Goal: Task Accomplishment & Management: Manage account settings

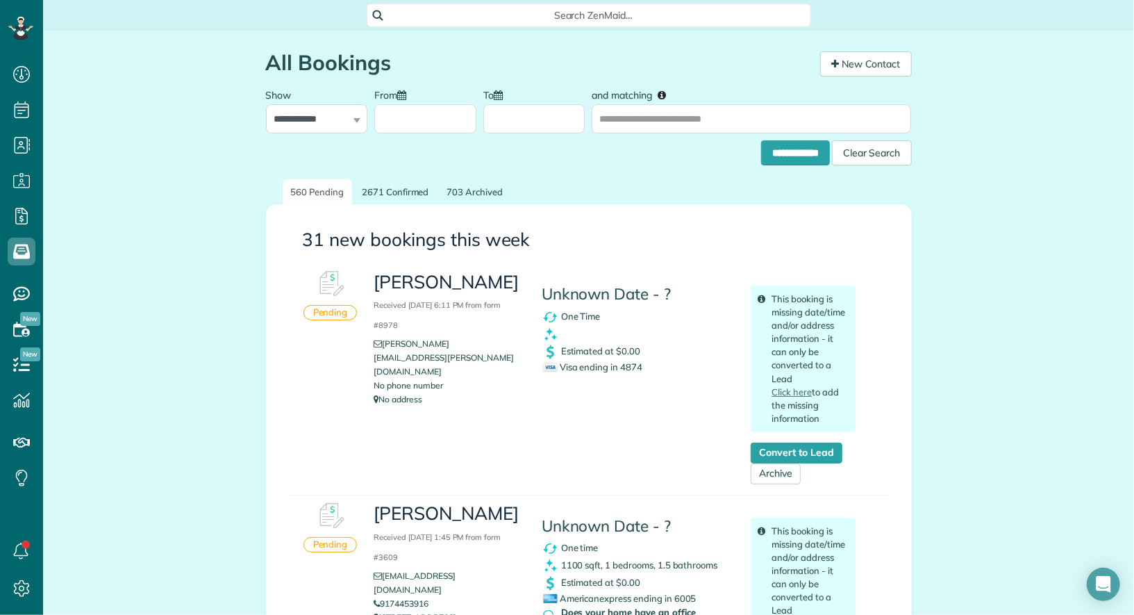
scroll to position [420, 0]
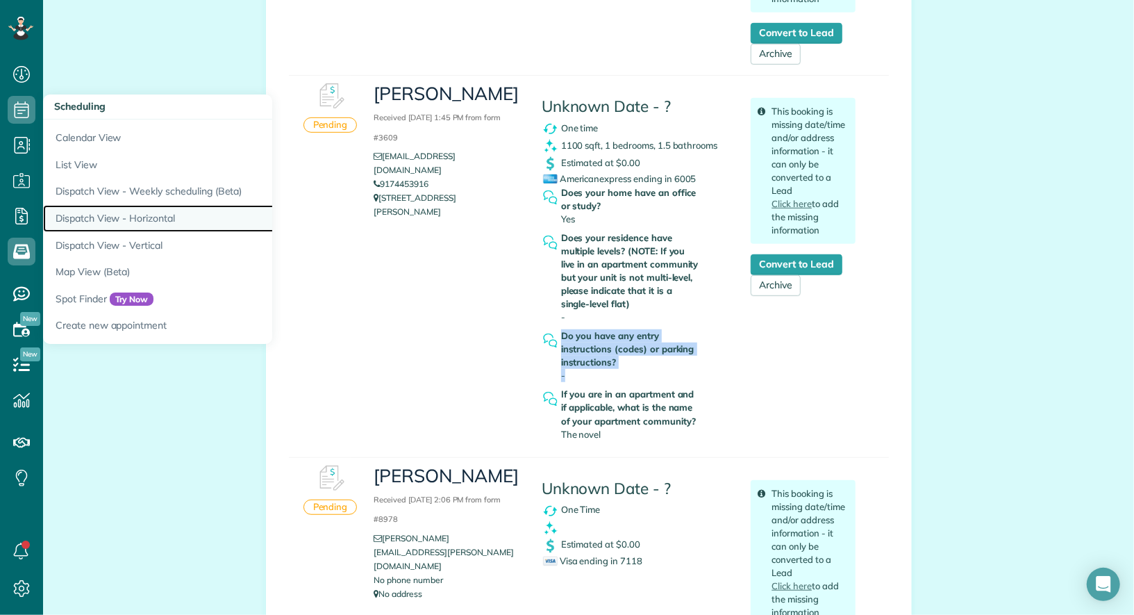
click at [156, 224] on link "Dispatch View - Horizontal" at bounding box center [216, 218] width 347 height 27
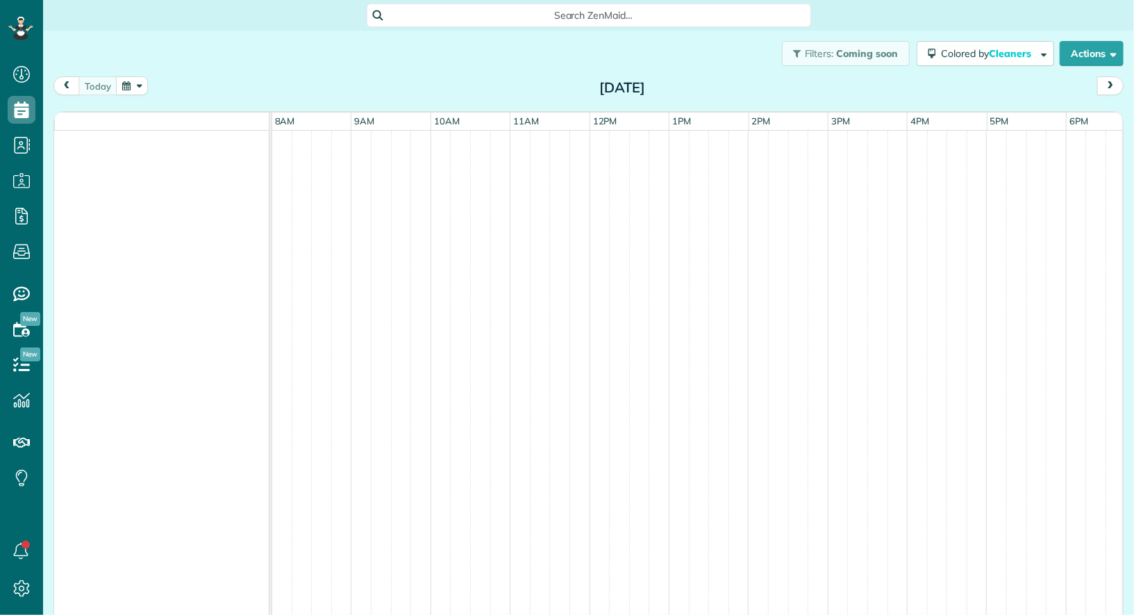
scroll to position [6, 6]
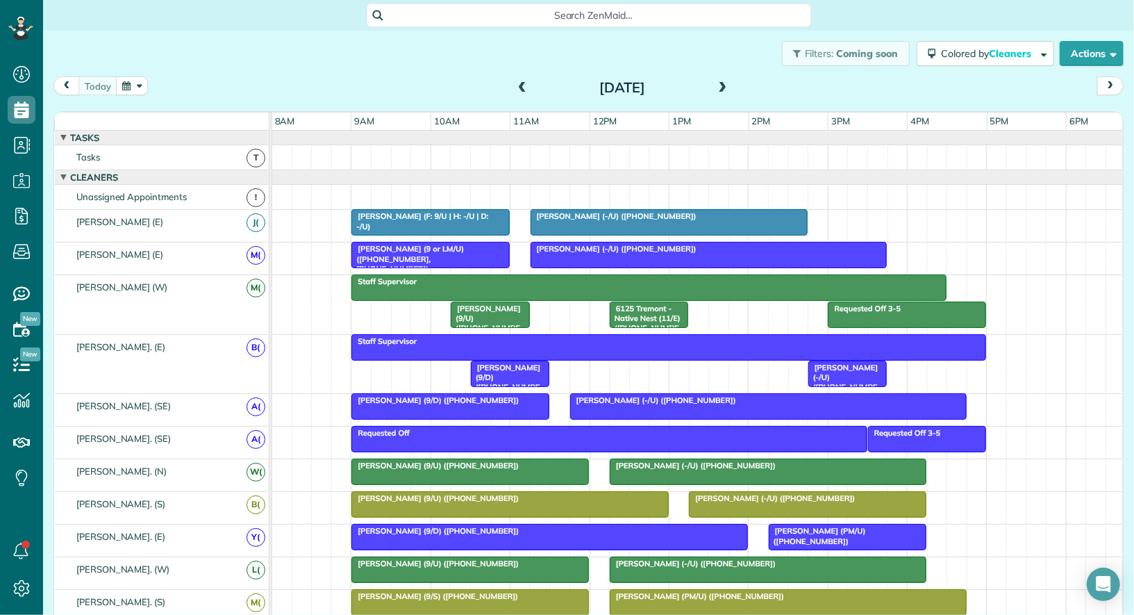
click at [722, 94] on span at bounding box center [723, 88] width 15 height 13
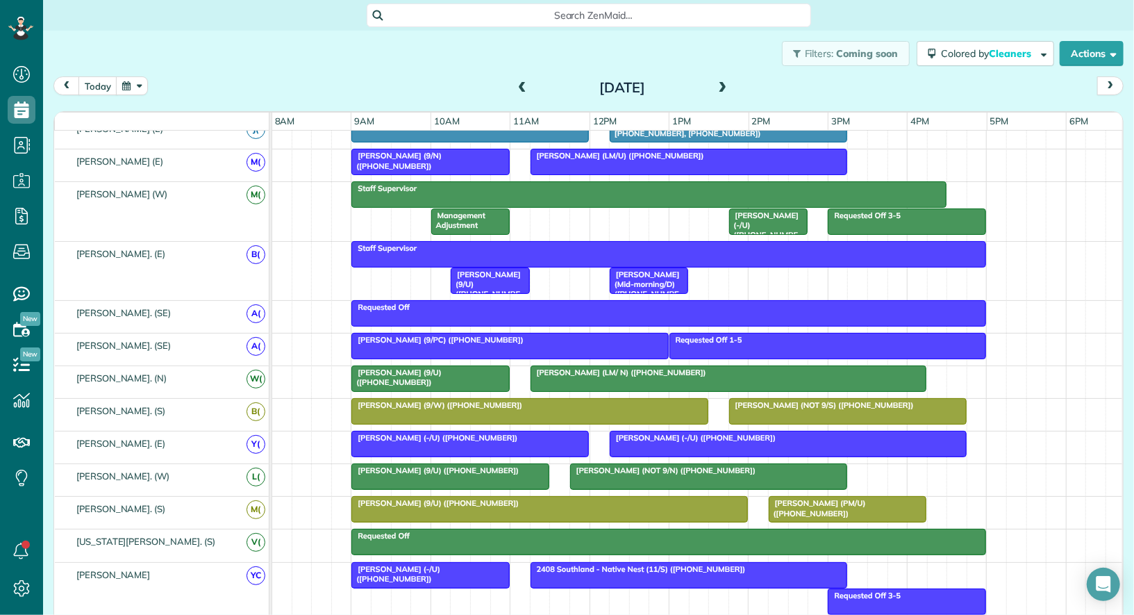
scroll to position [103, 0]
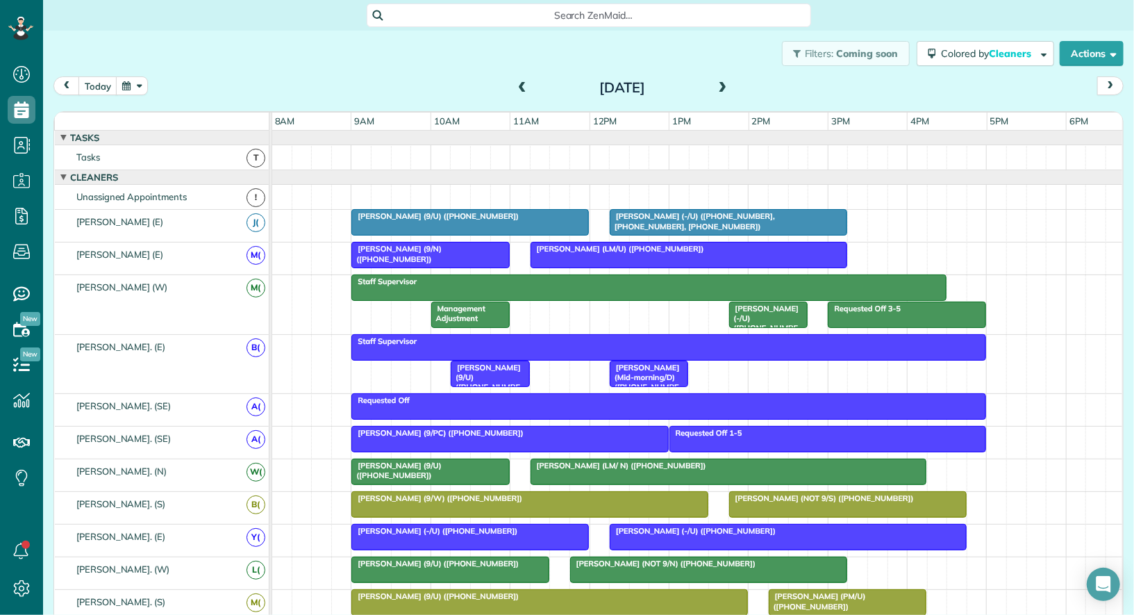
click at [486, 313] on div "Management Adjustment" at bounding box center [471, 314] width 70 height 20
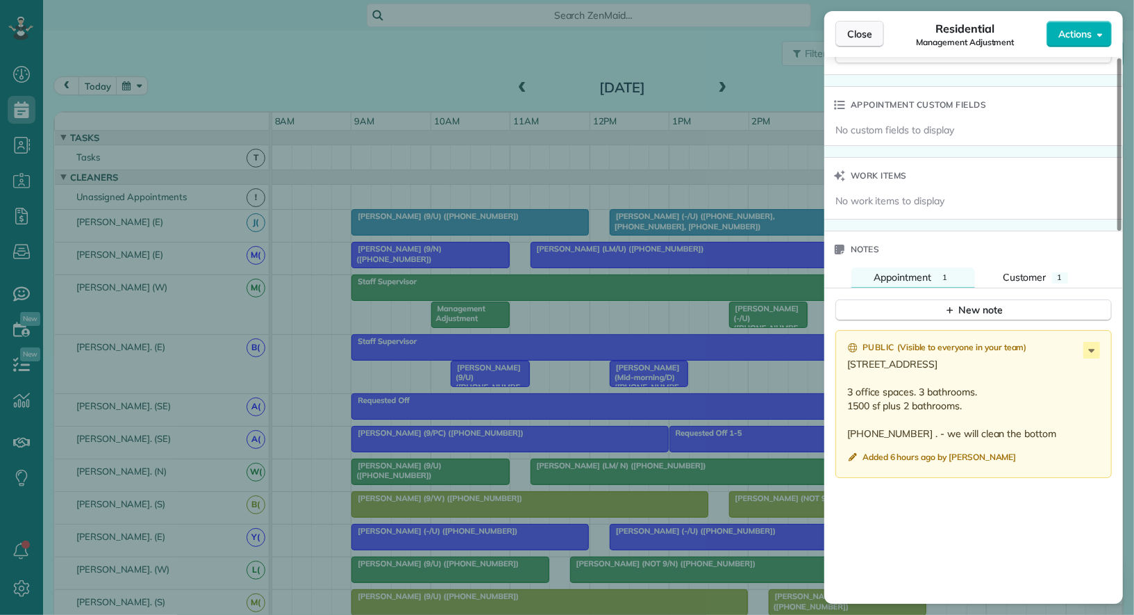
click at [868, 37] on span "Close" at bounding box center [859, 34] width 25 height 14
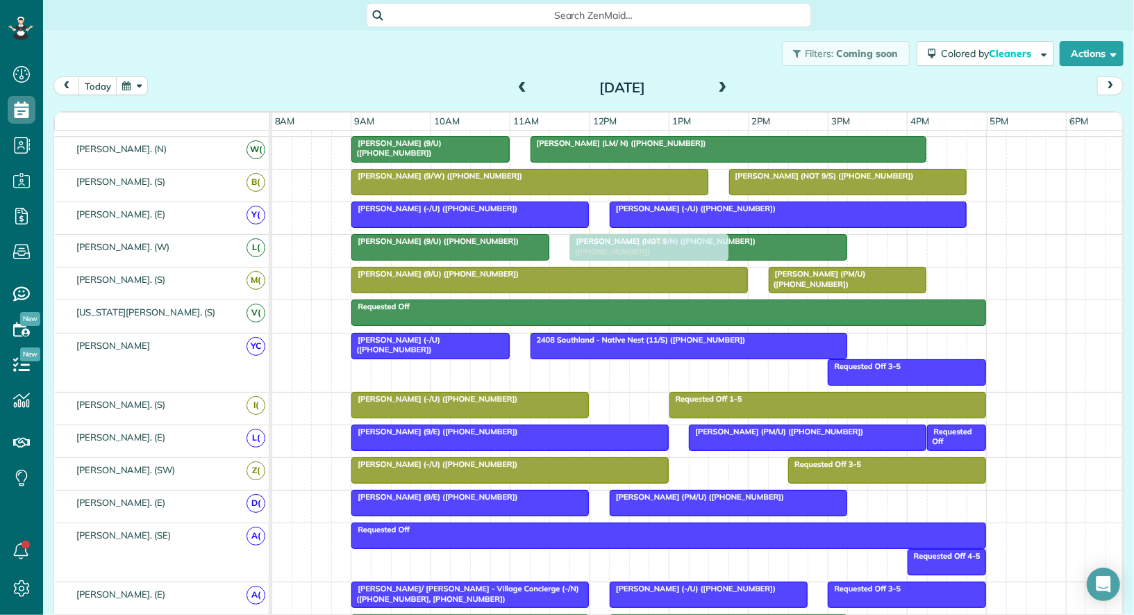
drag, startPoint x: 633, startPoint y: 494, endPoint x: 603, endPoint y: 245, distance: 251.2
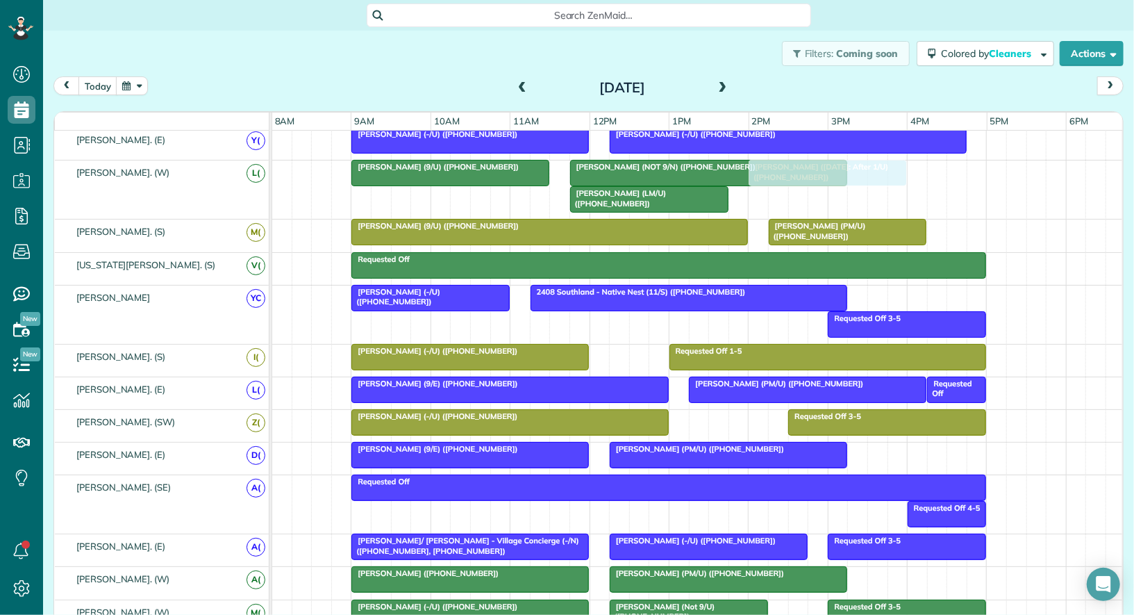
drag, startPoint x: 751, startPoint y: 524, endPoint x: 786, endPoint y: 181, distance: 345.0
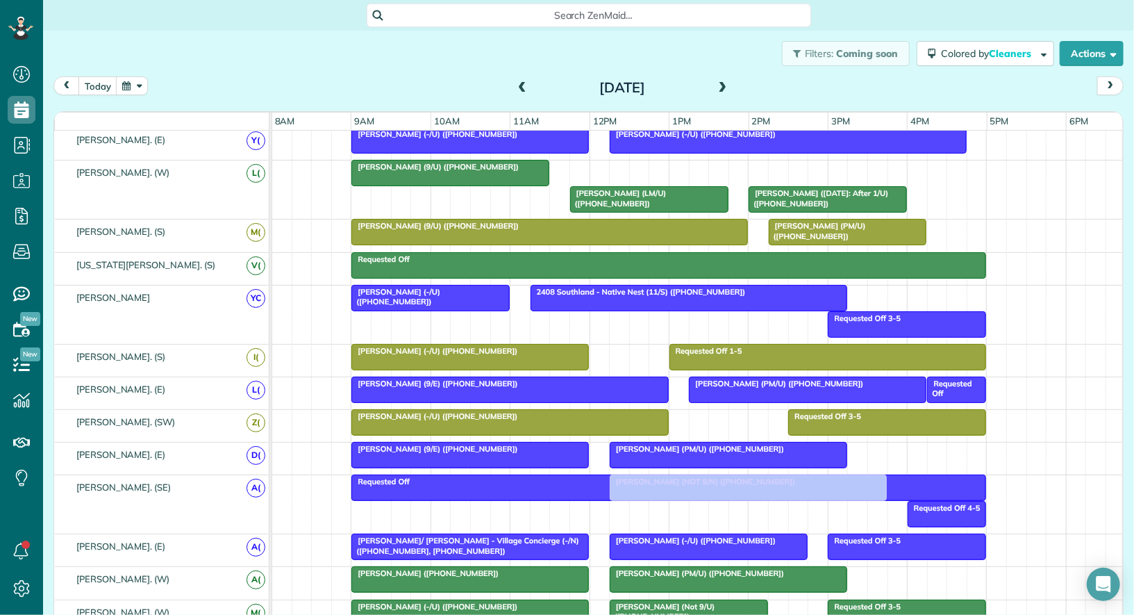
drag, startPoint x: 681, startPoint y: 160, endPoint x: 717, endPoint y: 519, distance: 360.2
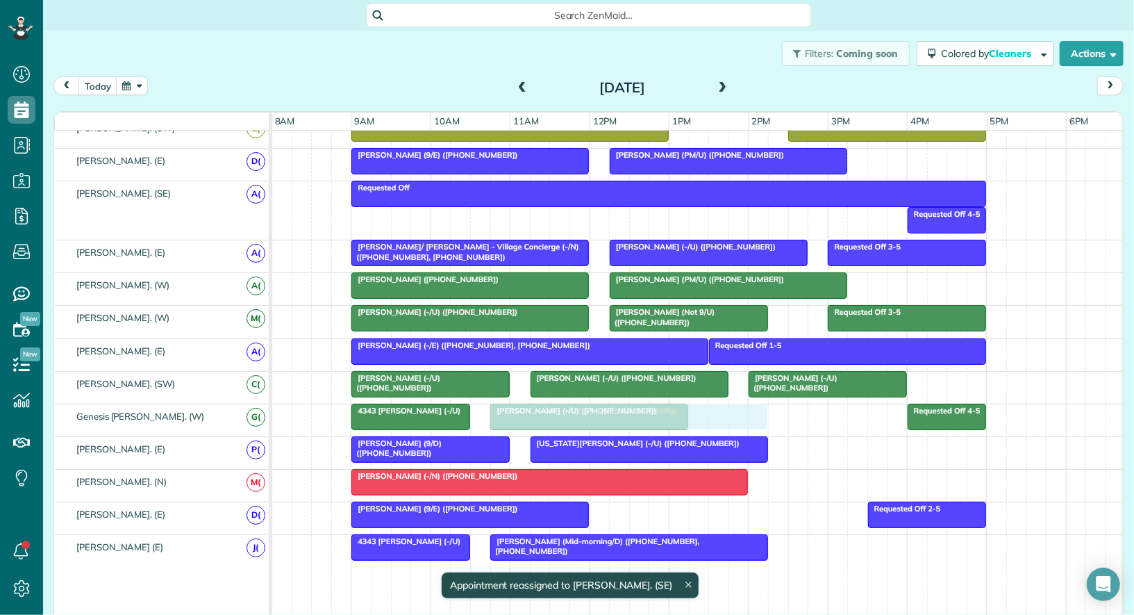
drag, startPoint x: 694, startPoint y: 208, endPoint x: 577, endPoint y: 398, distance: 223.6
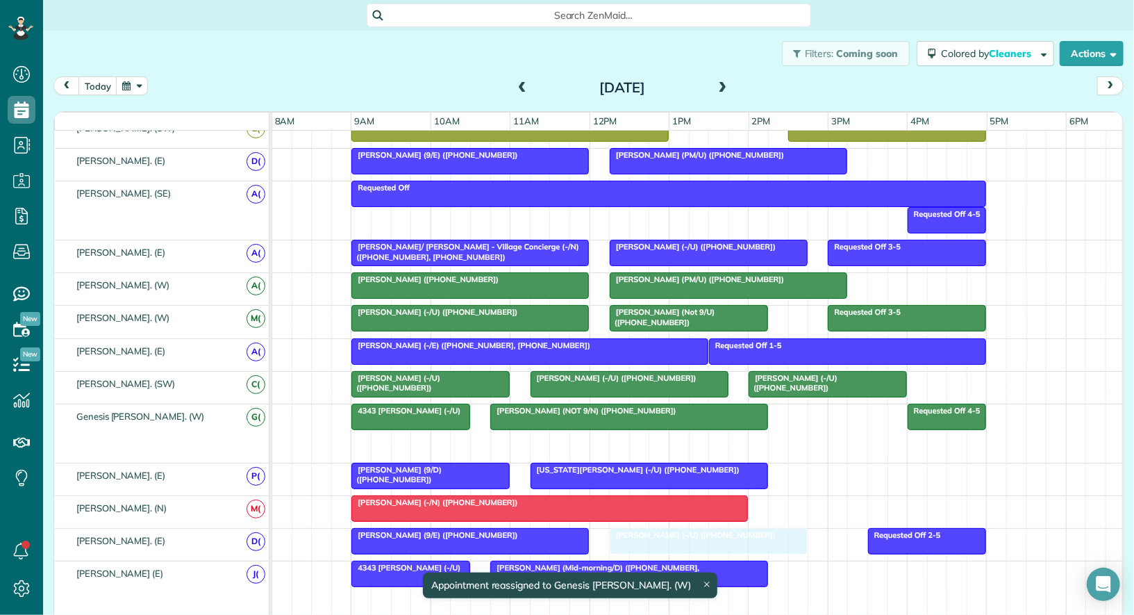
drag, startPoint x: 575, startPoint y: 430, endPoint x: 697, endPoint y: 531, distance: 157.9
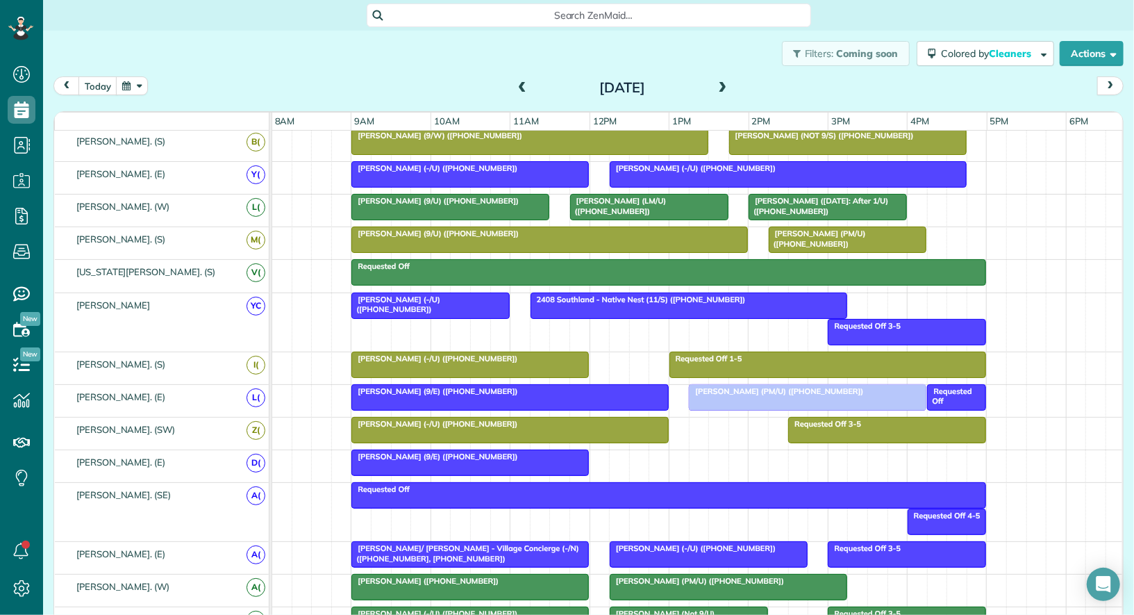
drag, startPoint x: 647, startPoint y: 461, endPoint x: 729, endPoint y: 407, distance: 98.5
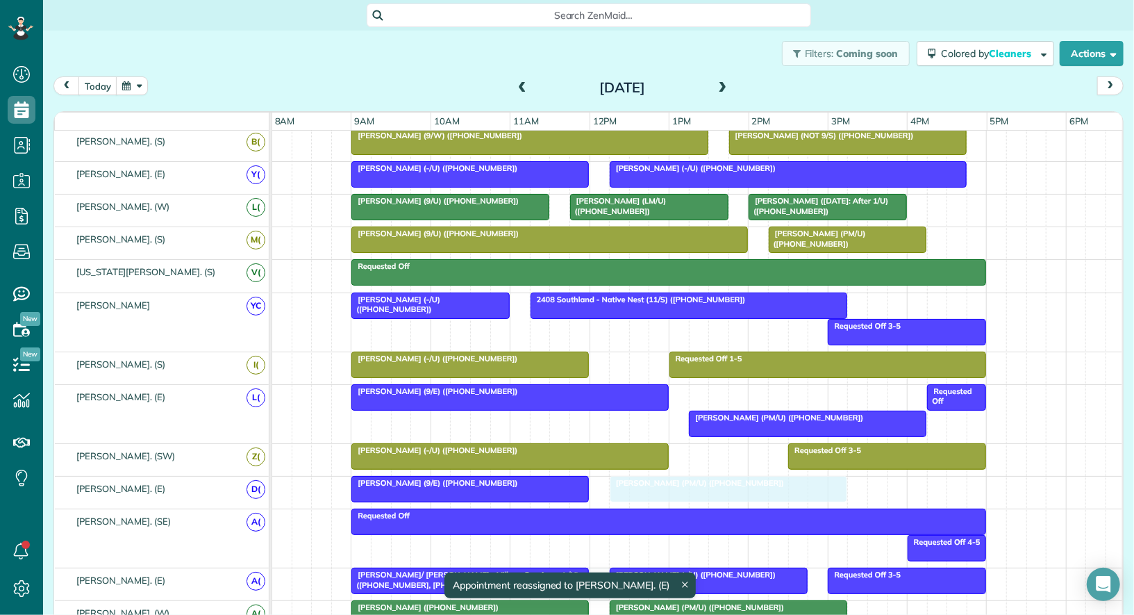
drag, startPoint x: 748, startPoint y: 386, endPoint x: 677, endPoint y: 479, distance: 117.0
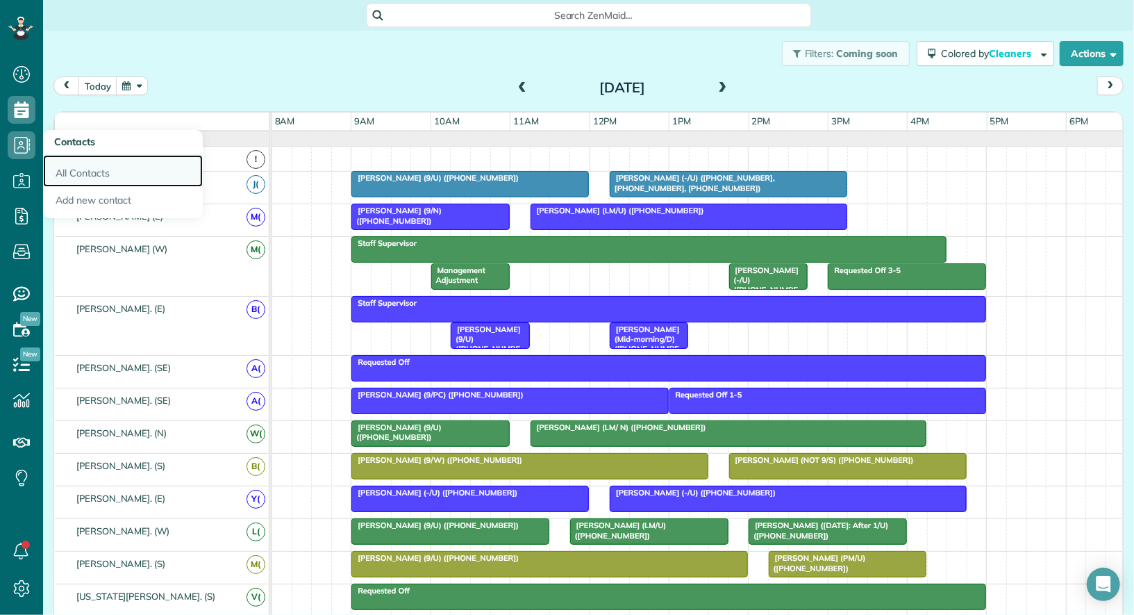
click at [69, 167] on link "All Contacts" at bounding box center [123, 171] width 160 height 32
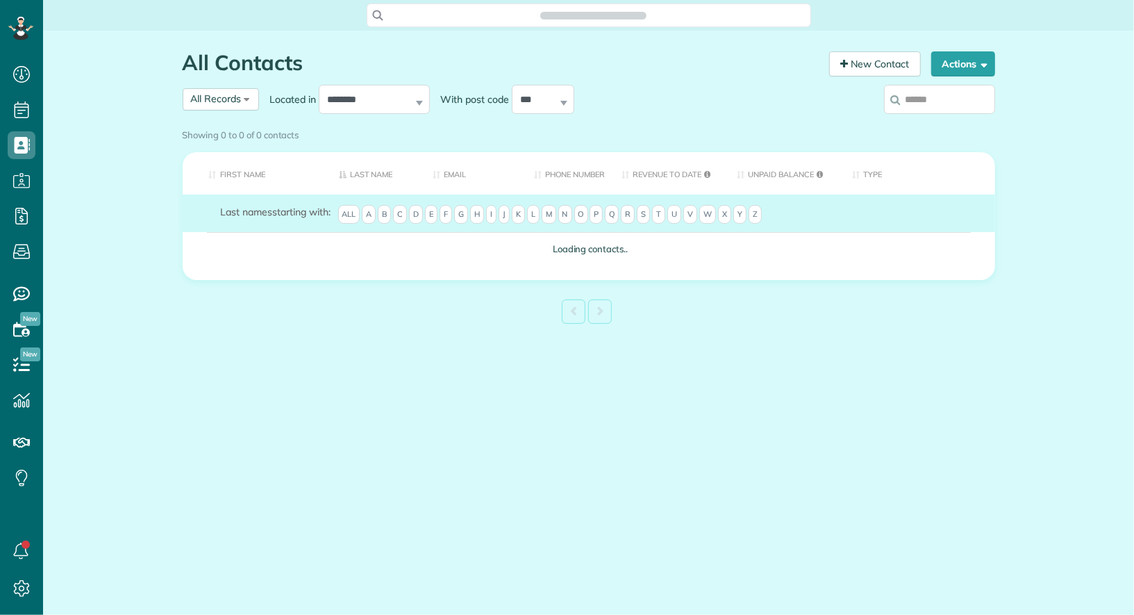
scroll to position [6, 6]
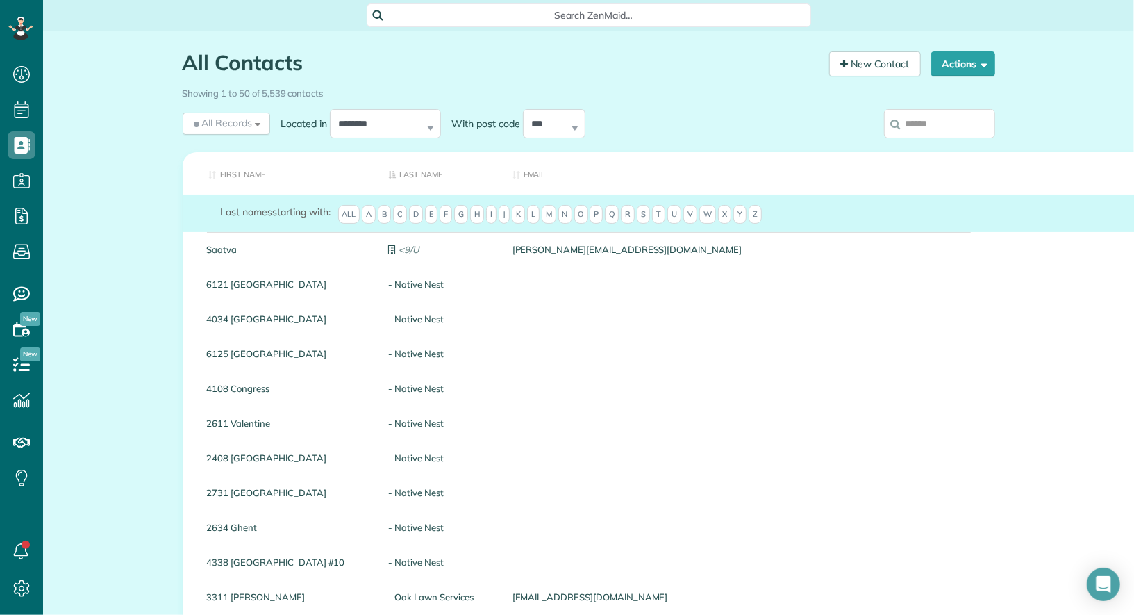
click at [931, 127] on input "search" at bounding box center [939, 123] width 111 height 29
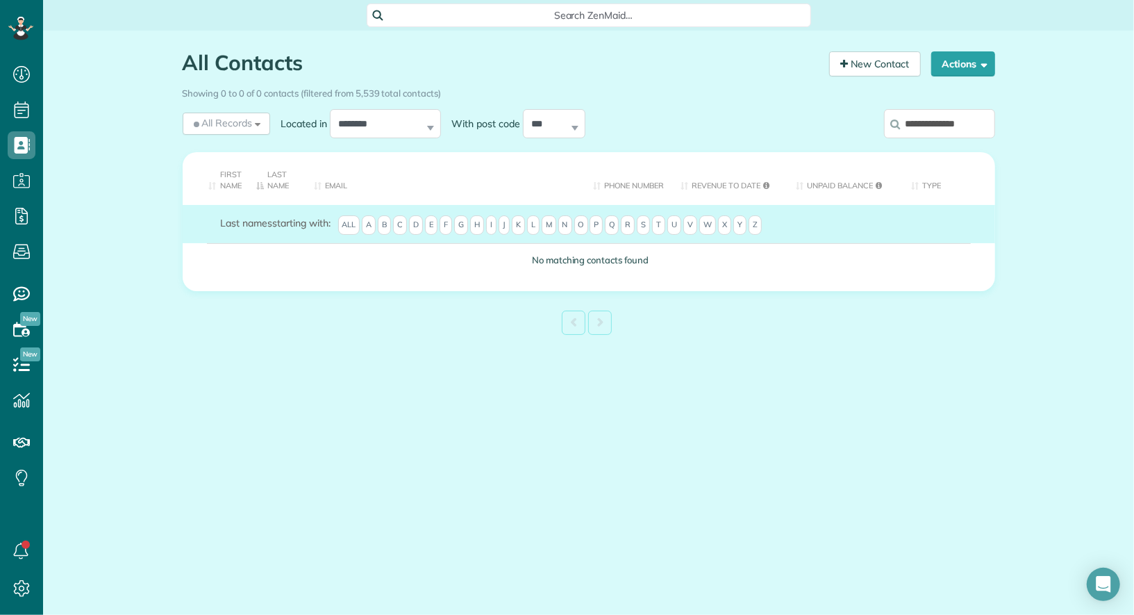
click at [941, 121] on input "**********" at bounding box center [939, 123] width 111 height 29
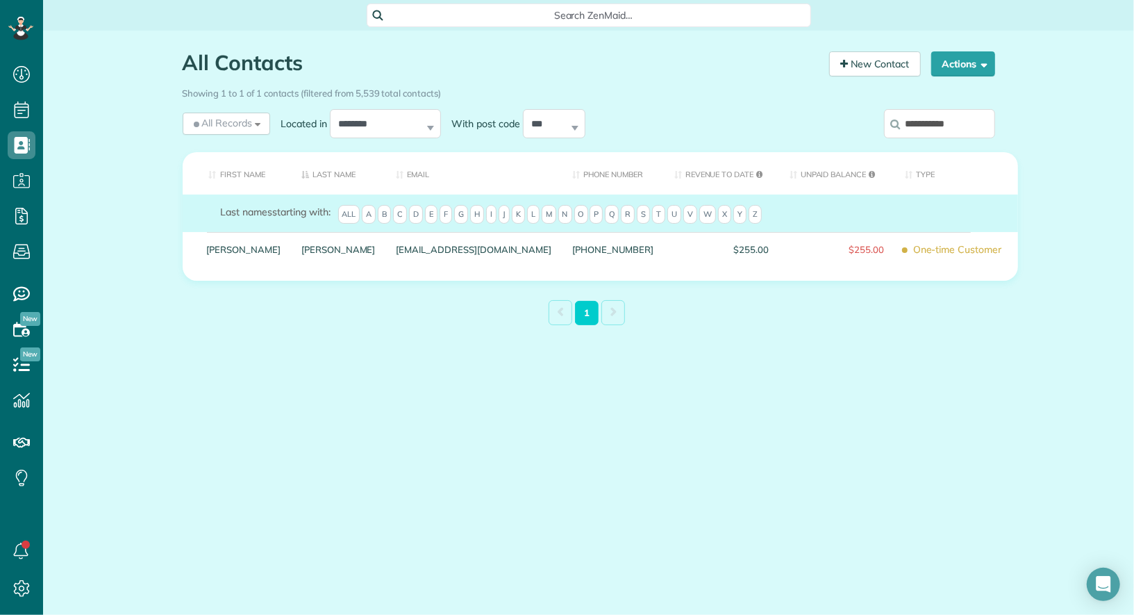
type input "**********"
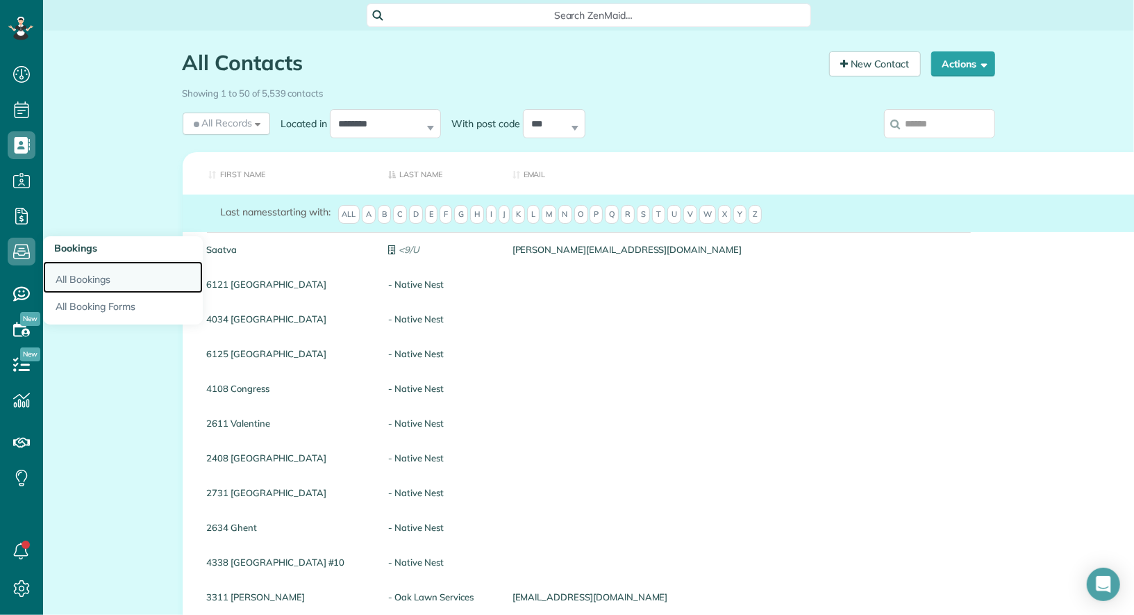
click at [77, 275] on link "All Bookings" at bounding box center [123, 277] width 160 height 32
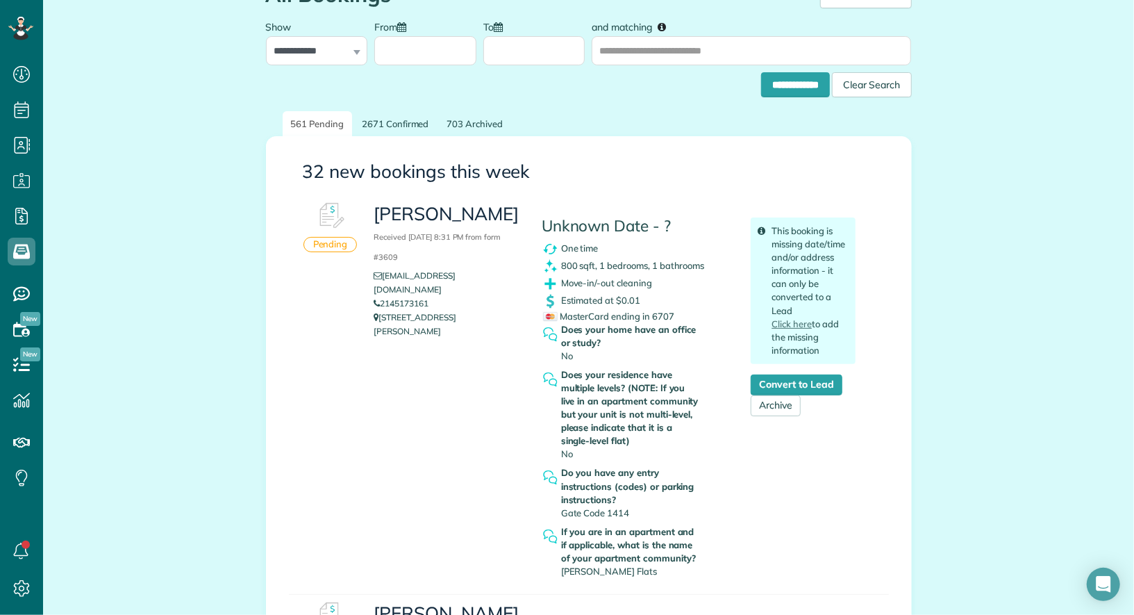
scroll to position [71, 0]
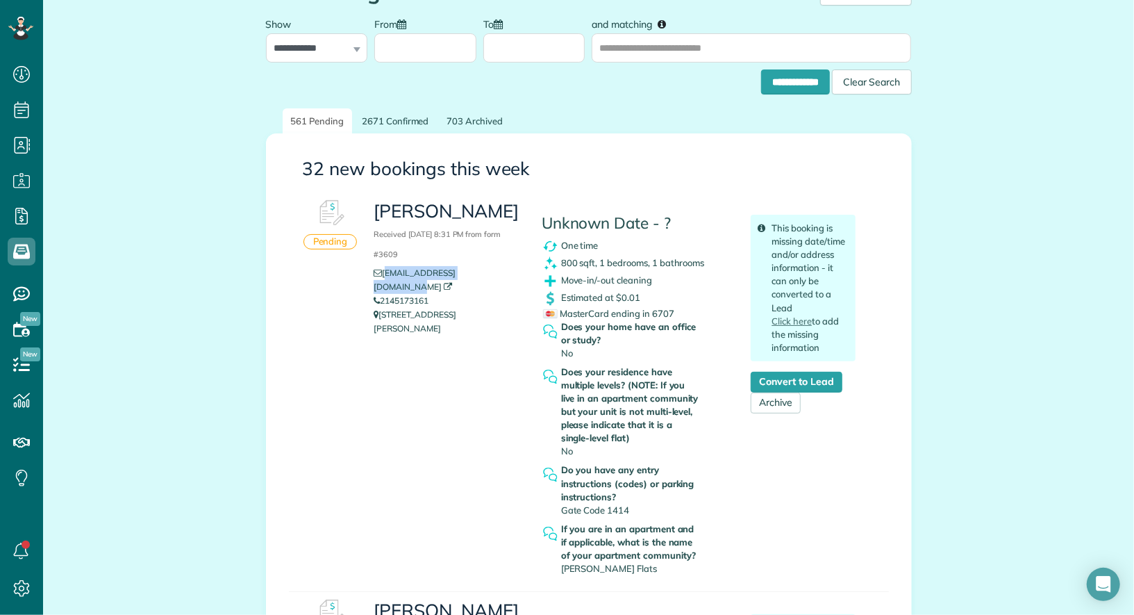
drag, startPoint x: 501, startPoint y: 275, endPoint x: 385, endPoint y: 275, distance: 116.0
click at [385, 275] on li "clairemmorris@yahoo.com" at bounding box center [447, 280] width 147 height 28
copy link "clairemmorris@yahoo.com"
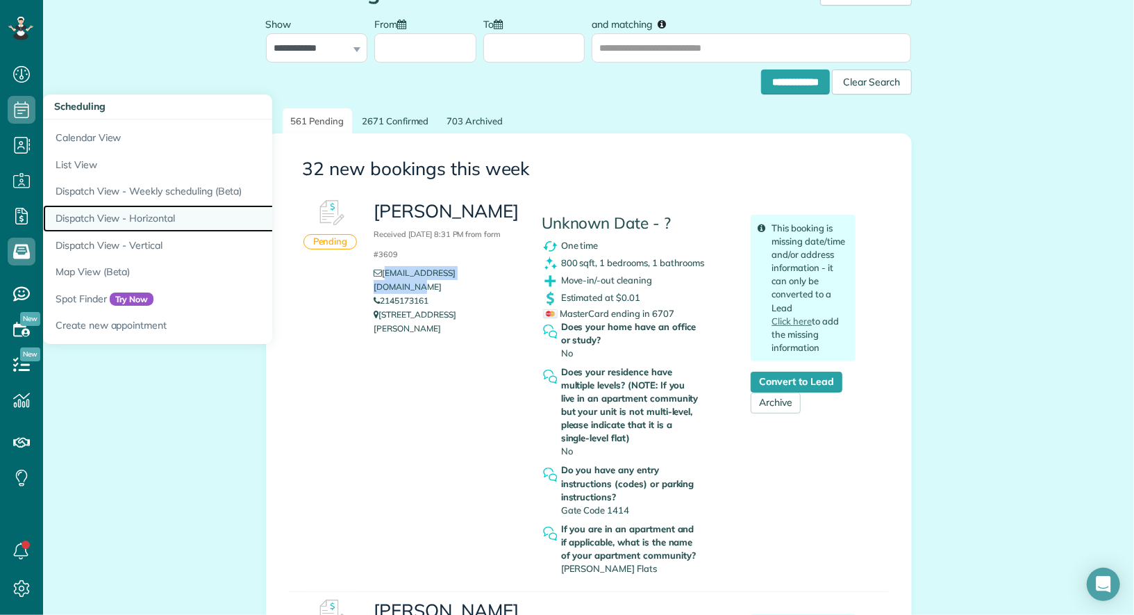
click at [142, 220] on link "Dispatch View - Horizontal" at bounding box center [216, 218] width 347 height 27
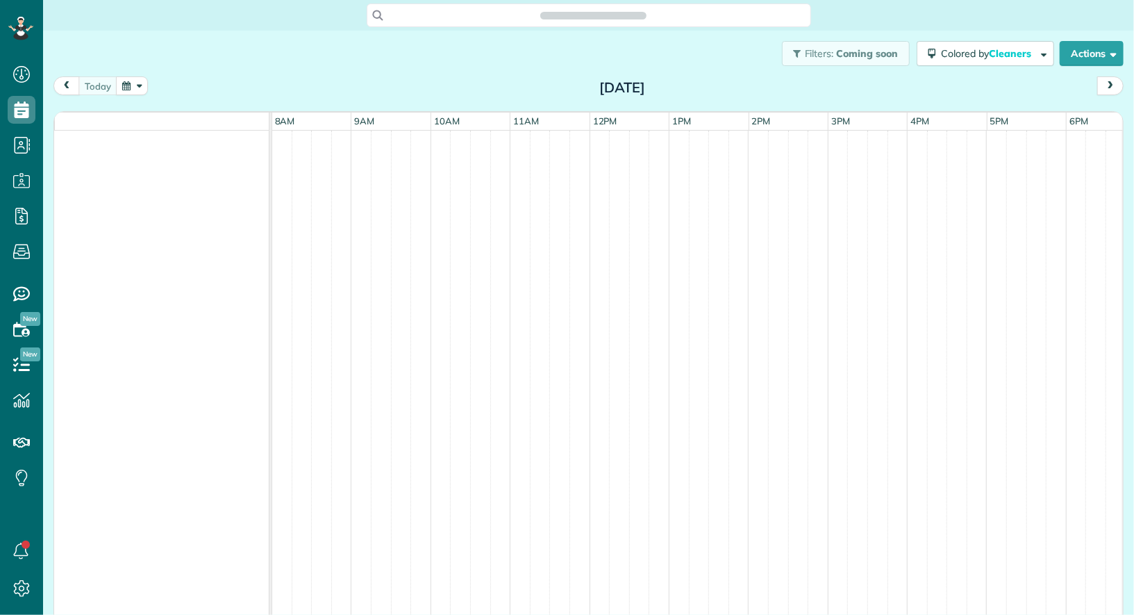
scroll to position [6, 6]
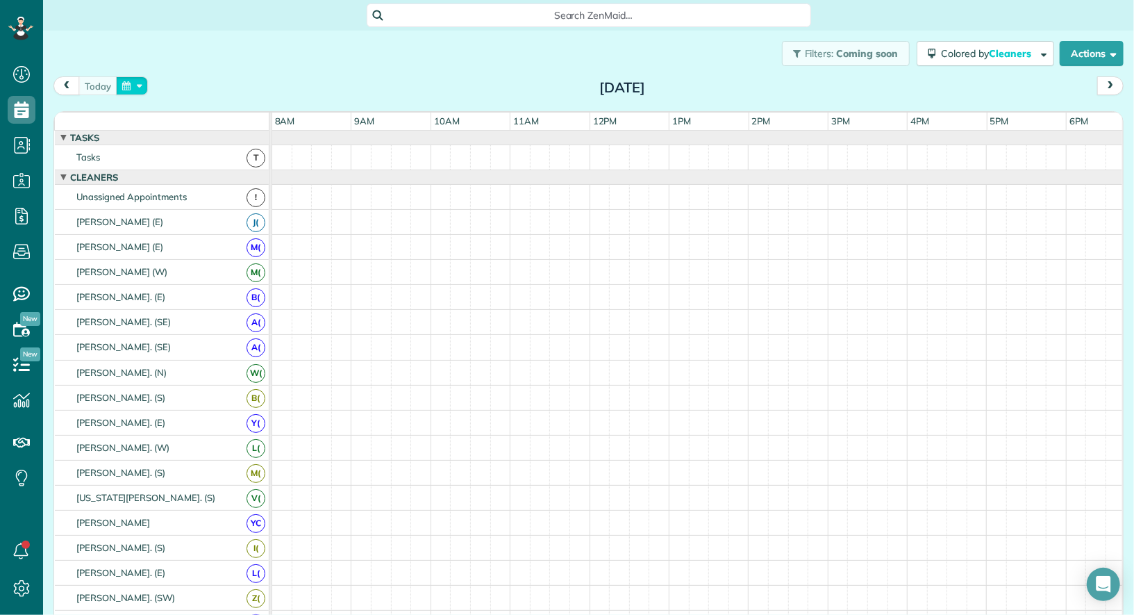
click at [135, 94] on button "button" at bounding box center [132, 85] width 32 height 19
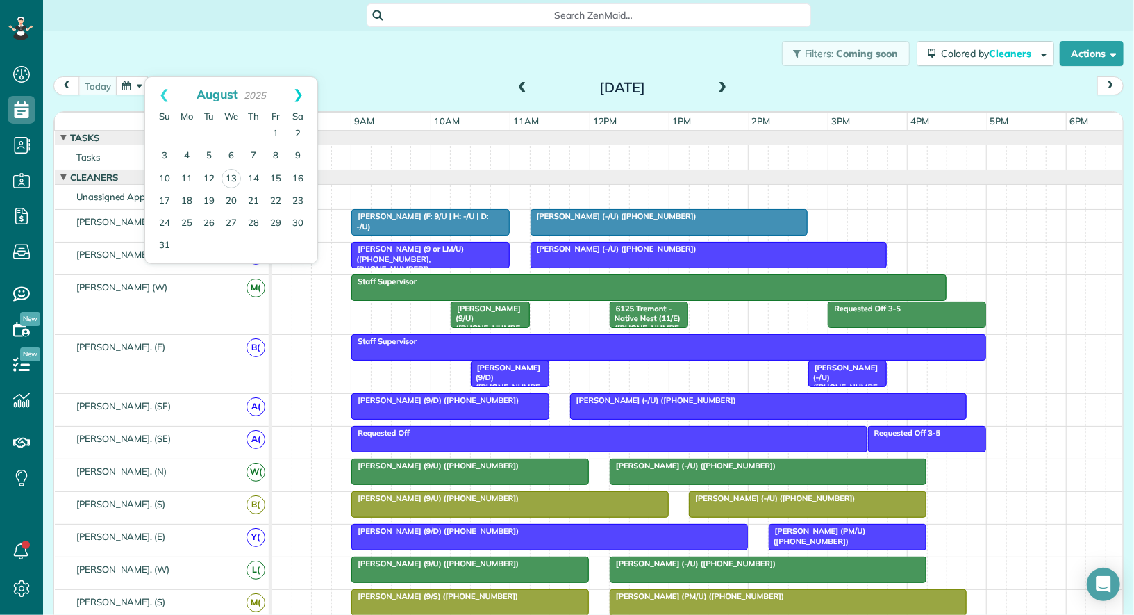
click at [301, 100] on link "Next" at bounding box center [298, 94] width 38 height 35
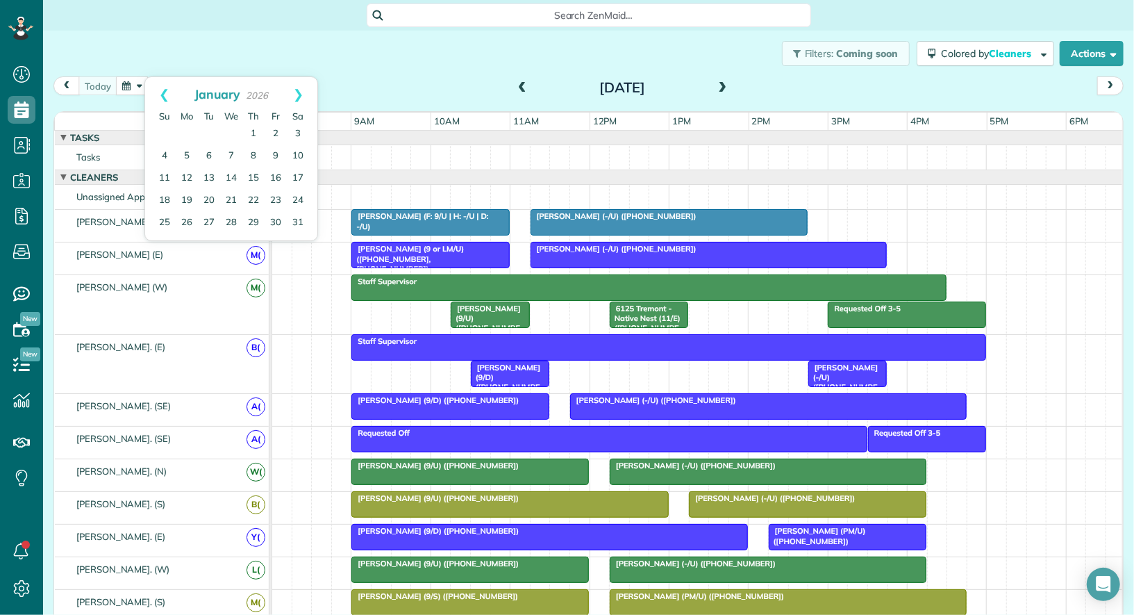
click at [301, 100] on link "Next" at bounding box center [298, 94] width 38 height 35
click at [297, 200] on link "28" at bounding box center [298, 201] width 22 height 22
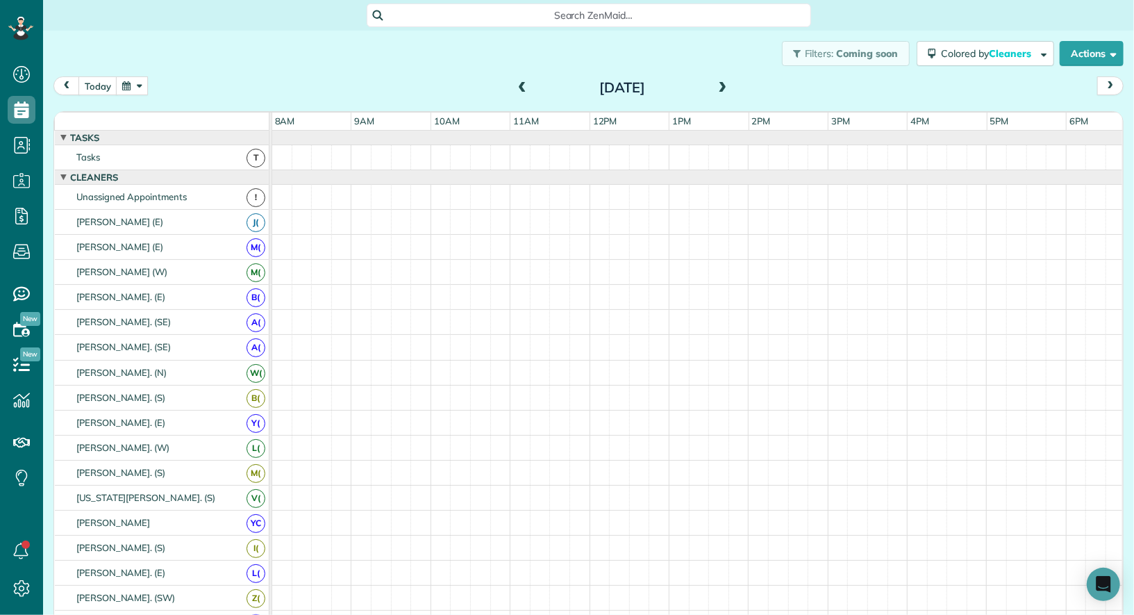
click at [133, 83] on button "button" at bounding box center [132, 85] width 32 height 19
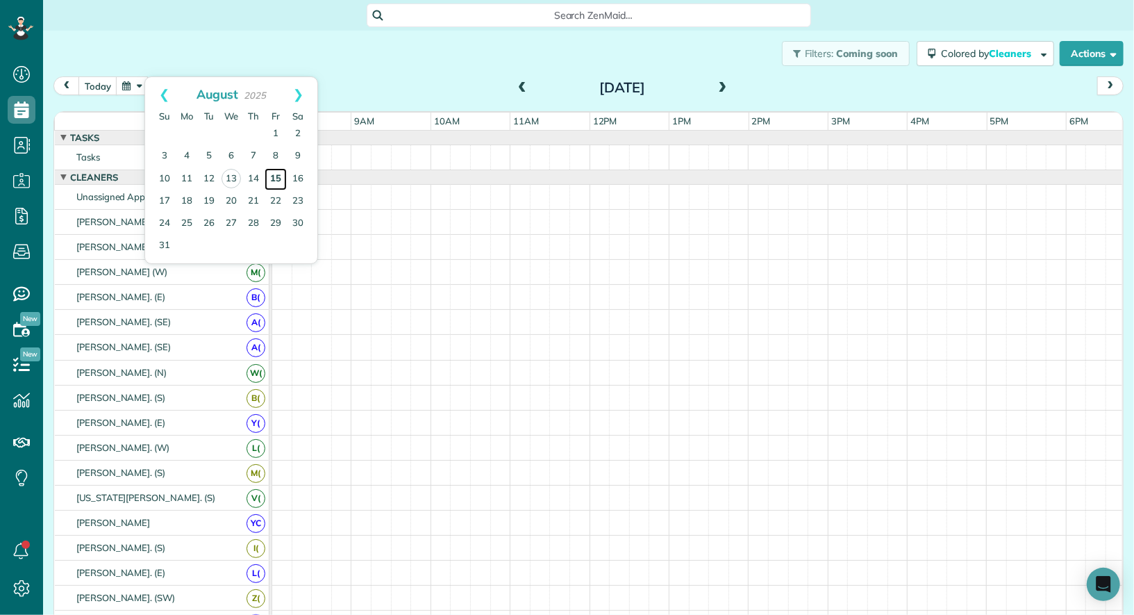
click at [273, 174] on link "15" at bounding box center [276, 179] width 22 height 22
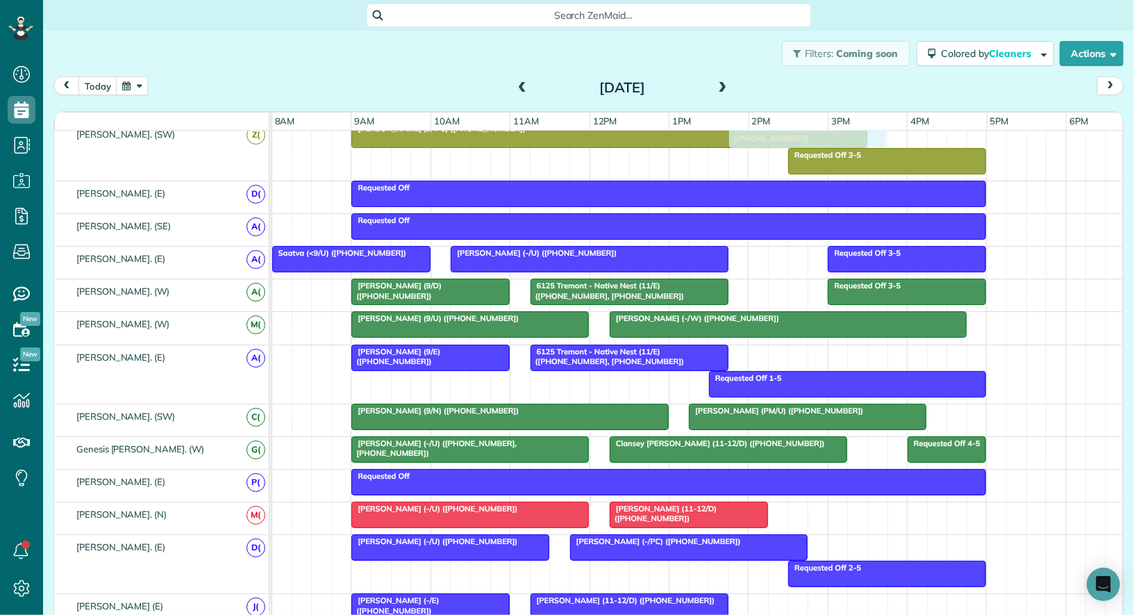
scroll to position [633, 0]
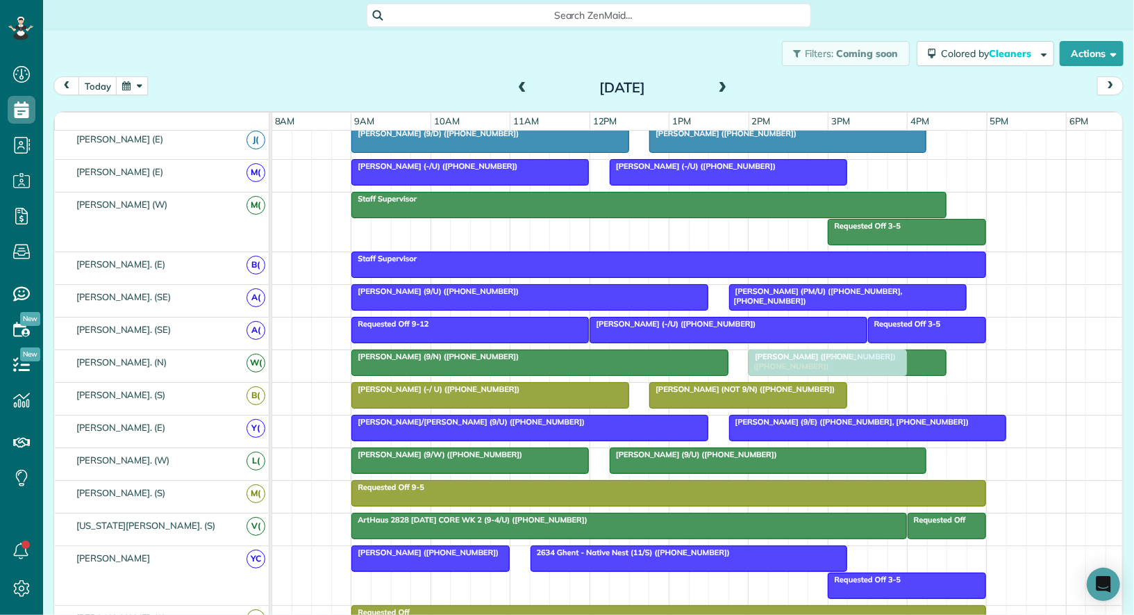
drag, startPoint x: 838, startPoint y: 590, endPoint x: 834, endPoint y: 365, distance: 225.8
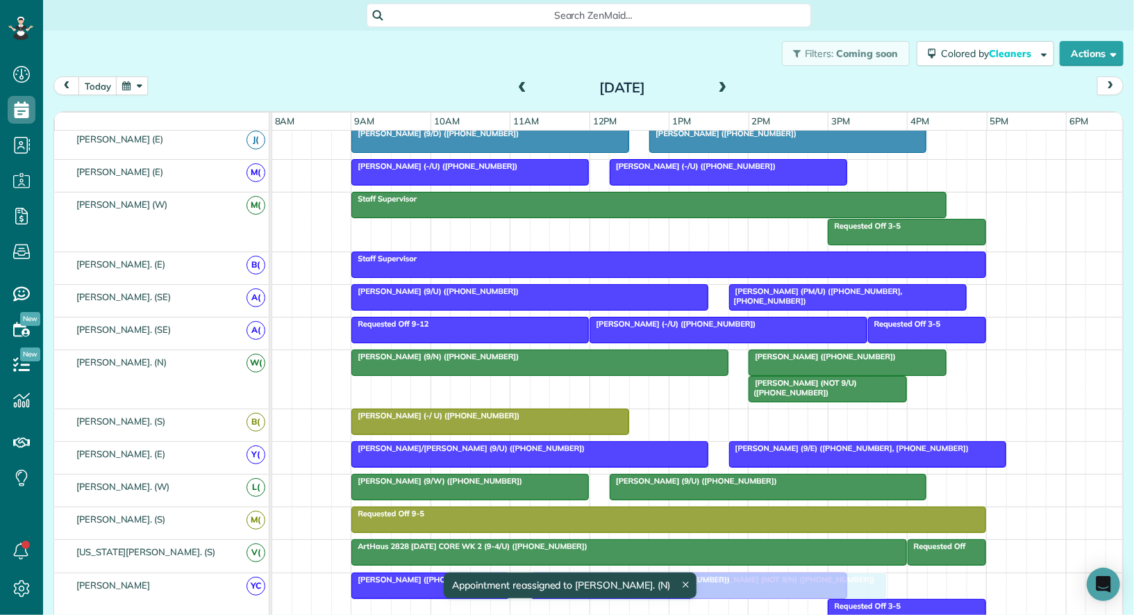
drag, startPoint x: 769, startPoint y: 409, endPoint x: 812, endPoint y: 615, distance: 210.1
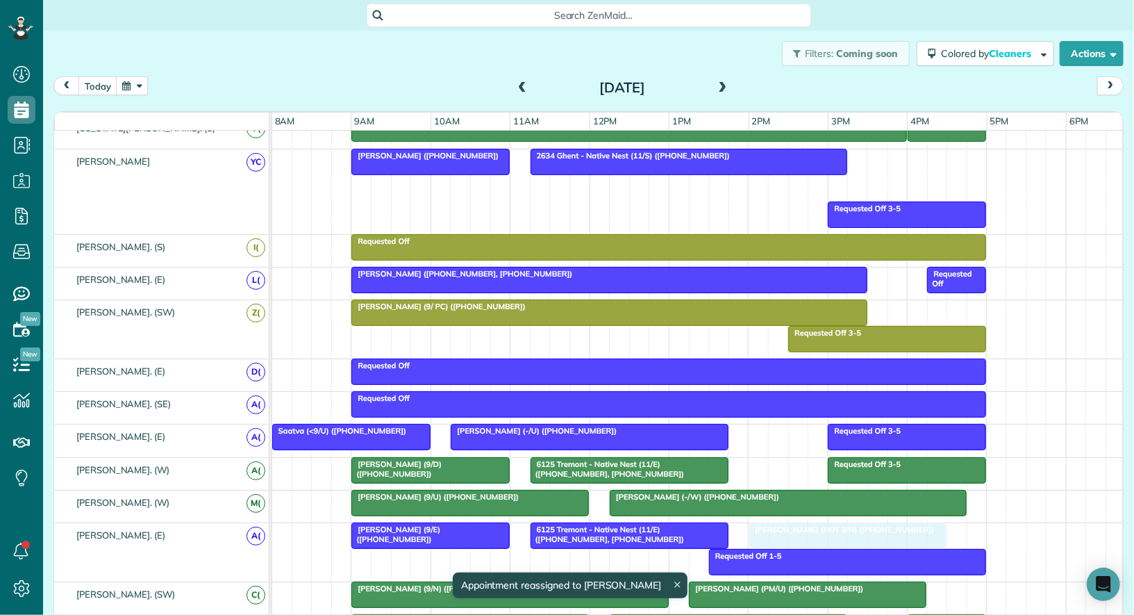
drag, startPoint x: 741, startPoint y: 182, endPoint x: 810, endPoint y: 548, distance: 372.5
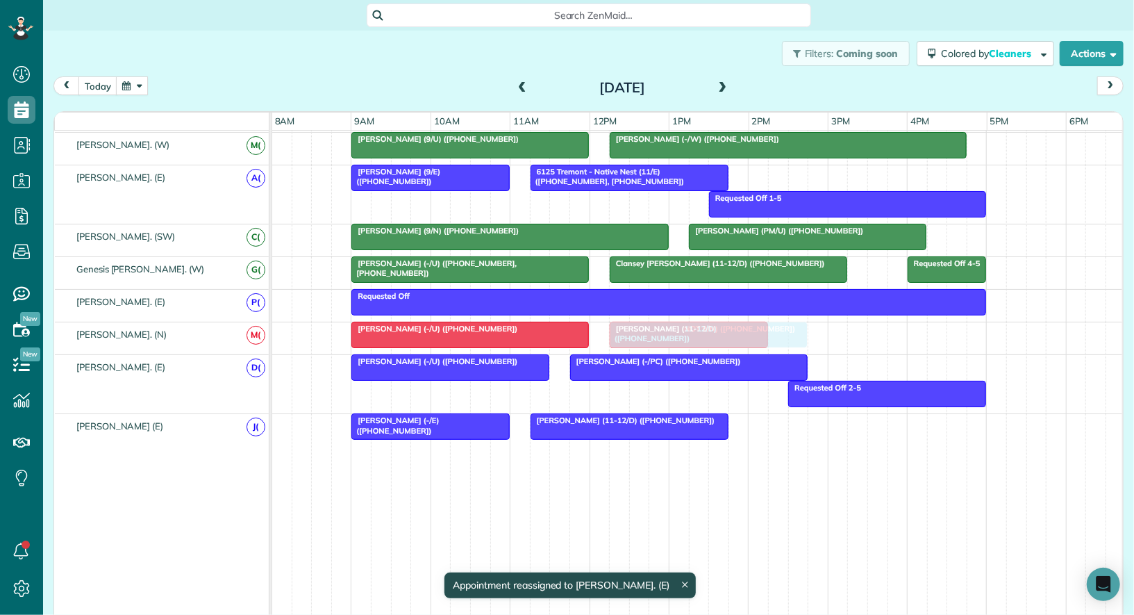
drag, startPoint x: 788, startPoint y: 163, endPoint x: 656, endPoint y: 332, distance: 214.4
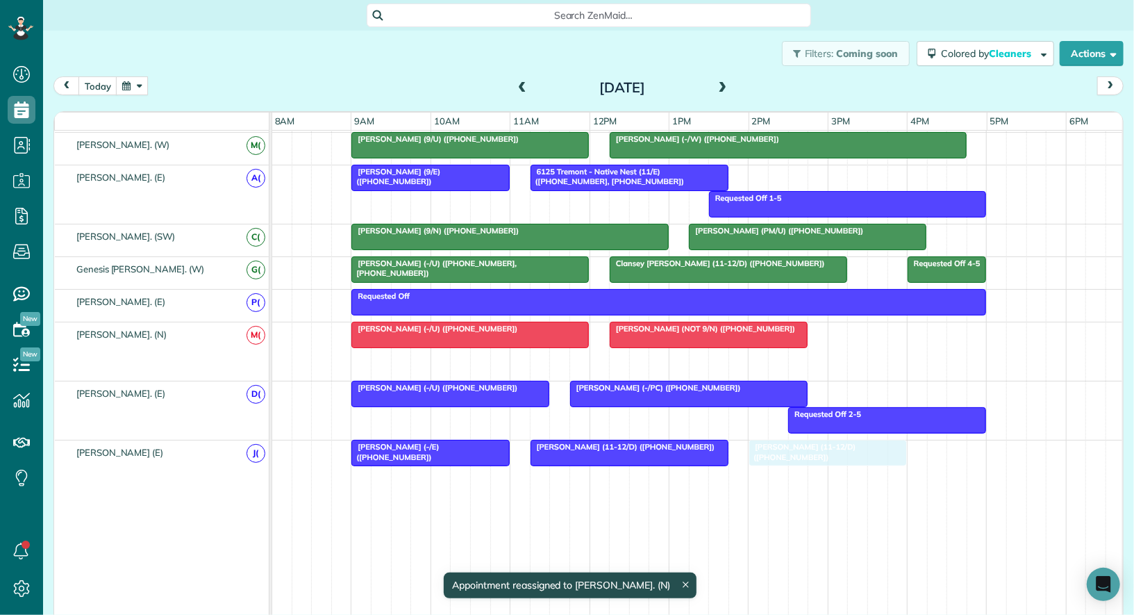
drag, startPoint x: 660, startPoint y: 348, endPoint x: 797, endPoint y: 480, distance: 190.6
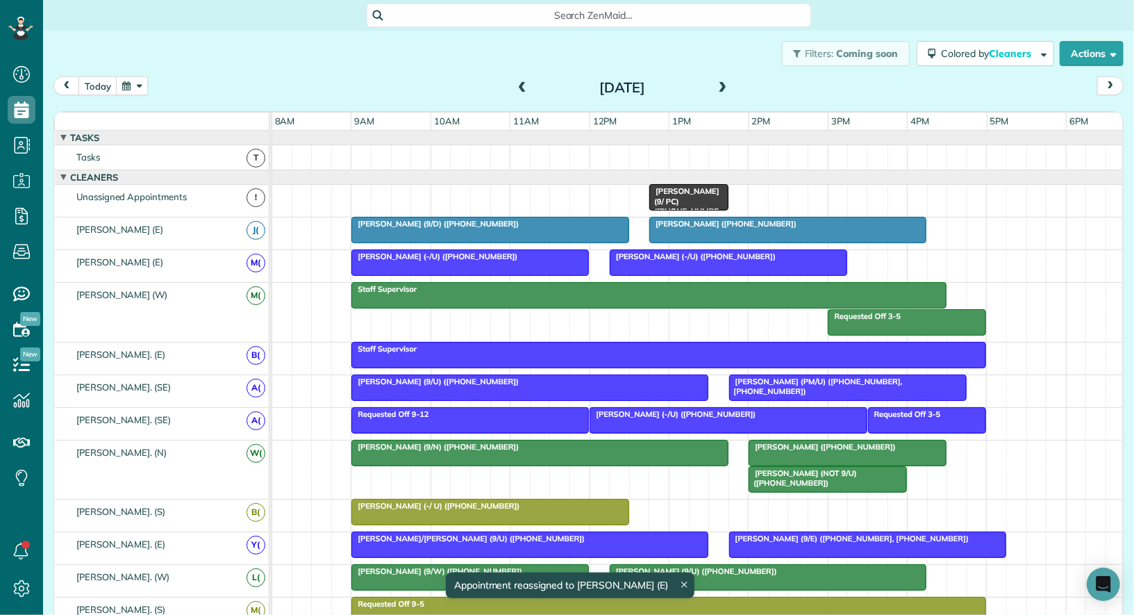
click at [521, 192] on div "Alex Haley (9/ PC) (+14056234711)" at bounding box center [698, 201] width 852 height 32
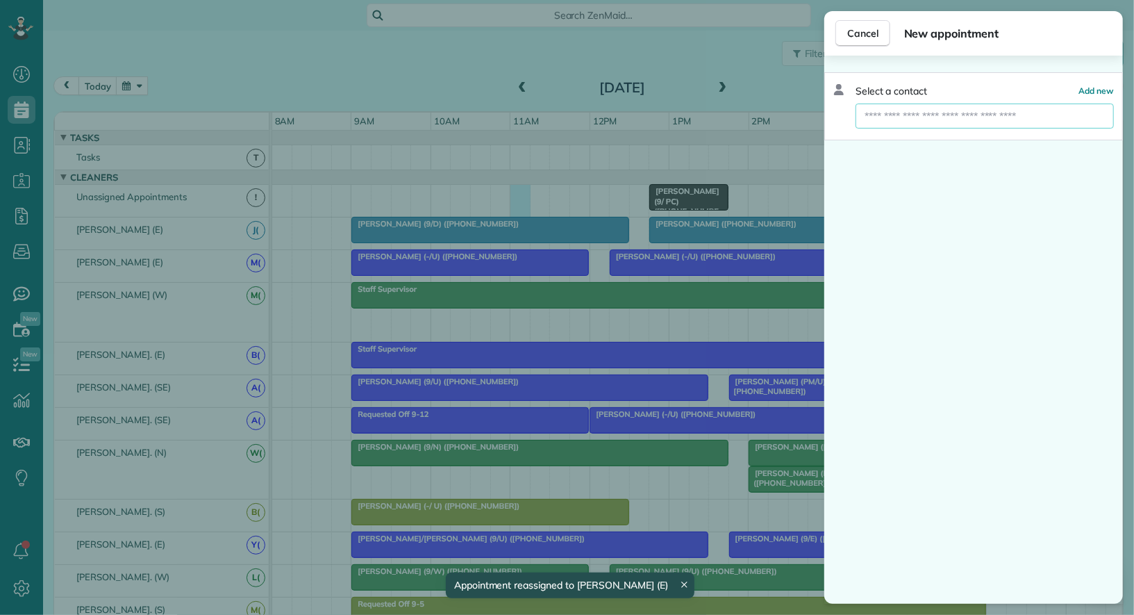
click at [945, 116] on input "text" at bounding box center [985, 116] width 258 height 25
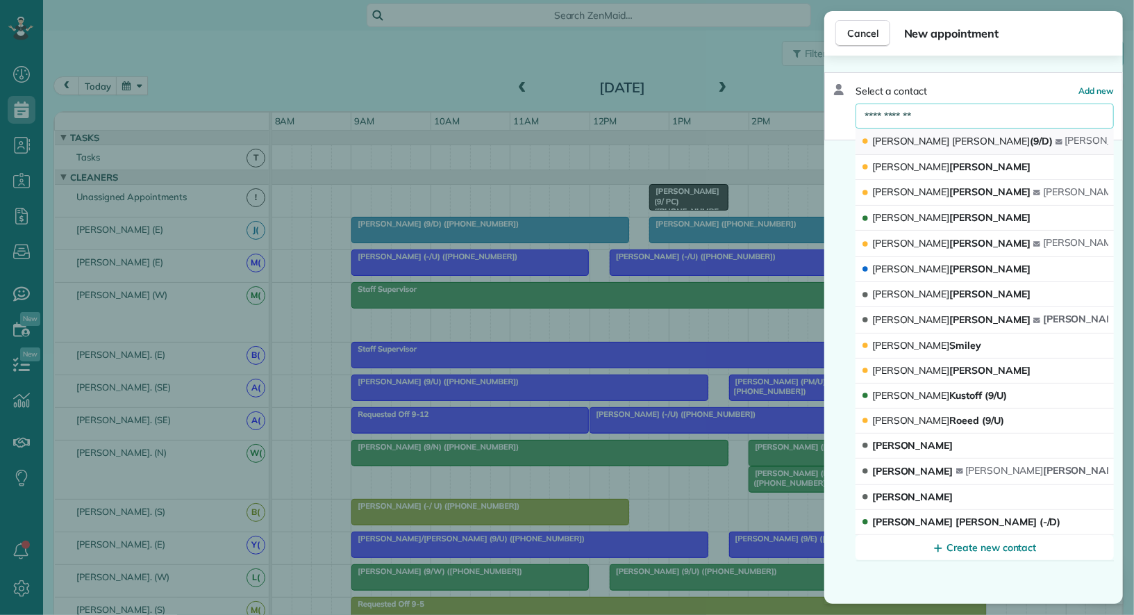
type input "**********"
click at [952, 134] on button "Julie Castro (9/D) julie ann4444@rocketmail.com" at bounding box center [985, 142] width 258 height 26
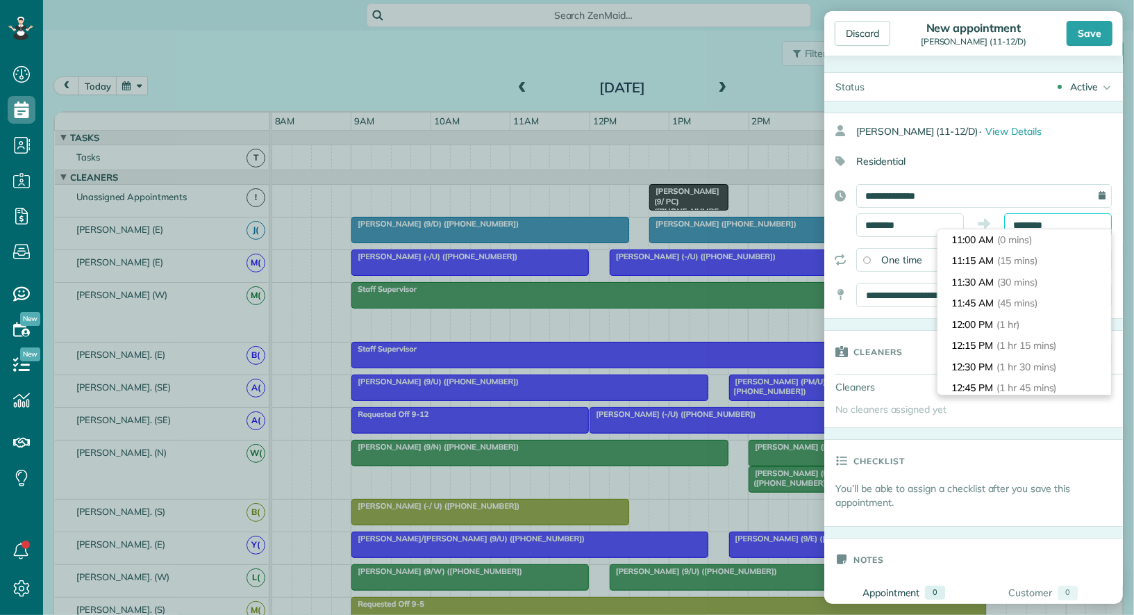
click at [1032, 227] on input "********" at bounding box center [1058, 225] width 108 height 24
type input "********"
click at [1040, 316] on li "12:00 PM (1 hr)" at bounding box center [1025, 325] width 174 height 22
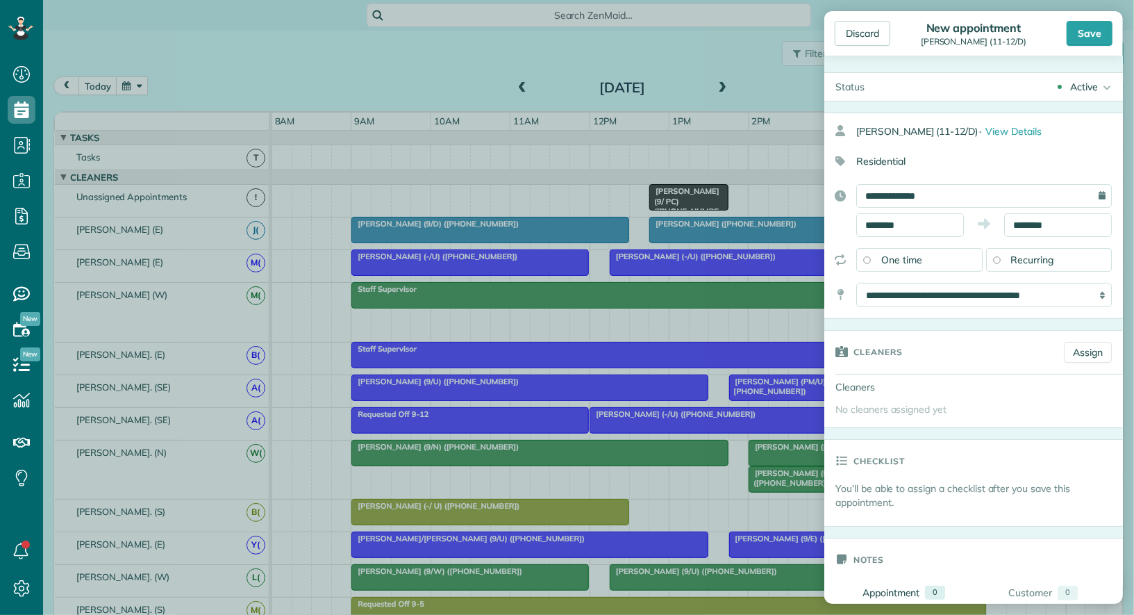
click at [1089, 85] on div "Active" at bounding box center [1084, 87] width 28 height 14
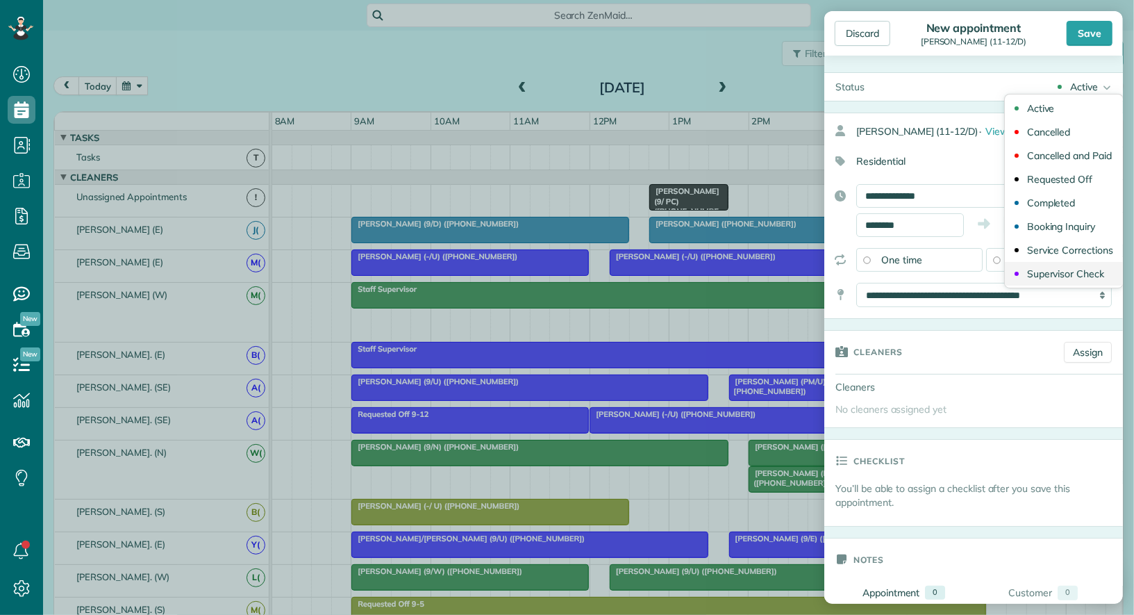
click at [1086, 272] on div "Supervisor Check" at bounding box center [1065, 274] width 77 height 10
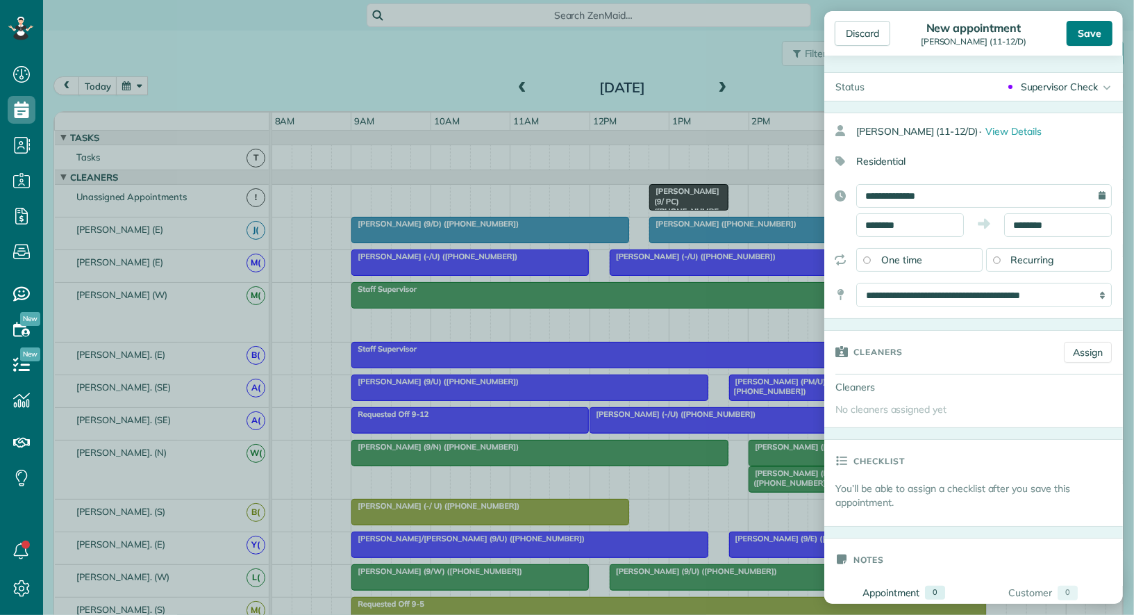
click at [1105, 35] on div "Save" at bounding box center [1090, 33] width 46 height 25
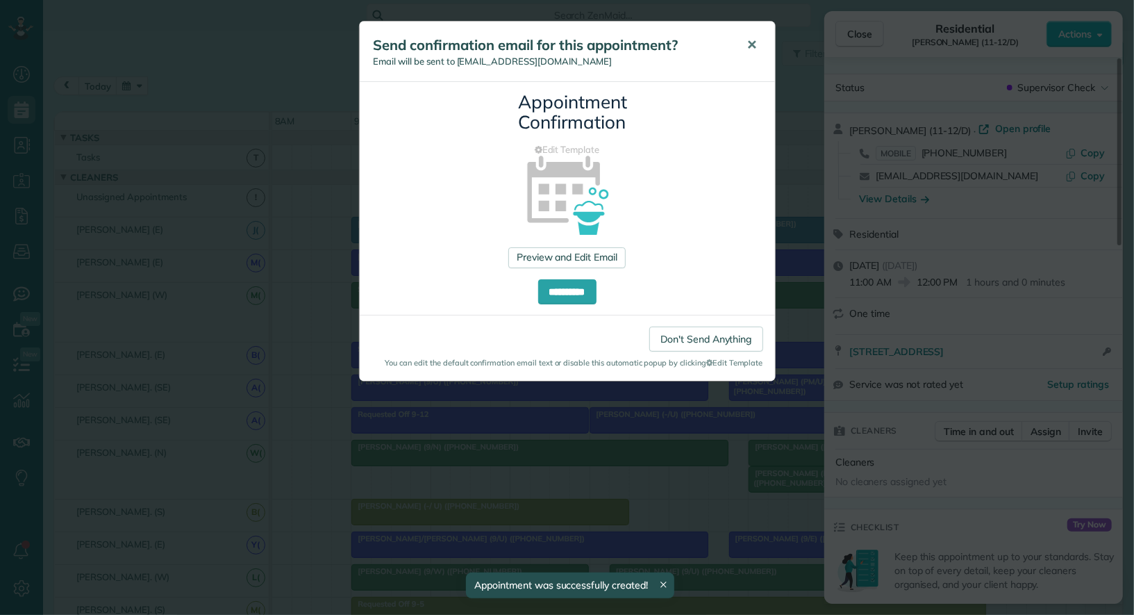
click at [751, 44] on span "✕" at bounding box center [752, 45] width 10 height 16
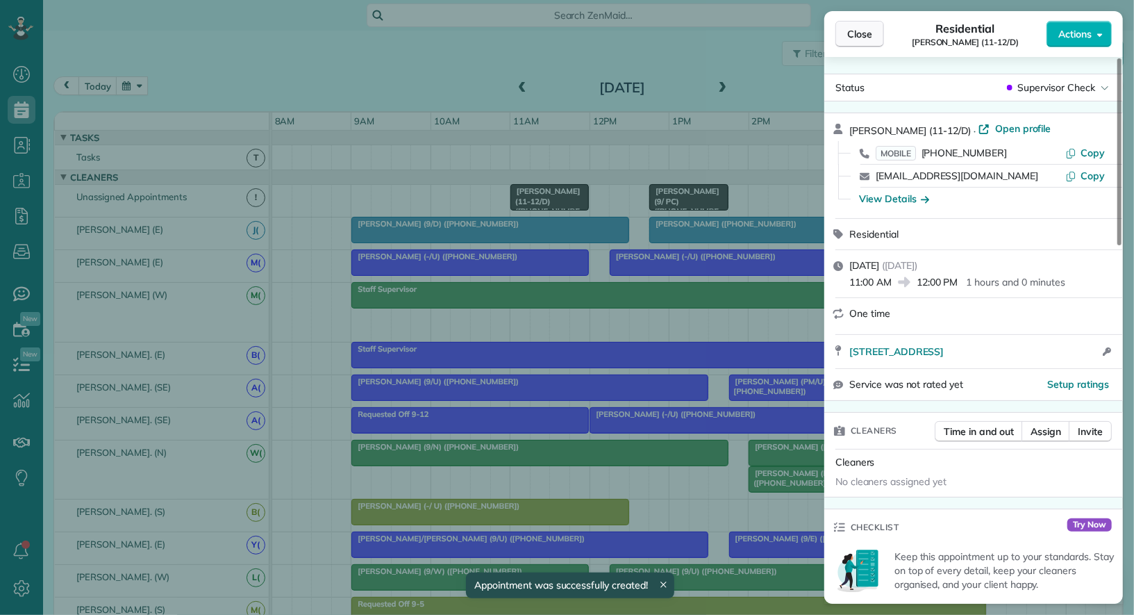
click at [866, 33] on span "Close" at bounding box center [859, 34] width 25 height 14
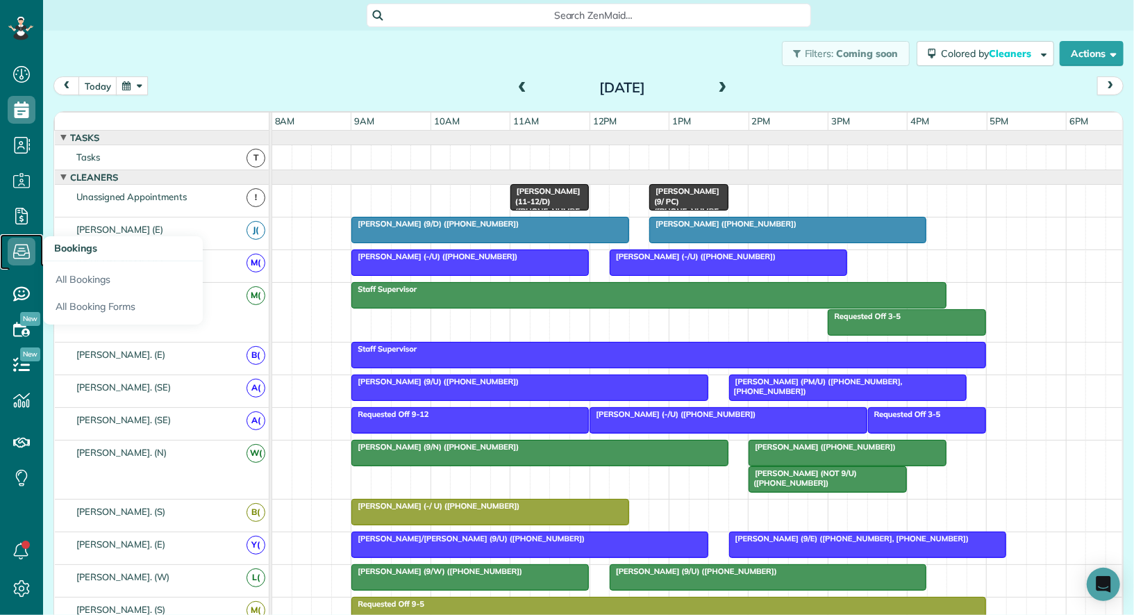
click at [13, 248] on icon at bounding box center [22, 252] width 28 height 28
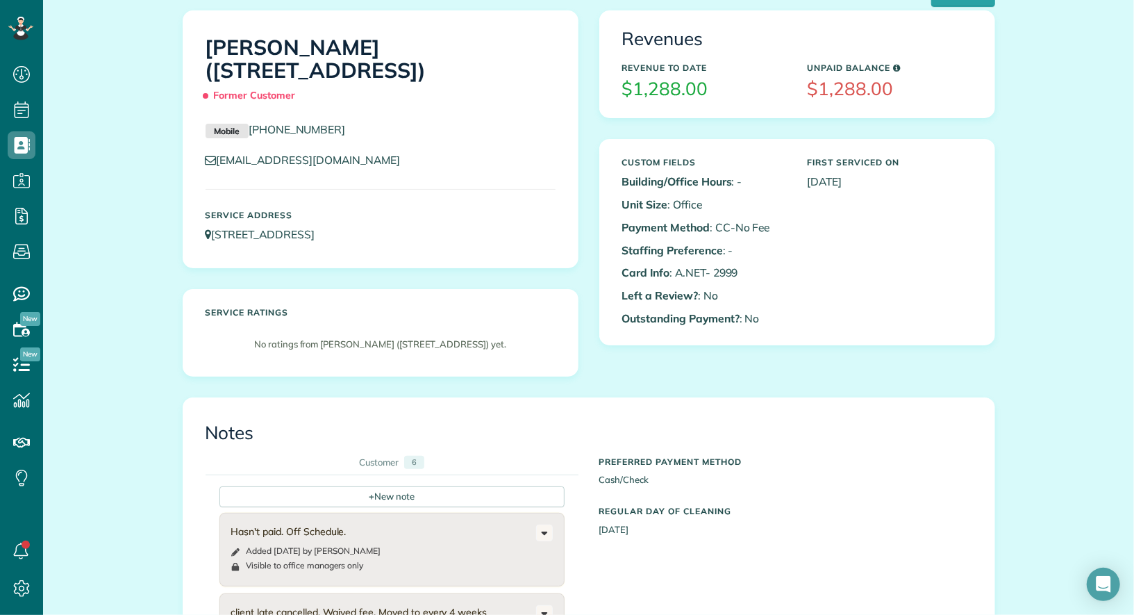
scroll to position [81, 0]
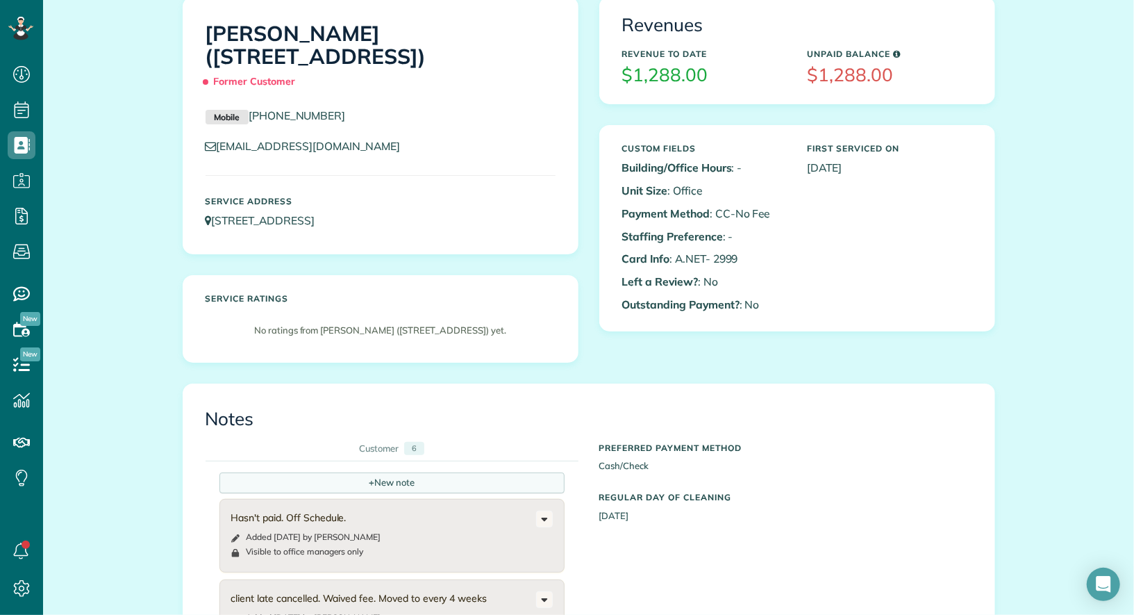
click at [365, 472] on div "+ New note" at bounding box center [392, 482] width 345 height 21
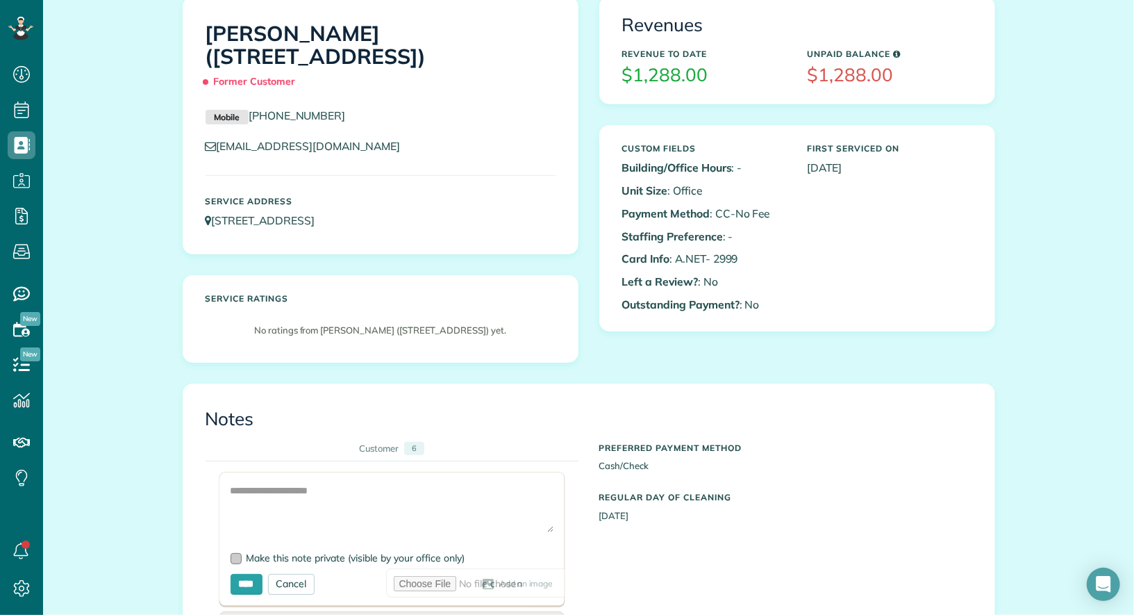
click at [316, 552] on span "Make this note private (visible by your office only)" at bounding box center [356, 558] width 219 height 13
click at [316, 483] on textarea at bounding box center [392, 507] width 323 height 49
type textarea "**********"
click at [241, 574] on input "****" at bounding box center [247, 584] width 32 height 21
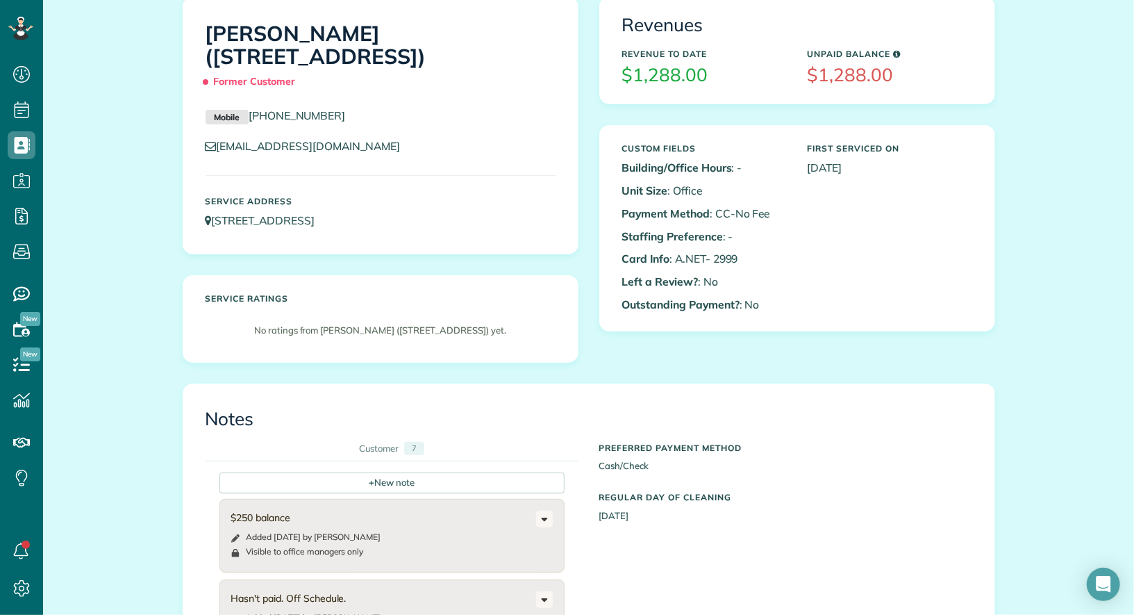
scroll to position [0, 0]
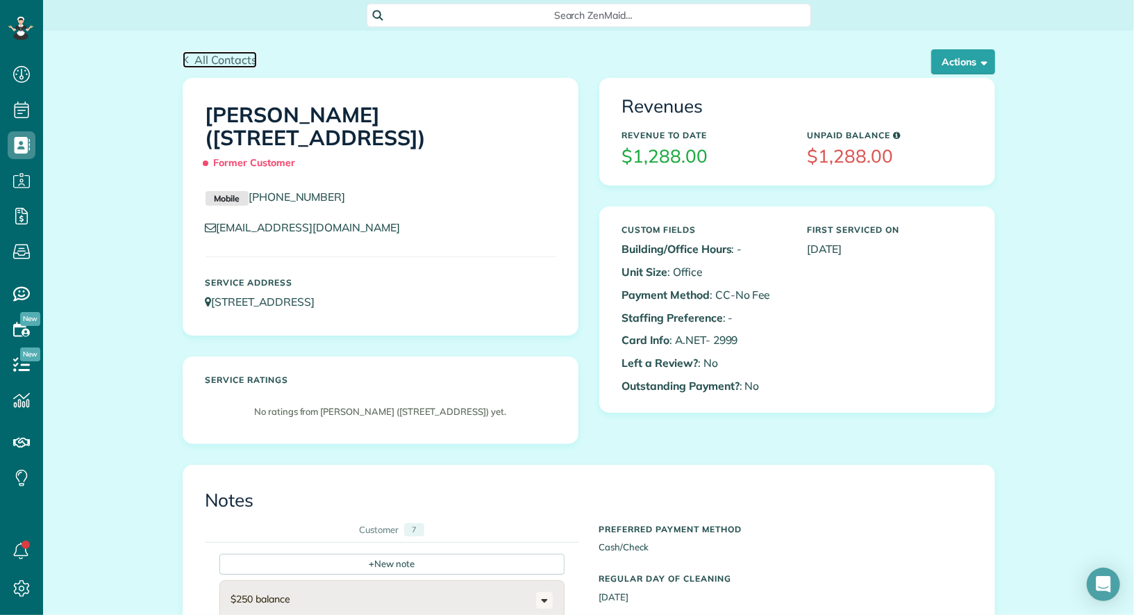
click at [241, 56] on span "All Contacts" at bounding box center [226, 60] width 63 height 14
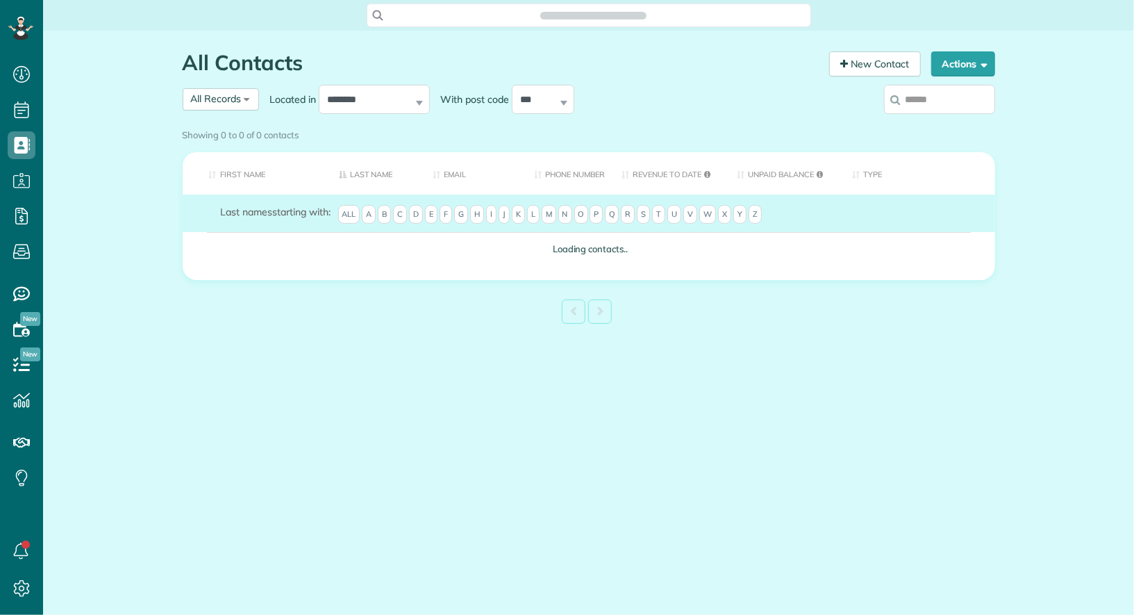
scroll to position [6, 6]
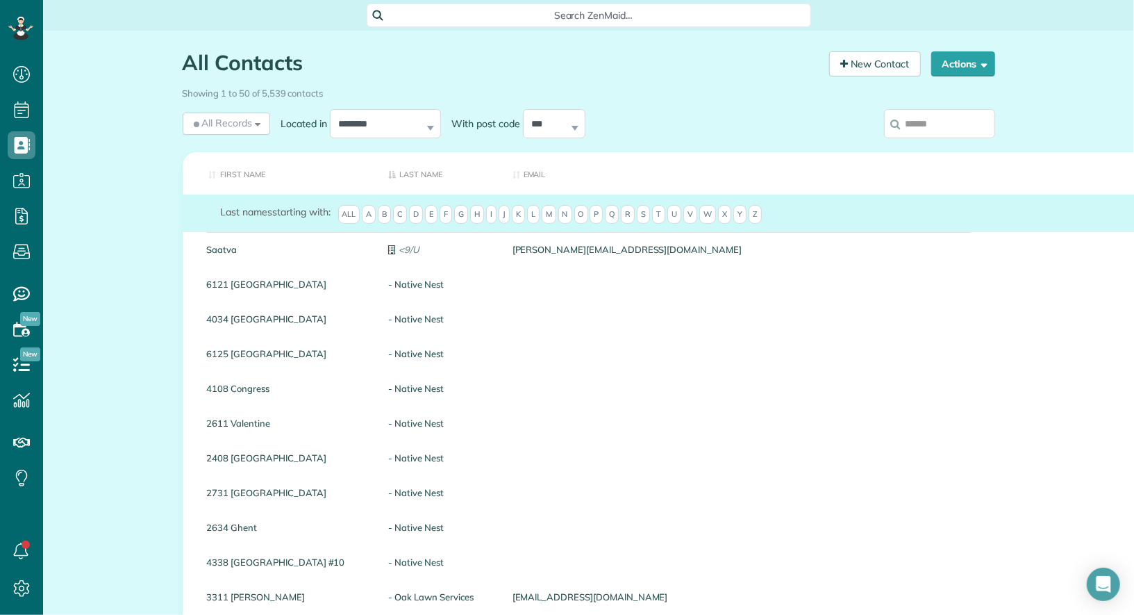
click at [969, 133] on input "search" at bounding box center [939, 123] width 111 height 29
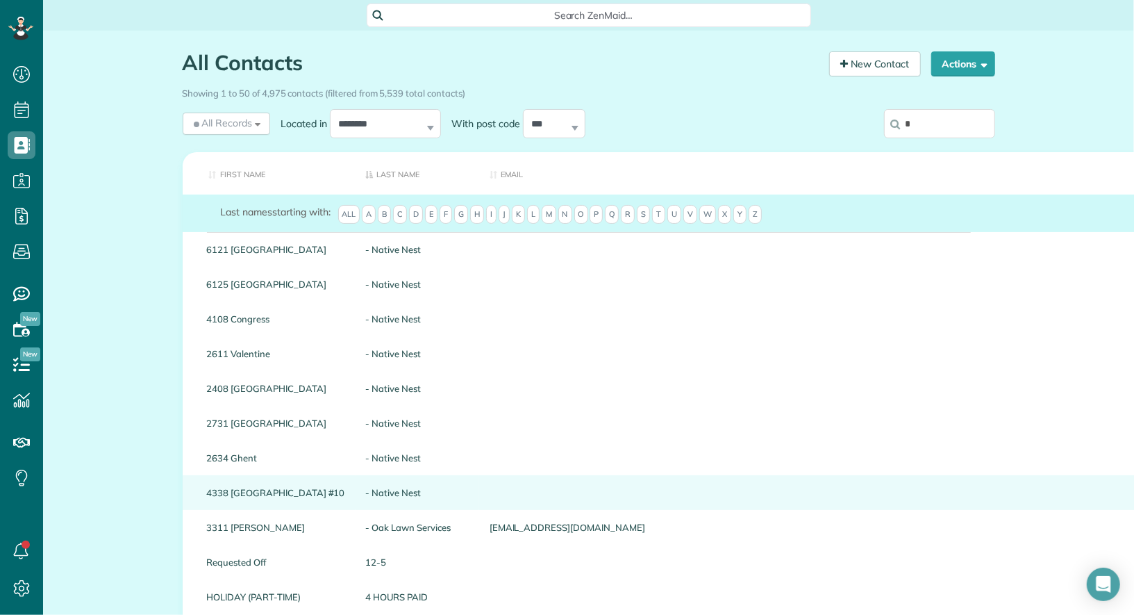
type input "*"
click at [241, 490] on link "4338 [GEOGRAPHIC_DATA] #10" at bounding box center [276, 493] width 138 height 10
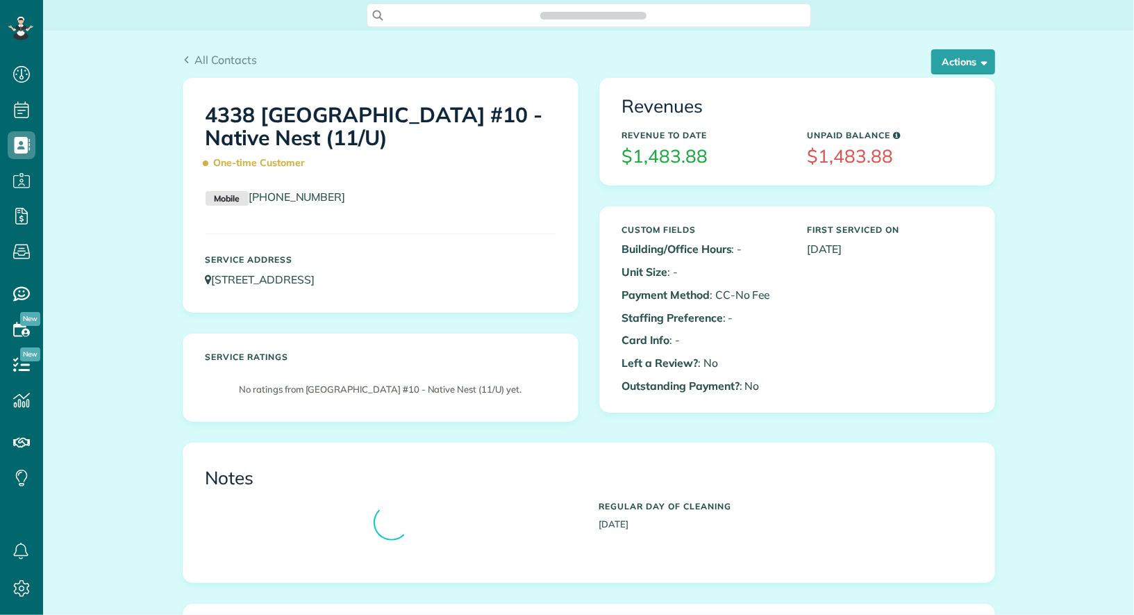
scroll to position [6, 6]
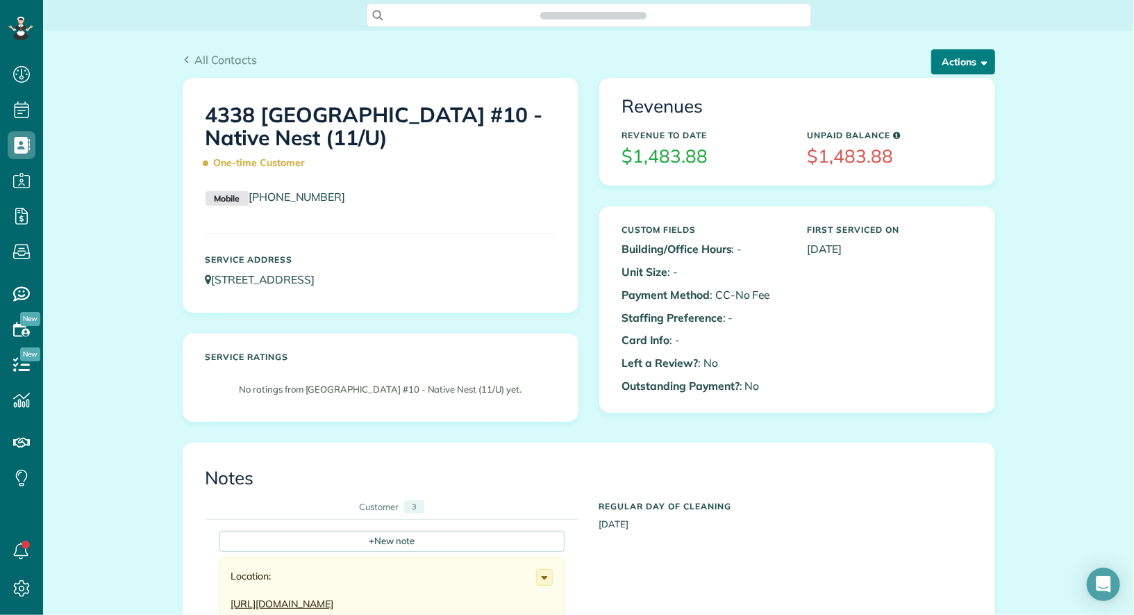
click at [987, 63] on span "button" at bounding box center [982, 61] width 10 height 10
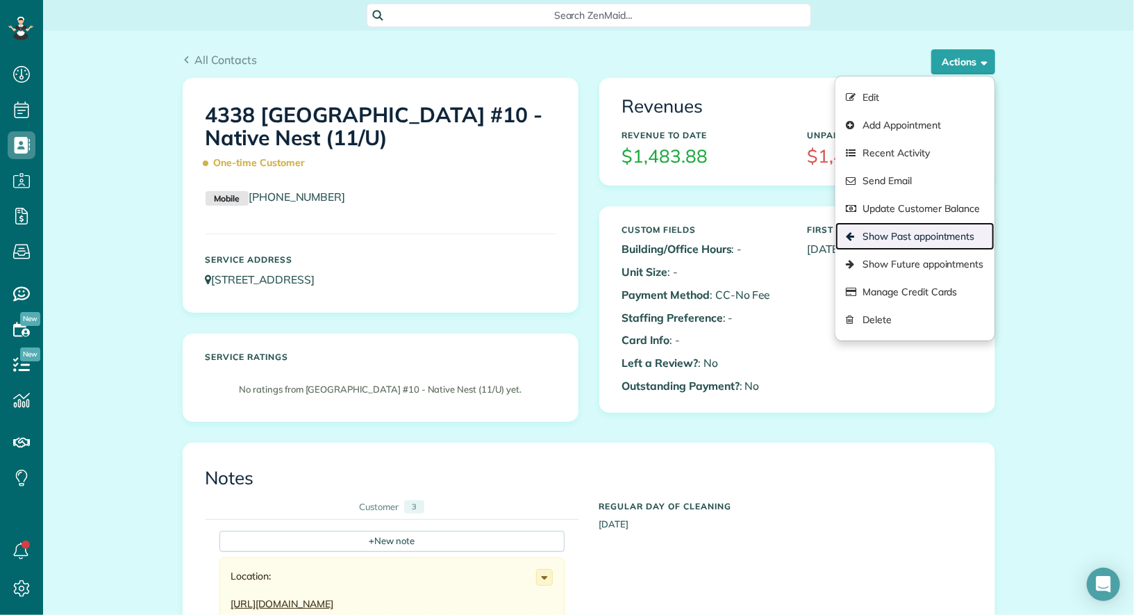
click at [952, 240] on link "Show Past appointments" at bounding box center [915, 236] width 158 height 28
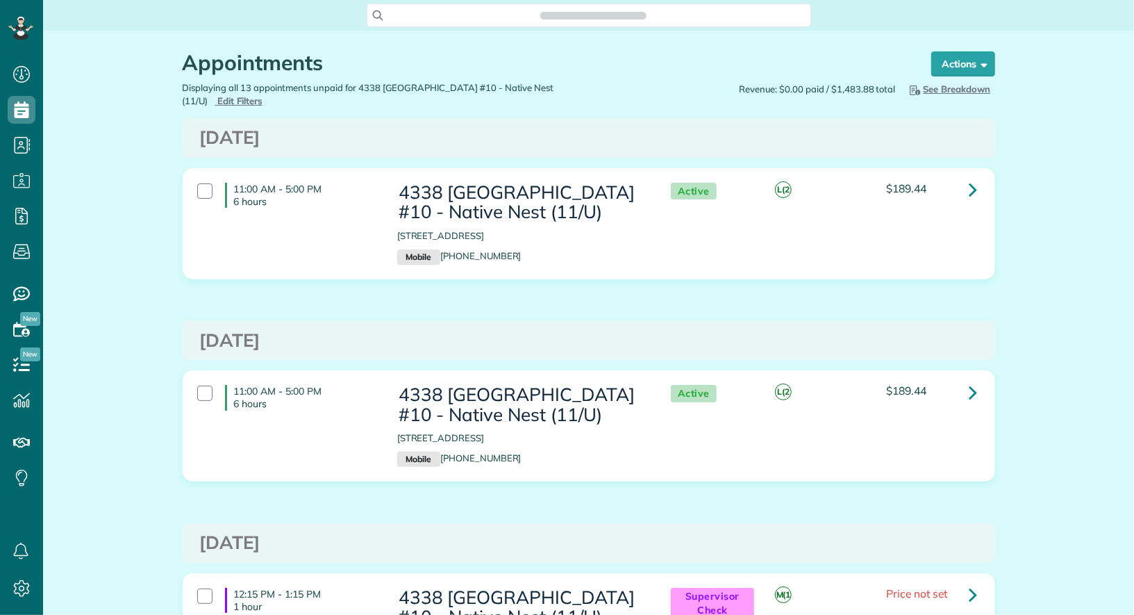
scroll to position [6, 6]
click at [984, 177] on link at bounding box center [974, 190] width 28 height 28
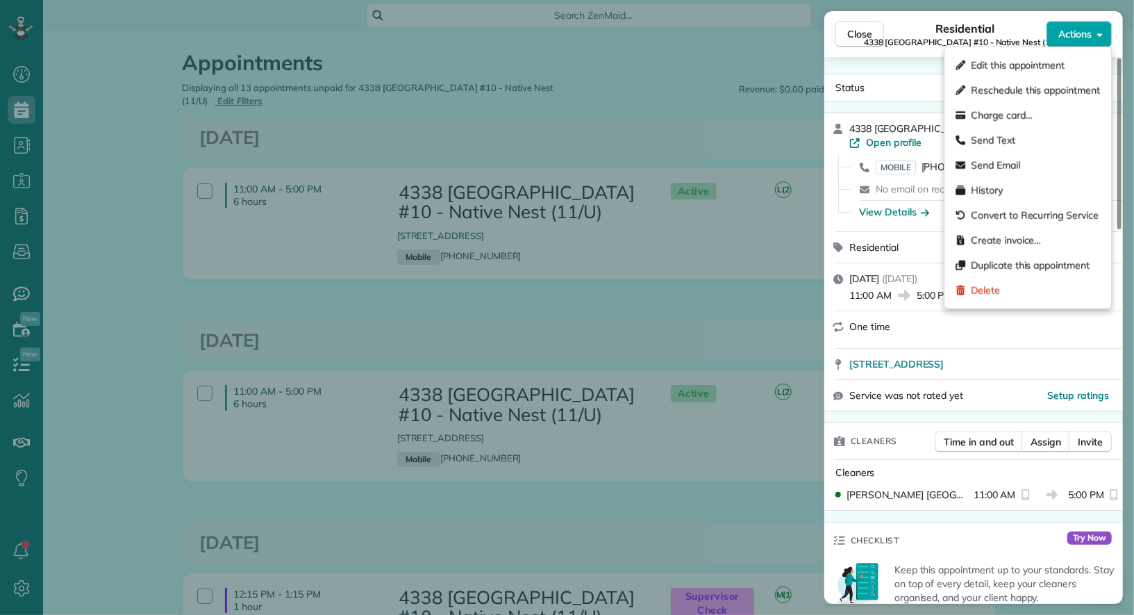
click at [1082, 24] on button "Actions" at bounding box center [1079, 34] width 65 height 26
click at [1066, 67] on div "Edit this appointment" at bounding box center [1028, 65] width 156 height 25
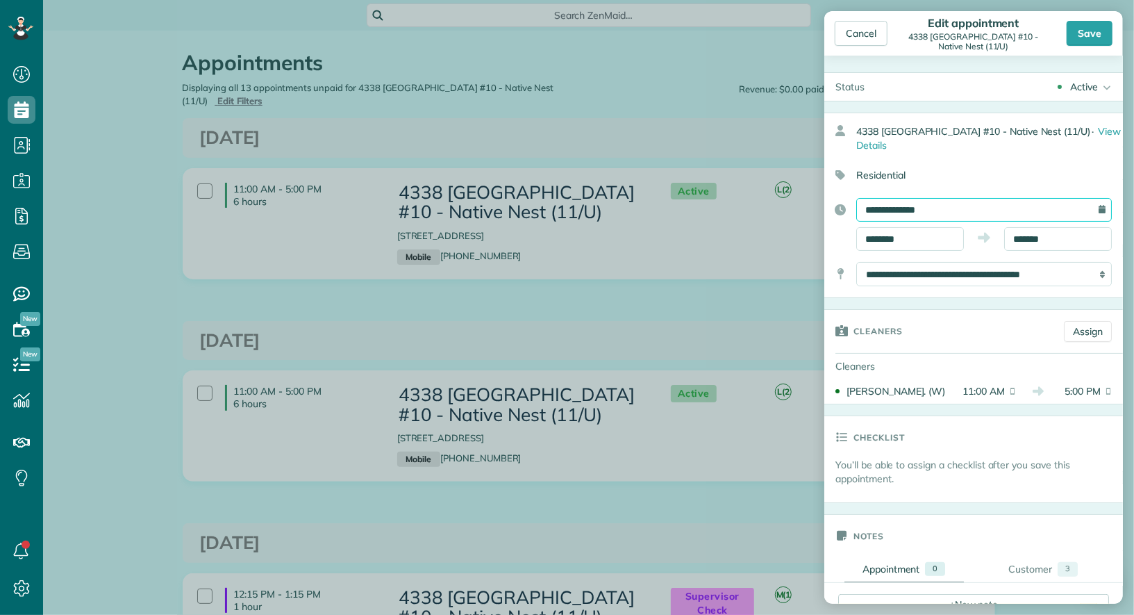
click at [939, 201] on input "**********" at bounding box center [985, 210] width 256 height 24
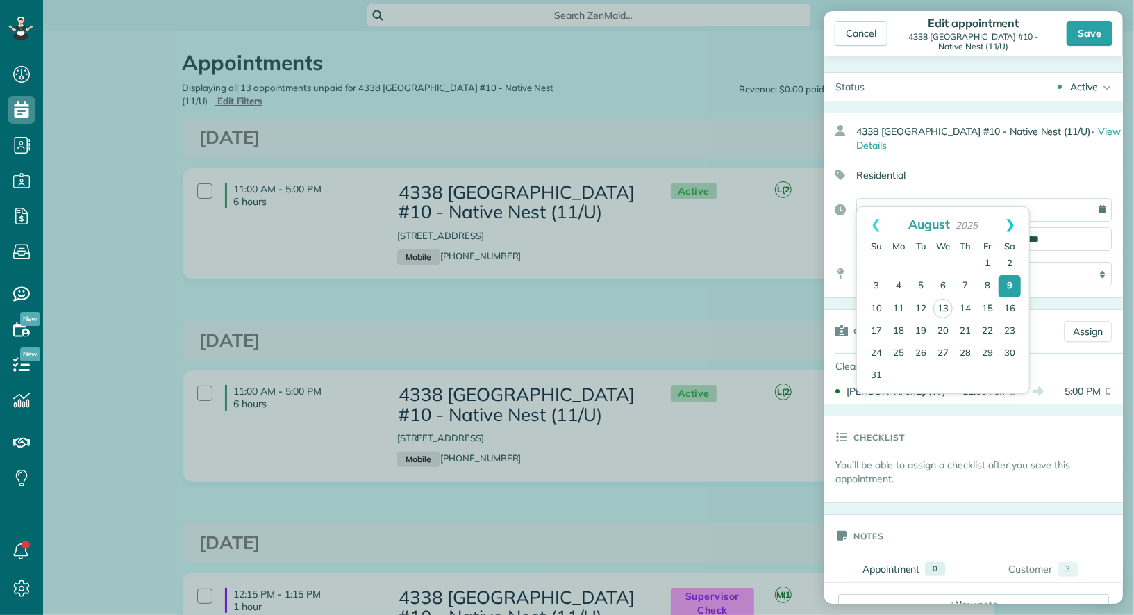
click at [1010, 230] on link "Next" at bounding box center [1010, 224] width 38 height 35
click at [1015, 328] on link "28" at bounding box center [1010, 331] width 22 height 22
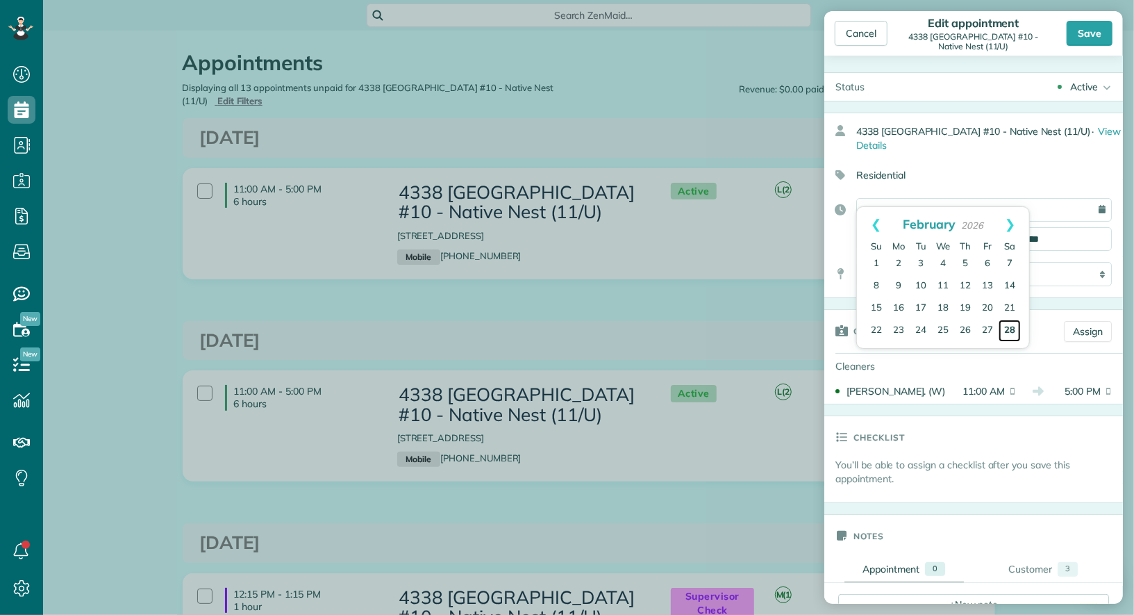
type input "**********"
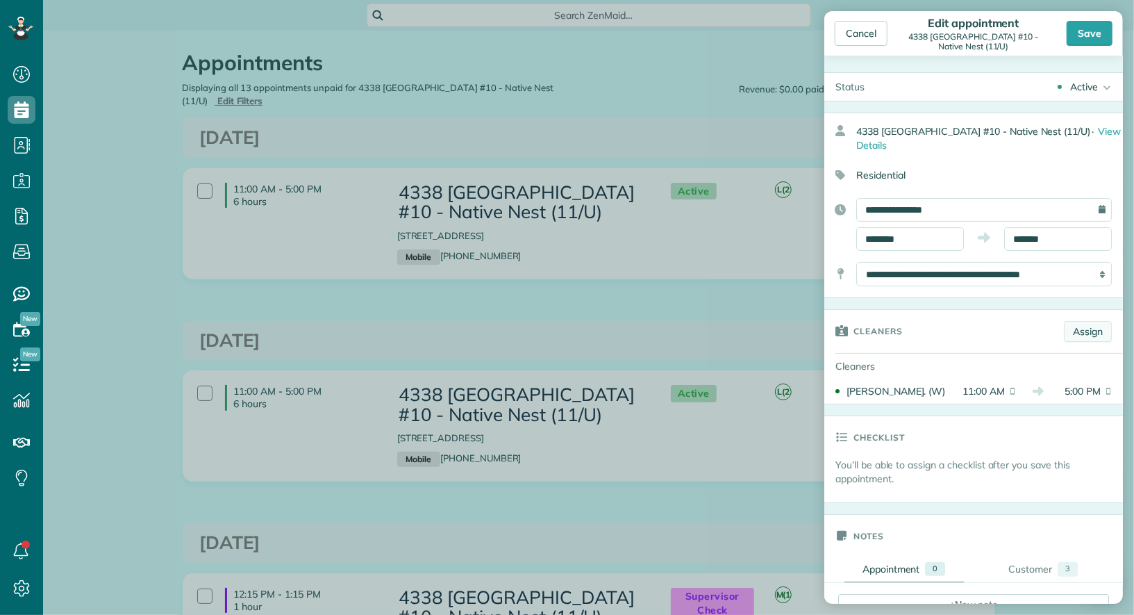
click at [1084, 321] on link "Assign" at bounding box center [1088, 331] width 48 height 21
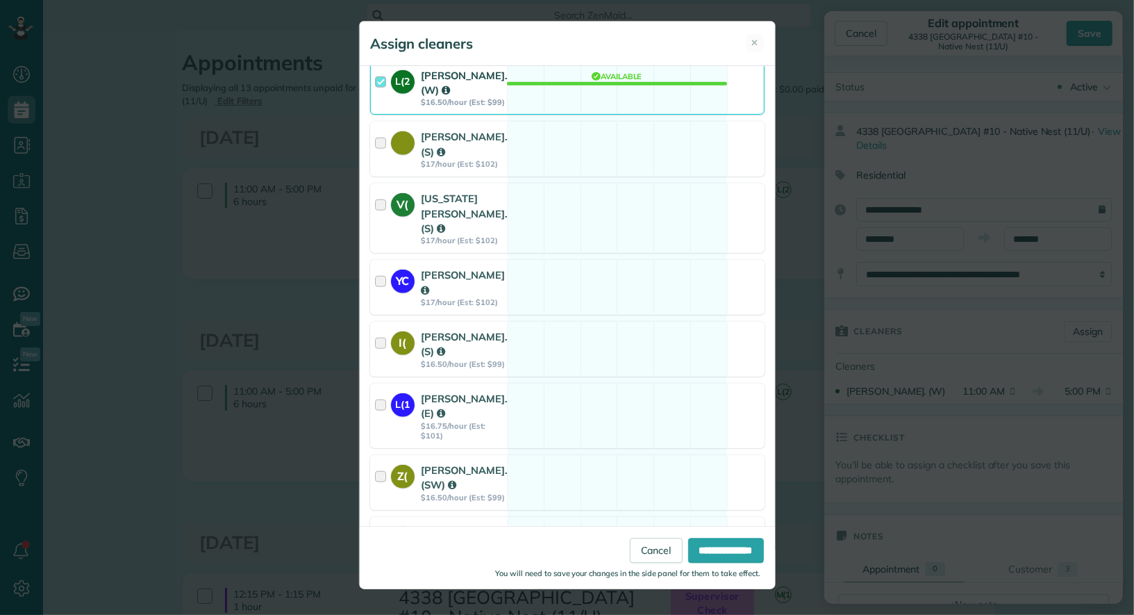
scroll to position [662, 0]
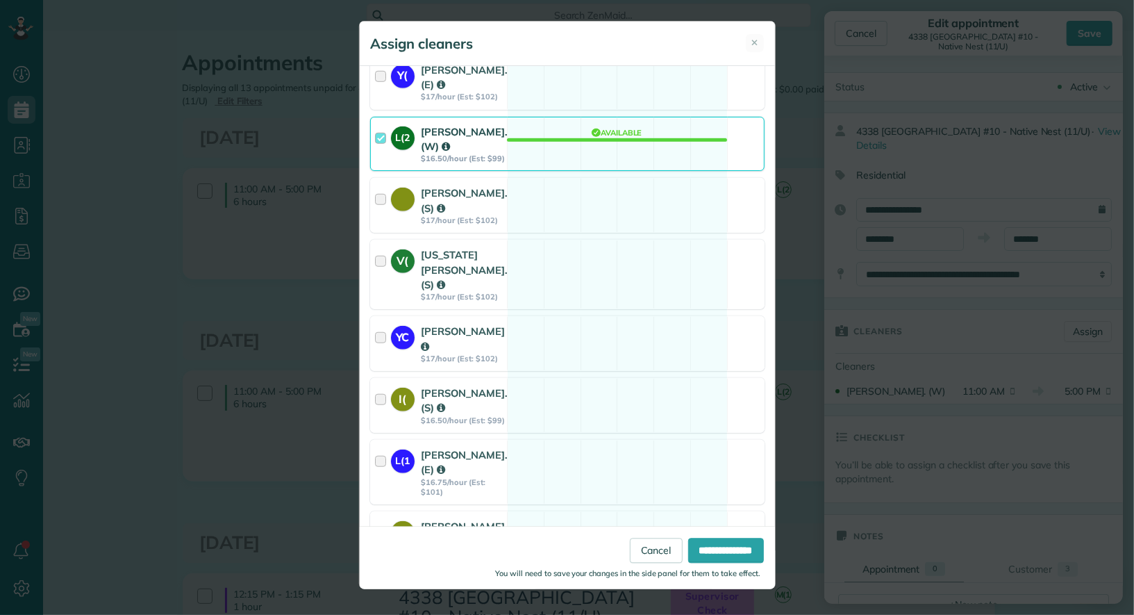
click at [380, 144] on div at bounding box center [383, 144] width 16 height 40
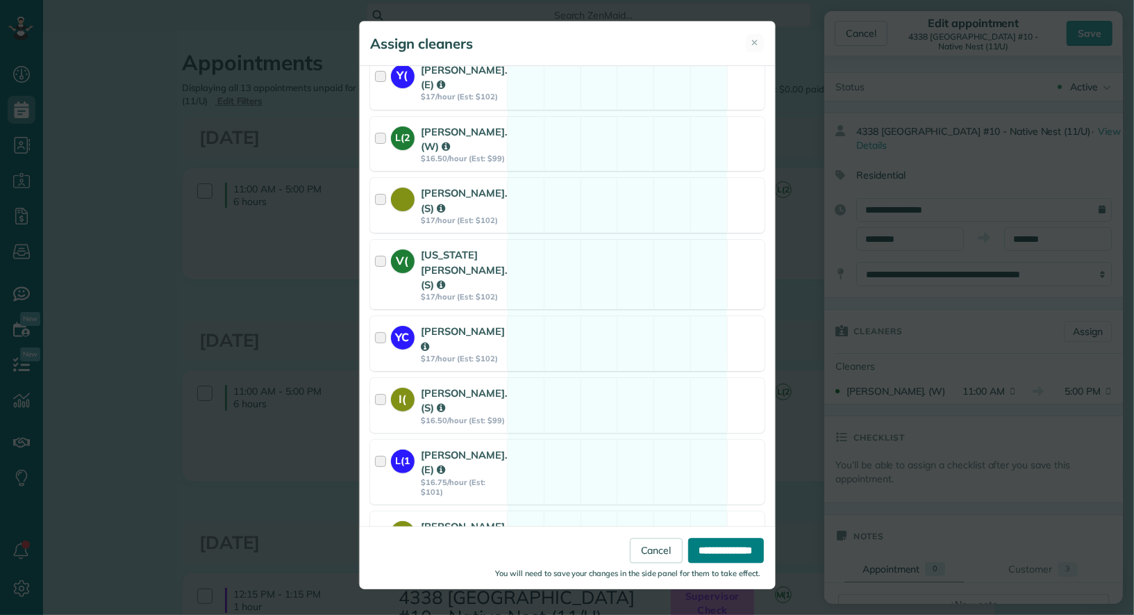
click at [705, 546] on input "**********" at bounding box center [726, 550] width 76 height 25
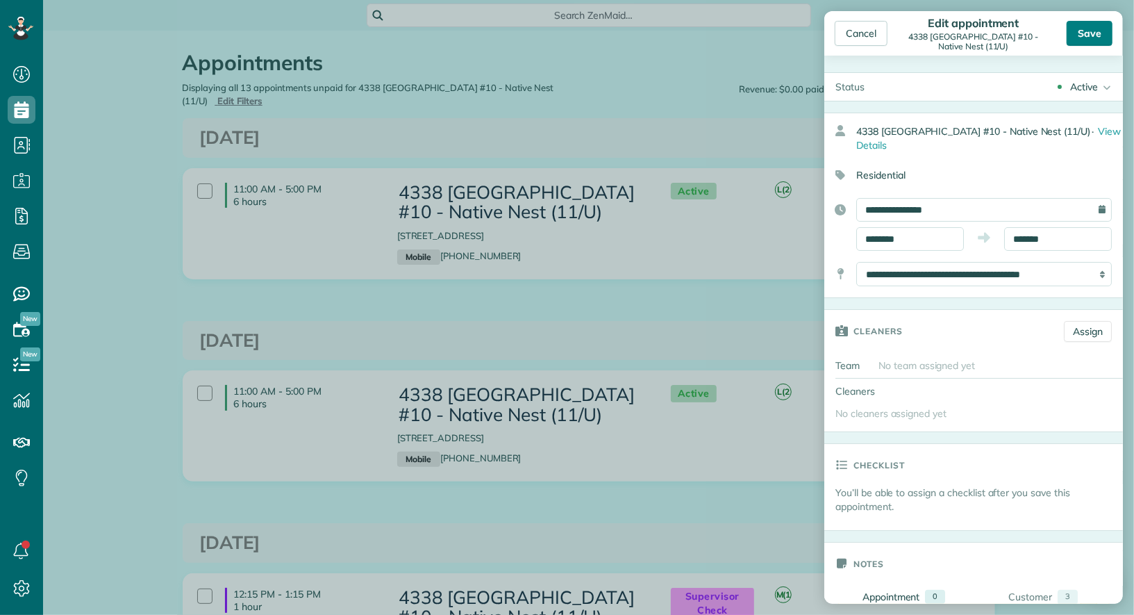
click at [1086, 29] on div "Save" at bounding box center [1090, 33] width 46 height 25
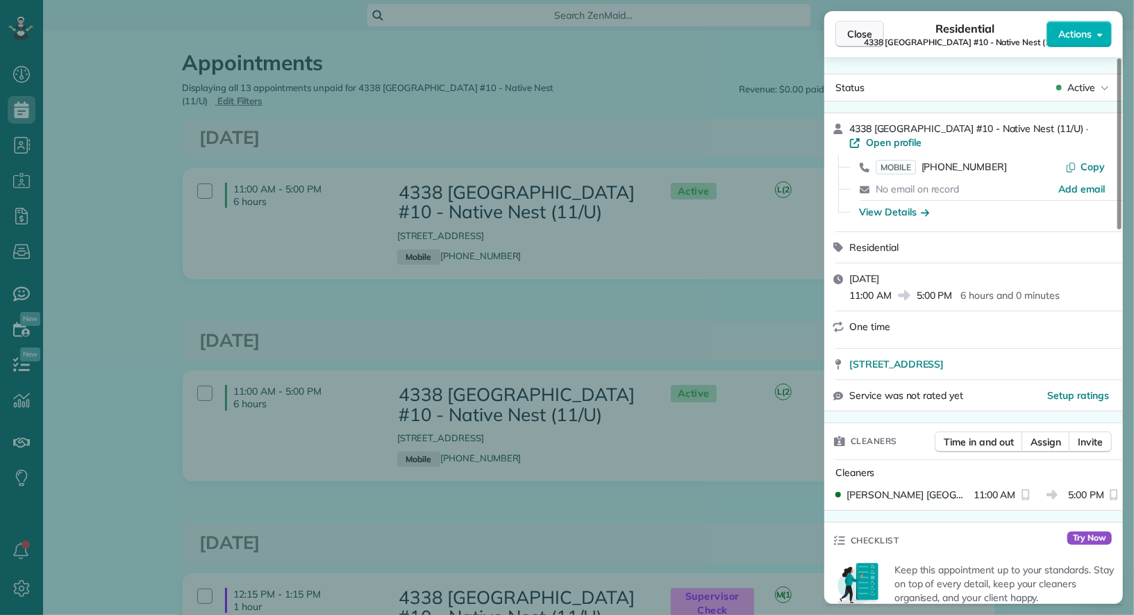
click at [863, 36] on span "Close" at bounding box center [859, 34] width 25 height 14
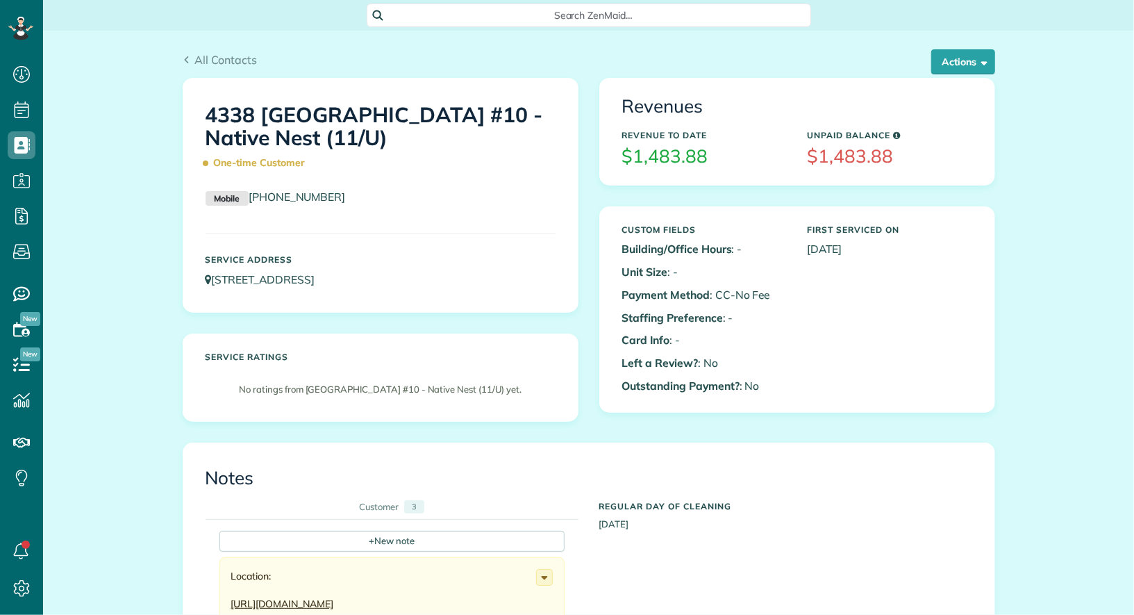
scroll to position [6, 6]
click at [961, 67] on button "Actions" at bounding box center [964, 61] width 64 height 25
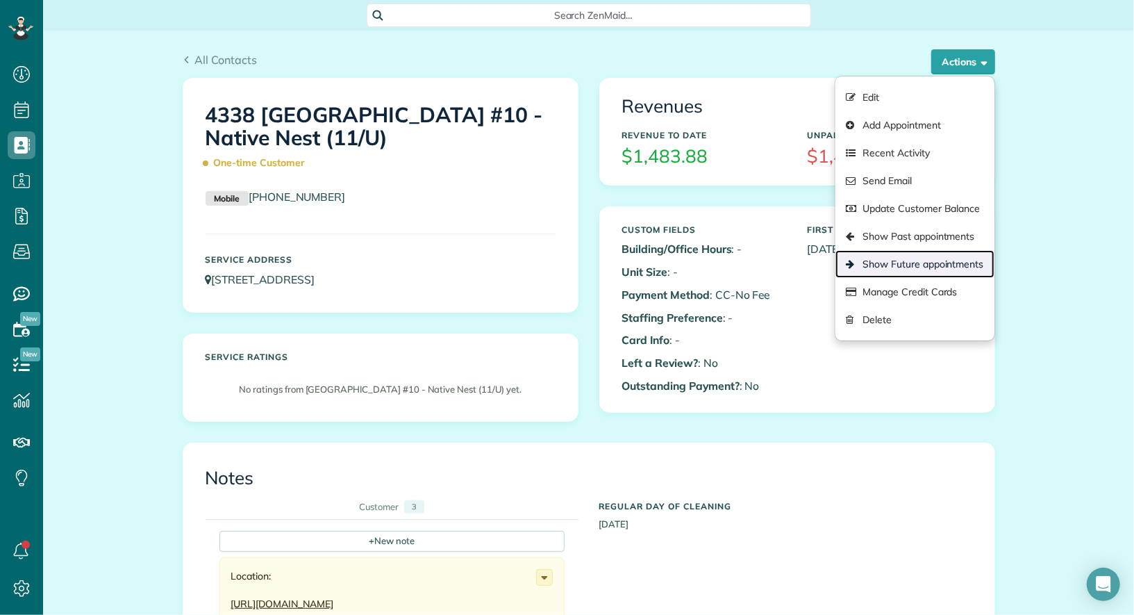
click at [932, 263] on link "Show Future appointments" at bounding box center [915, 264] width 158 height 28
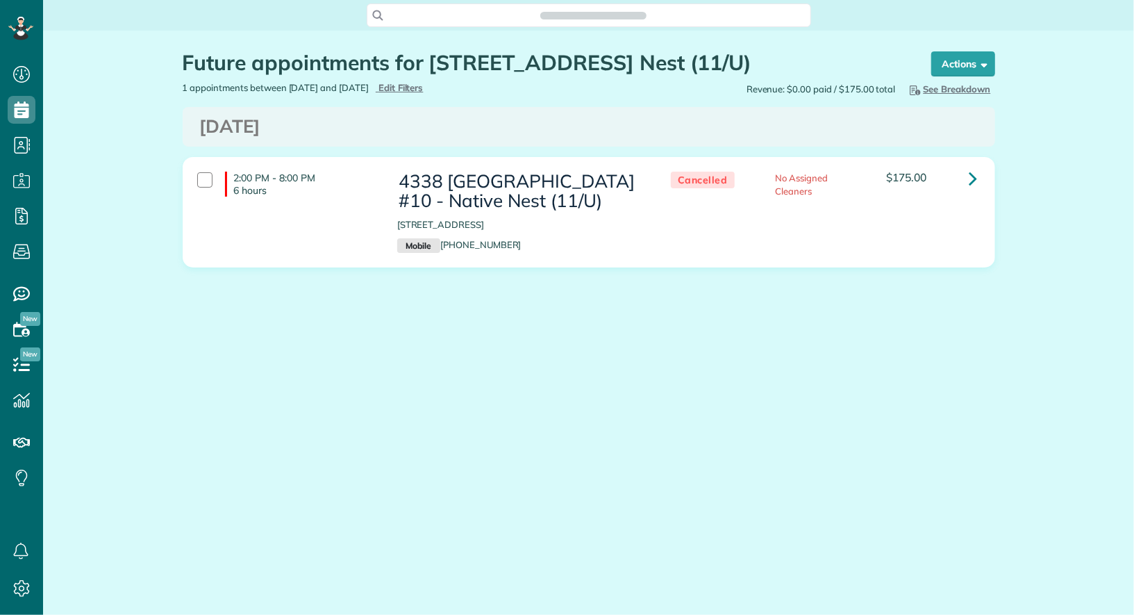
scroll to position [6, 6]
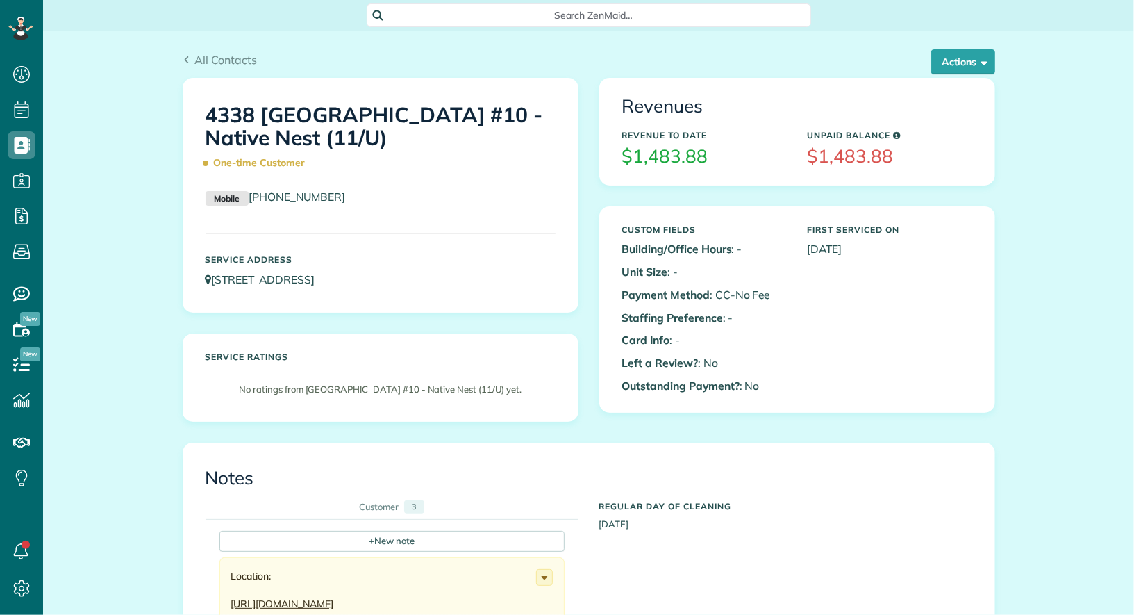
scroll to position [6, 6]
click at [959, 72] on button "Actions" at bounding box center [964, 61] width 64 height 25
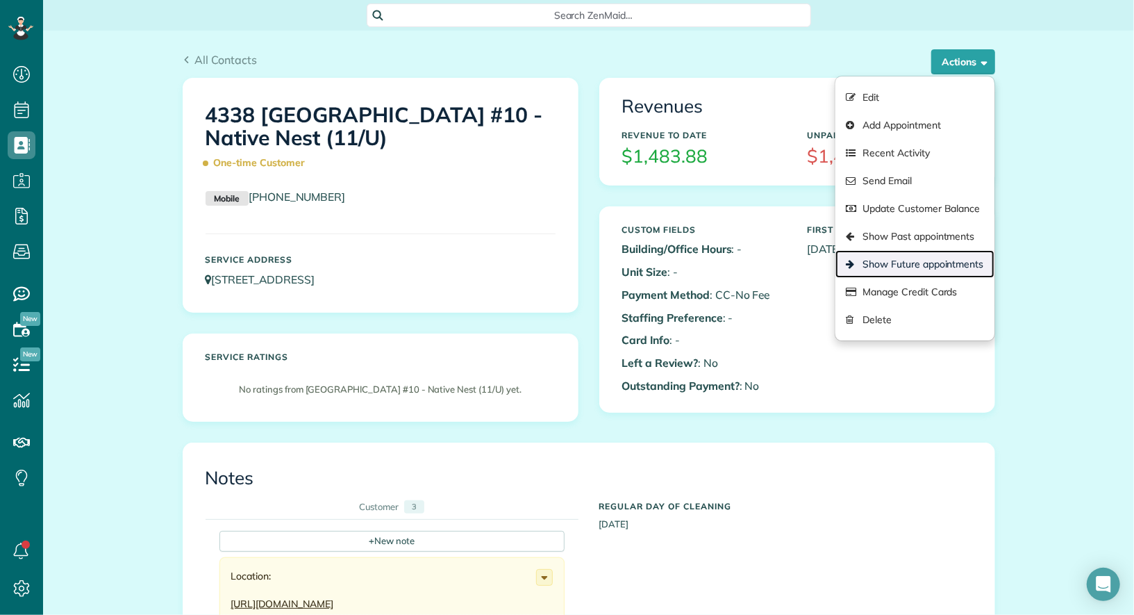
click at [961, 260] on link "Show Future appointments" at bounding box center [915, 264] width 158 height 28
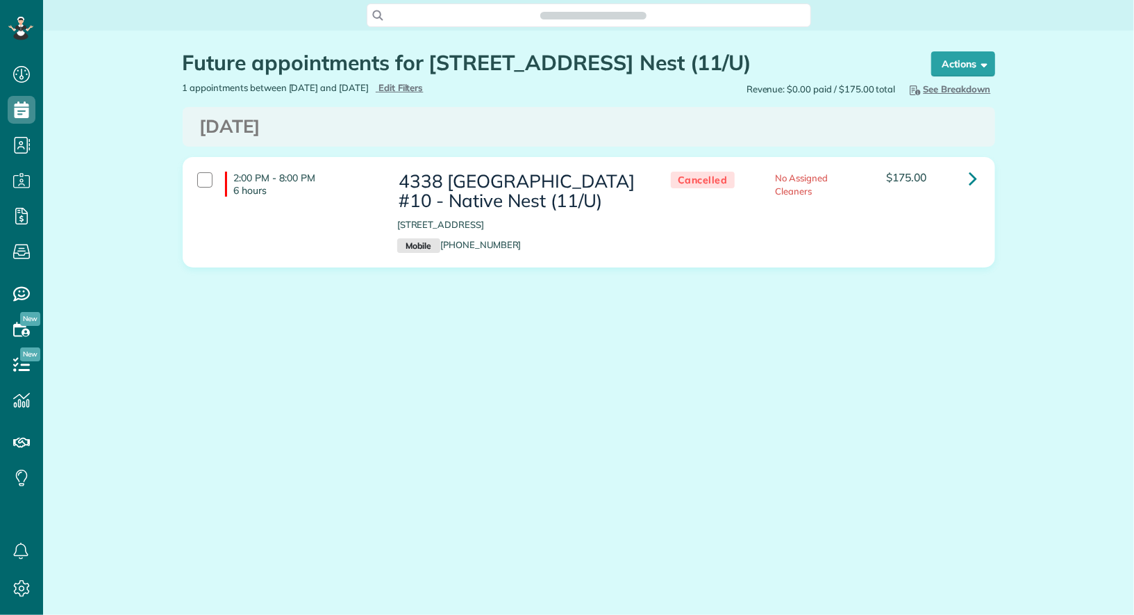
scroll to position [6, 6]
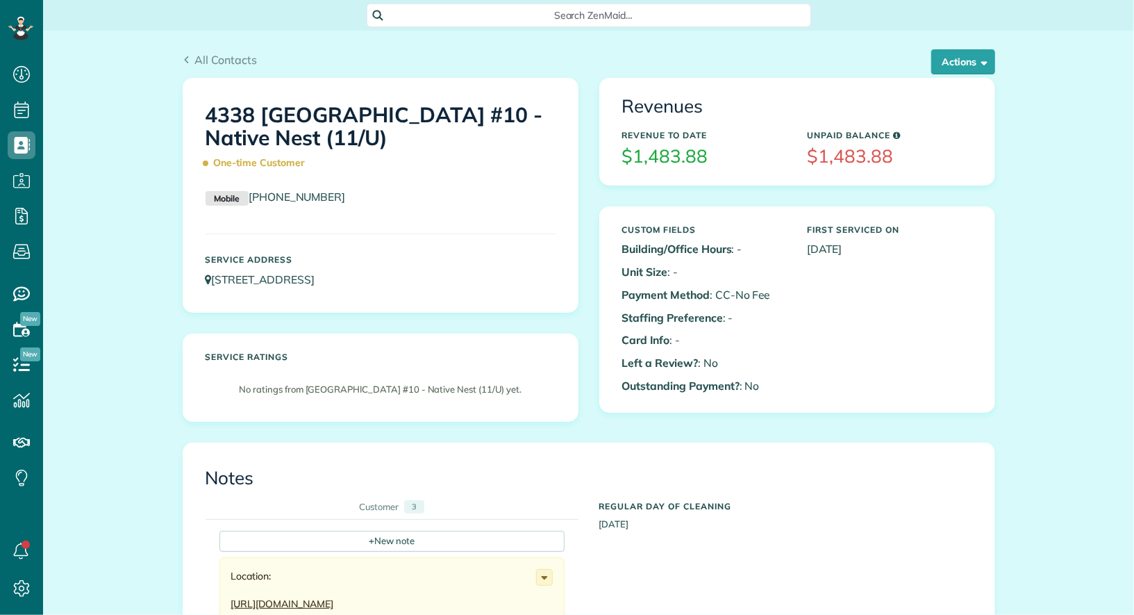
scroll to position [6, 6]
click at [939, 61] on button "Actions" at bounding box center [964, 61] width 64 height 25
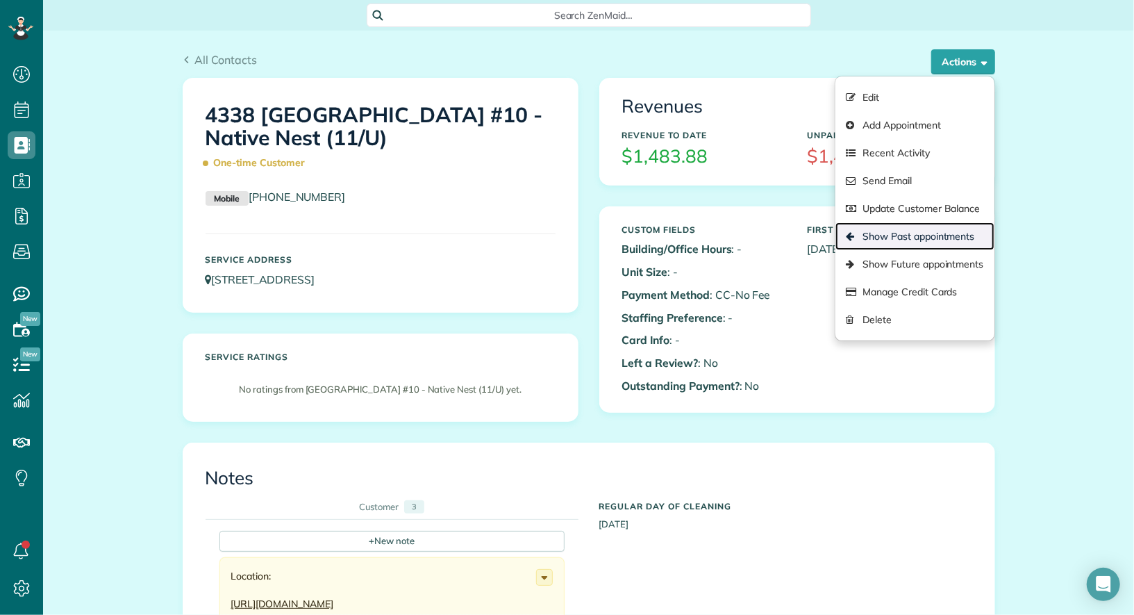
click at [941, 234] on link "Show Past appointments" at bounding box center [915, 236] width 158 height 28
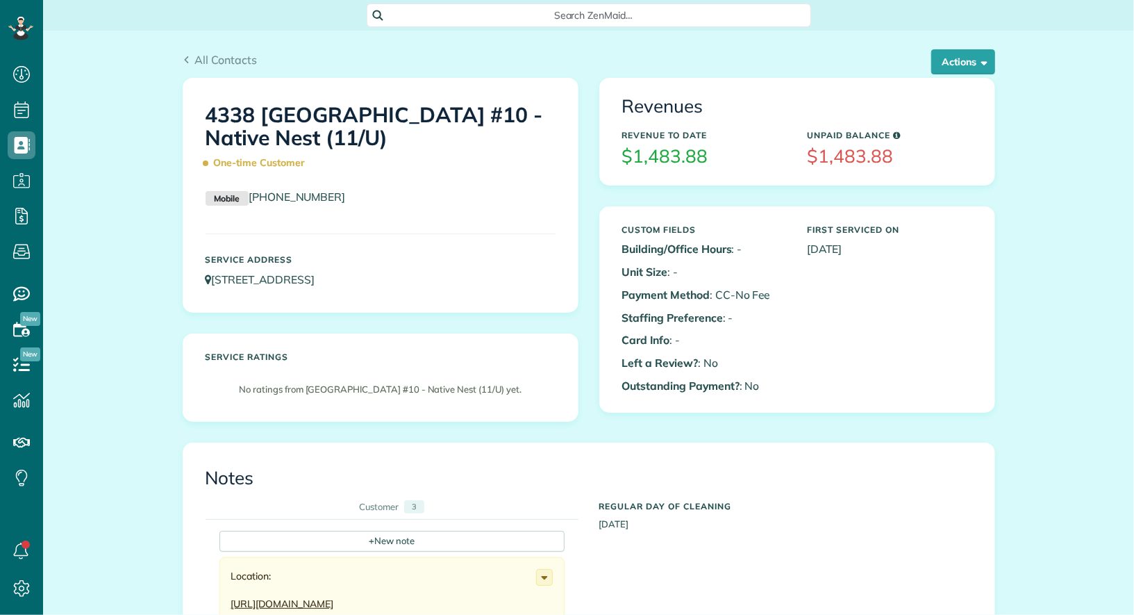
scroll to position [6, 6]
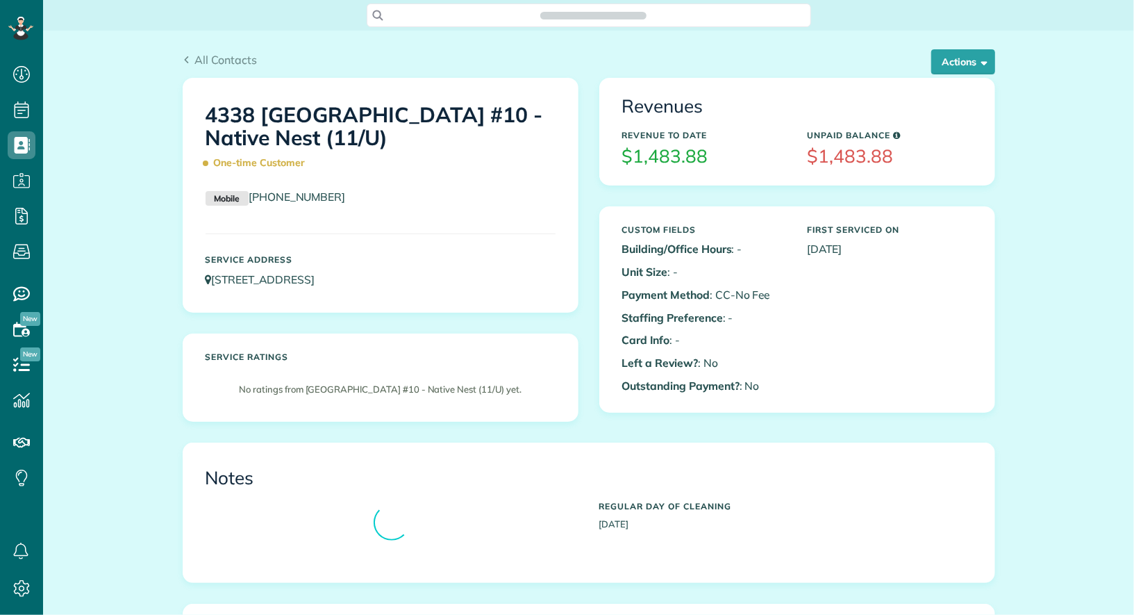
scroll to position [6, 6]
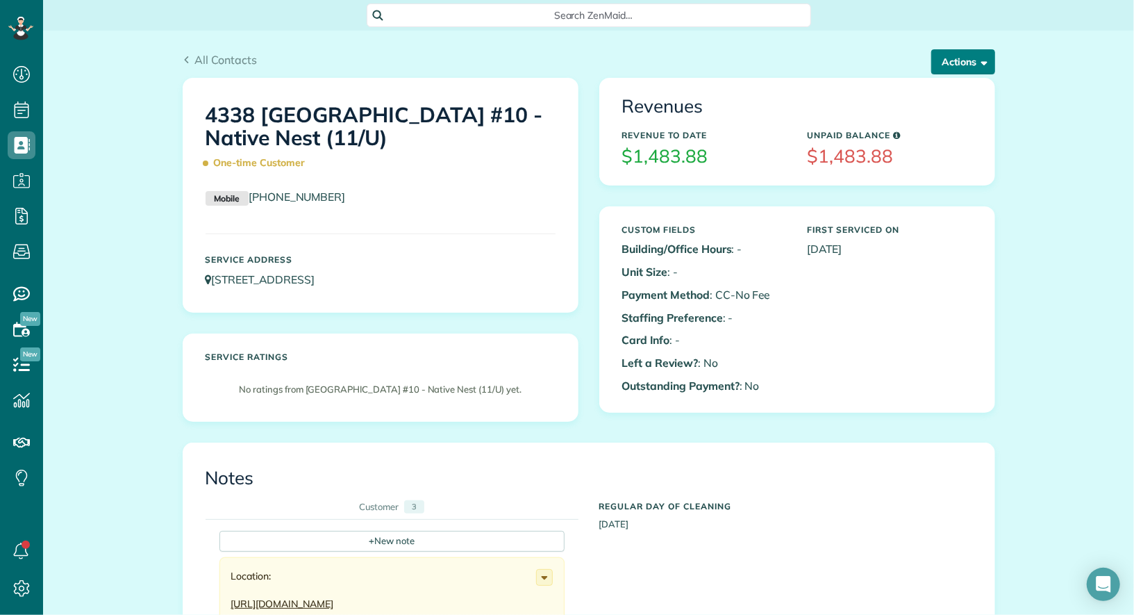
click at [988, 56] on button "Actions" at bounding box center [964, 61] width 64 height 25
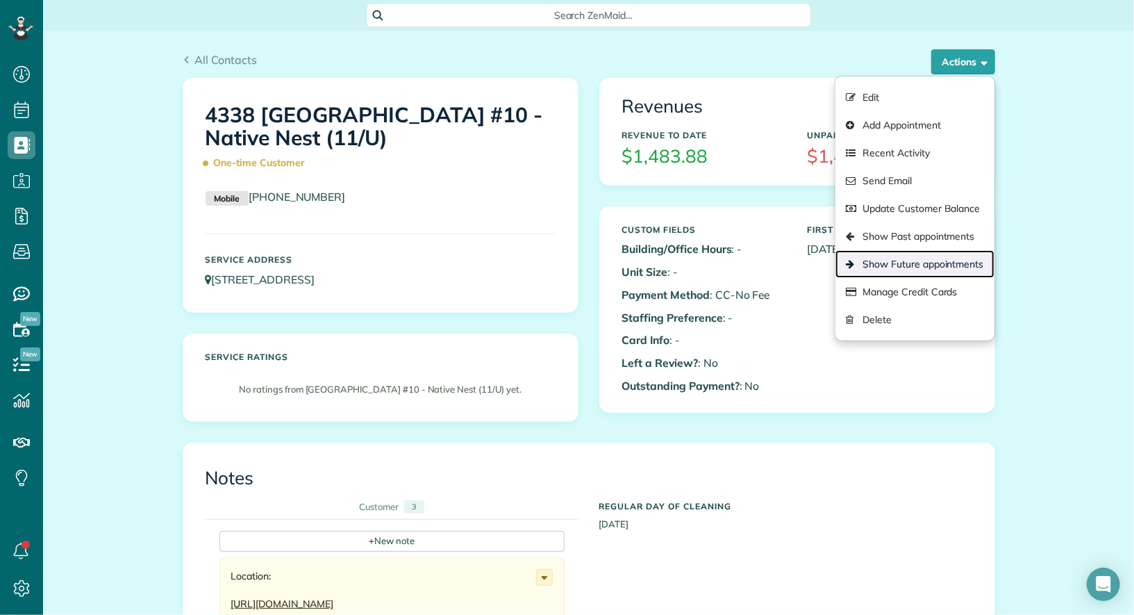
click at [963, 255] on link "Show Future appointments" at bounding box center [915, 264] width 158 height 28
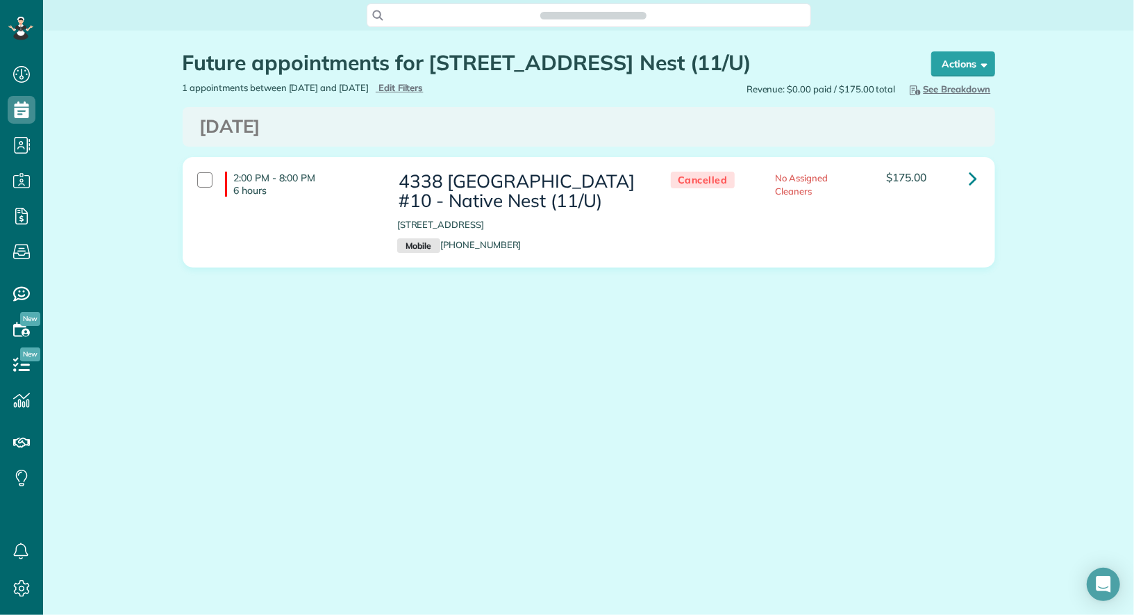
scroll to position [6, 6]
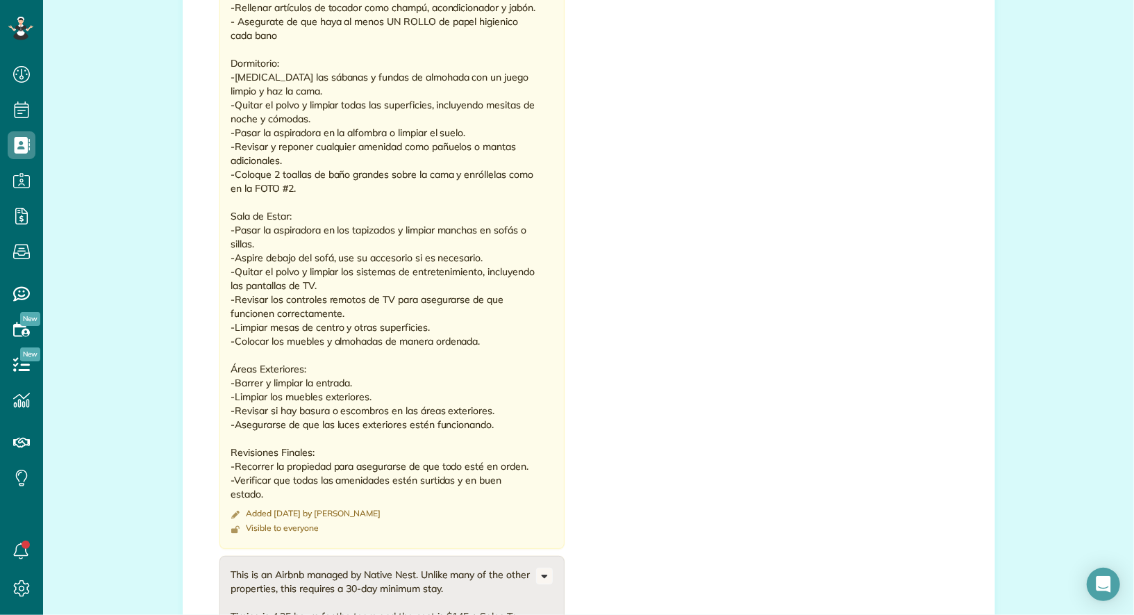
scroll to position [3737, 0]
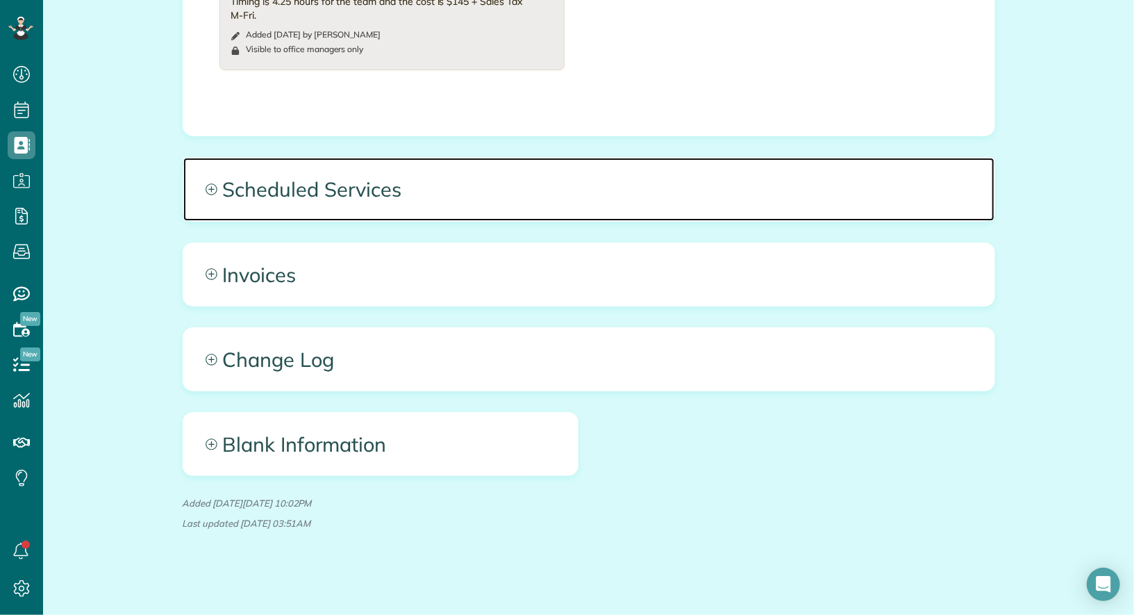
click at [442, 192] on span "Scheduled Services" at bounding box center [588, 189] width 811 height 63
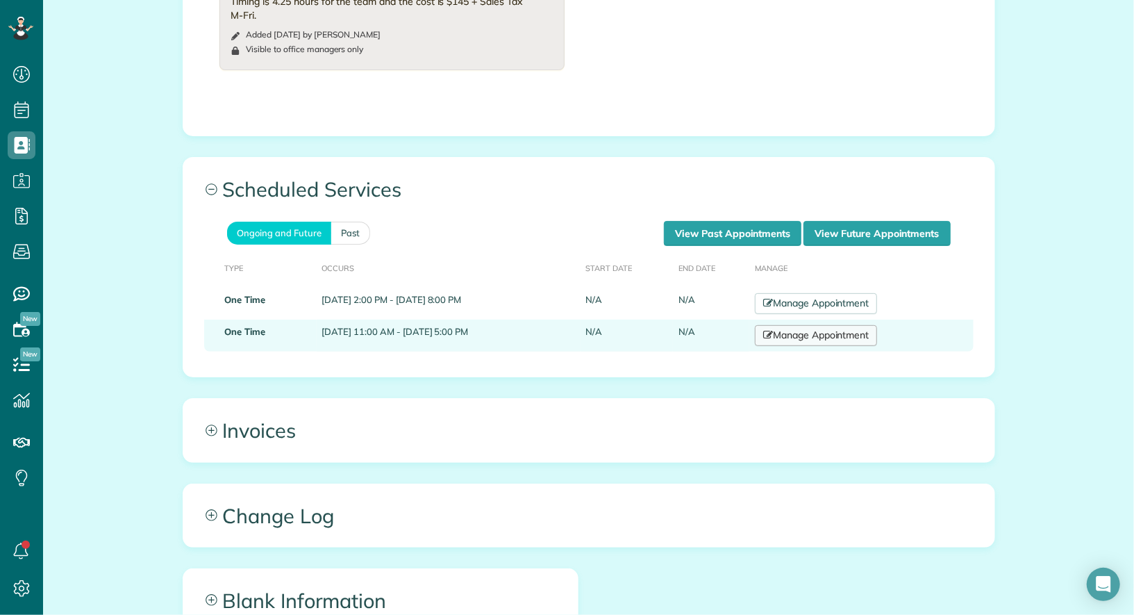
click at [877, 333] on link "Manage Appointment" at bounding box center [816, 335] width 122 height 21
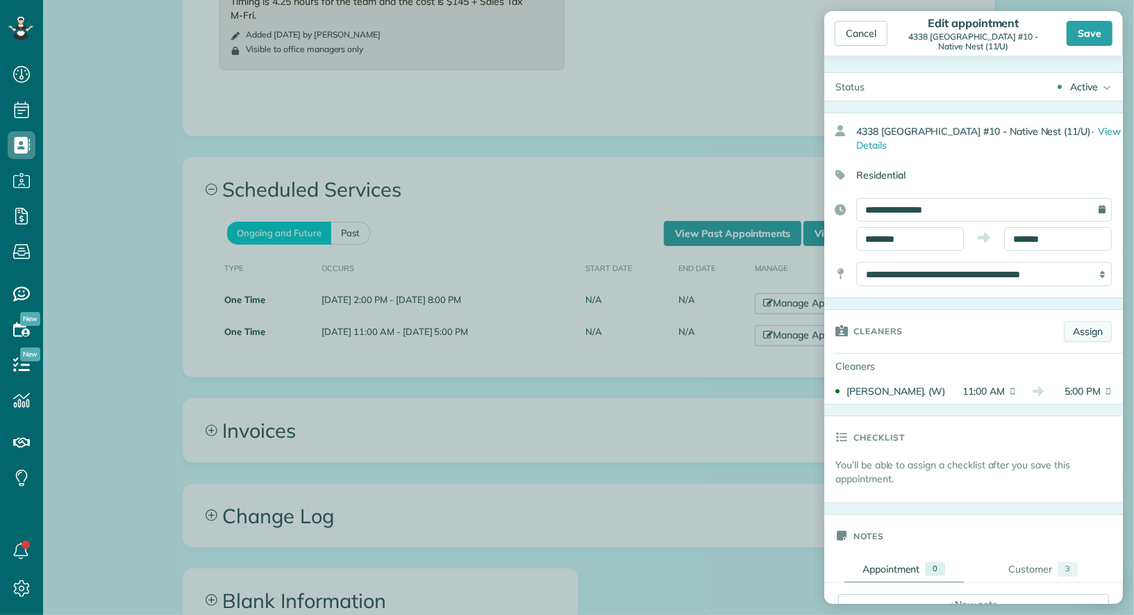
click at [1093, 321] on link "Assign" at bounding box center [1088, 331] width 48 height 21
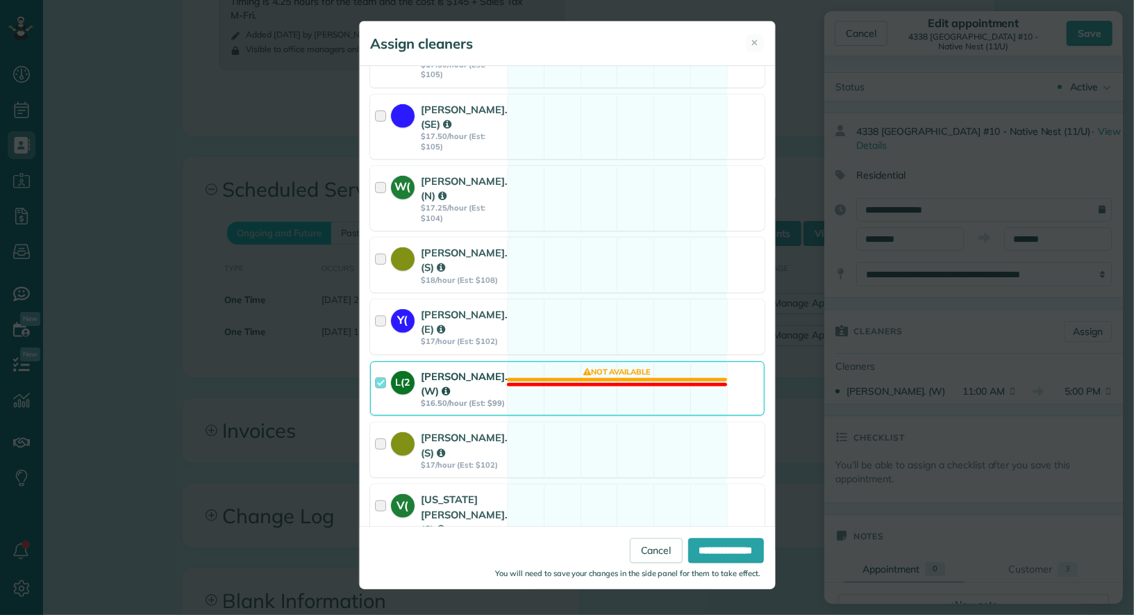
scroll to position [431, 0]
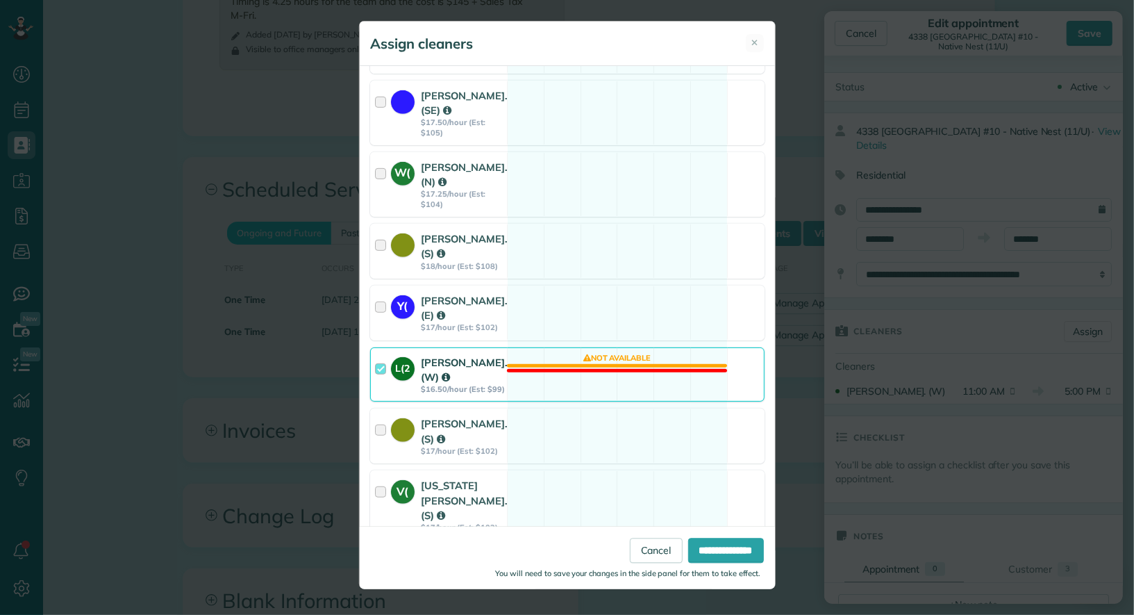
click at [377, 380] on div at bounding box center [383, 375] width 16 height 40
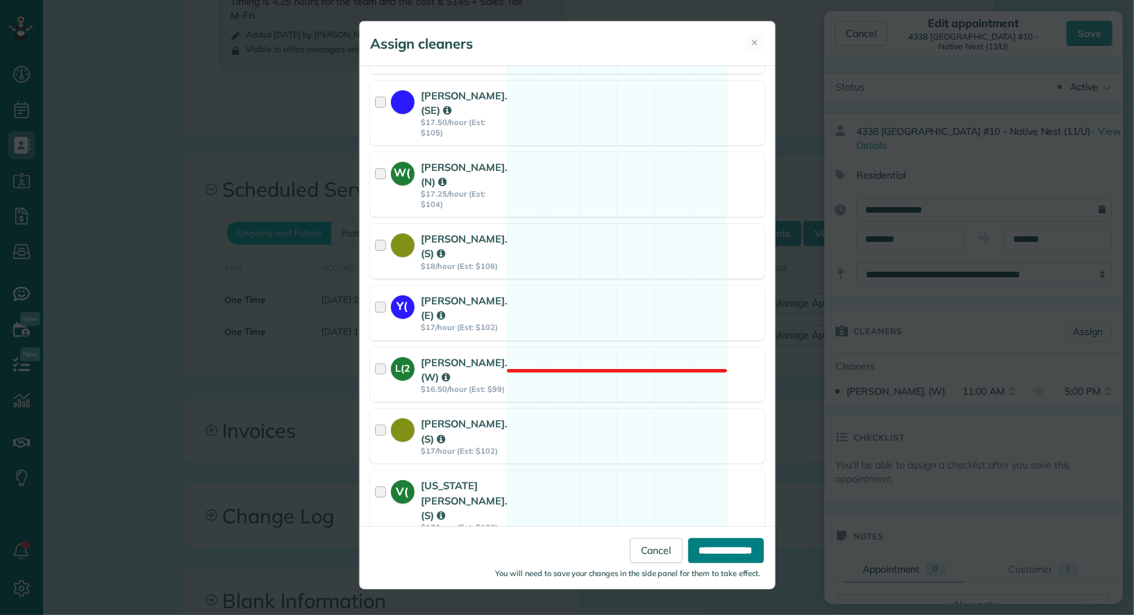
click at [689, 549] on input "**********" at bounding box center [726, 550] width 76 height 25
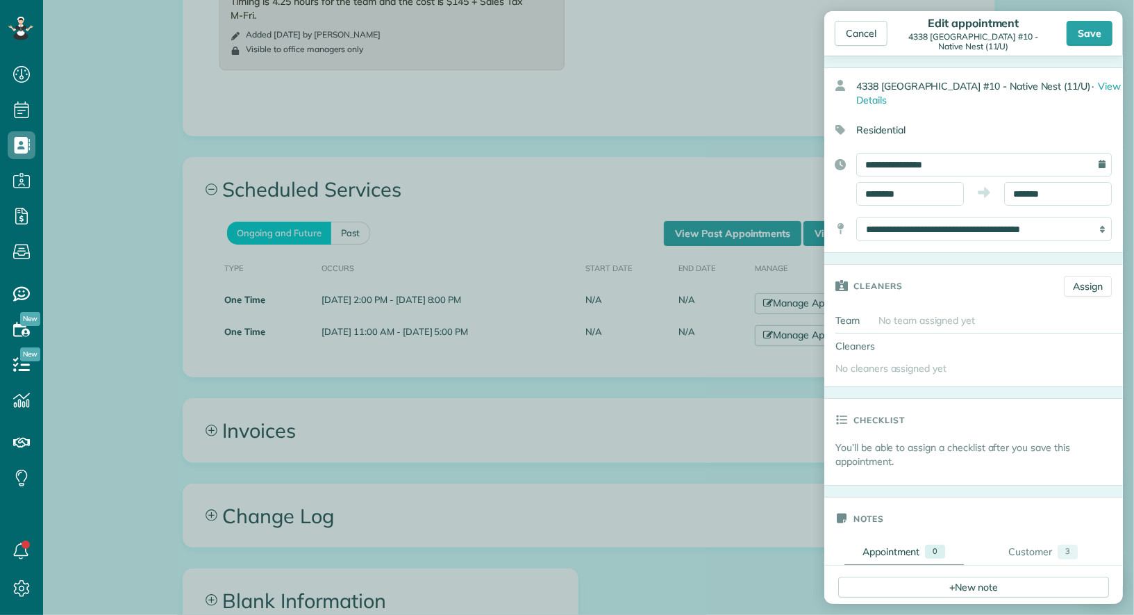
scroll to position [0, 0]
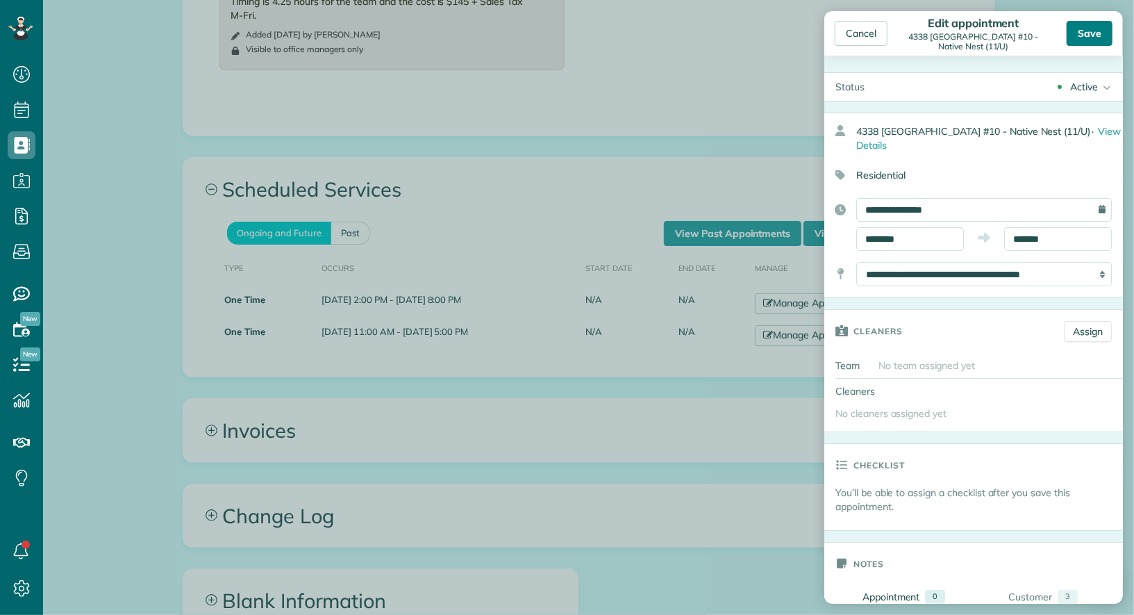
click at [1093, 37] on div "Save" at bounding box center [1090, 33] width 46 height 25
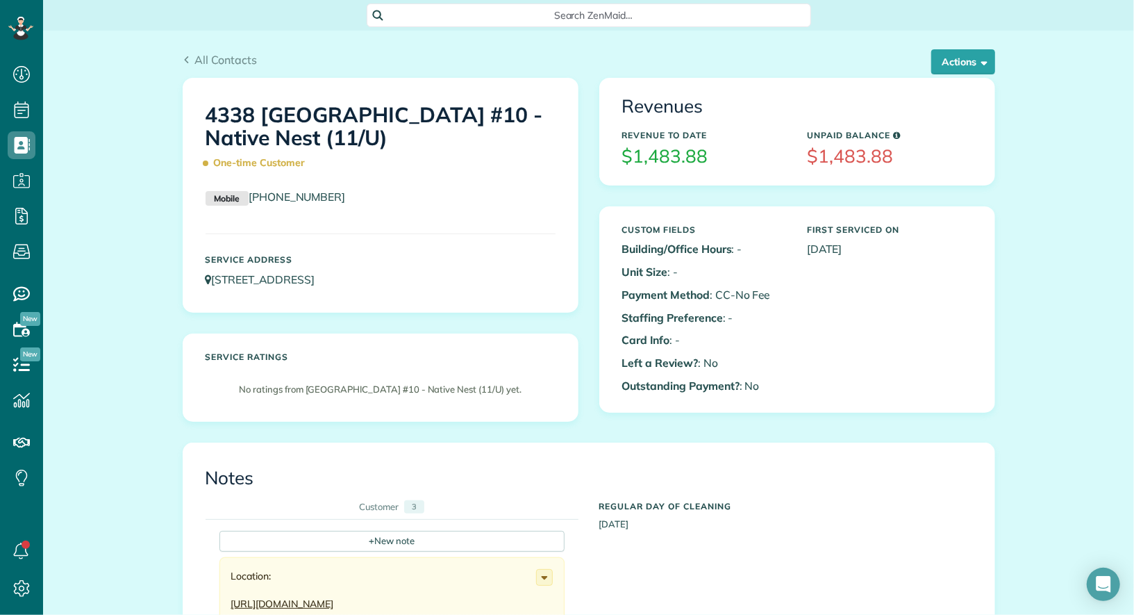
click at [965, 75] on div "All Contacts Actions Edit Add Appointment Recent Activity Send Email Update Cus…" at bounding box center [589, 64] width 813 height 26
click at [962, 70] on button "Actions" at bounding box center [964, 61] width 64 height 25
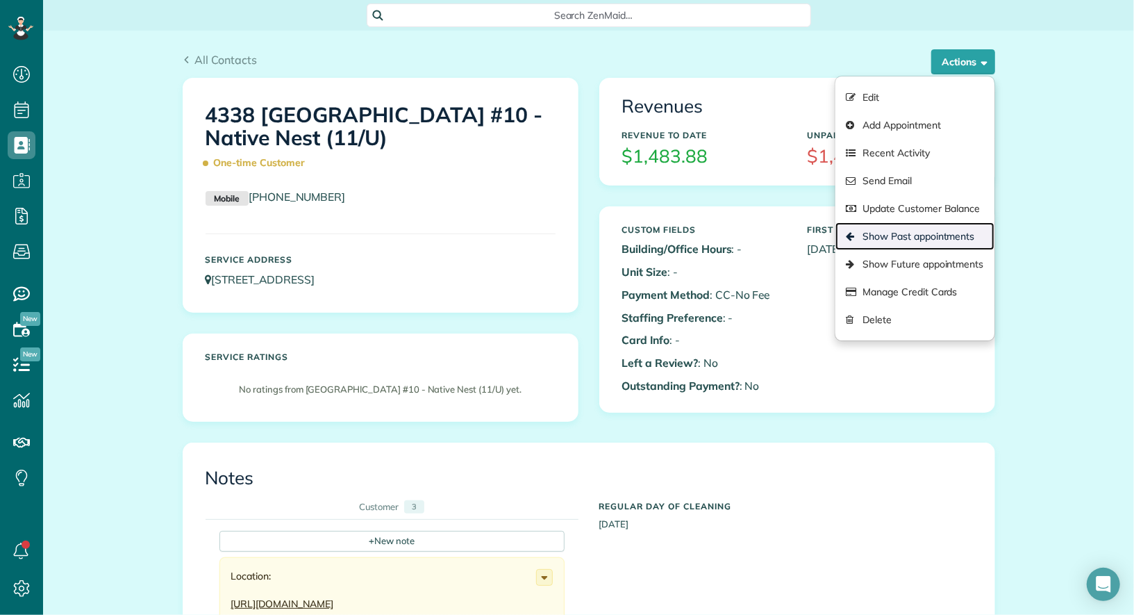
click at [941, 234] on link "Show Past appointments" at bounding box center [915, 236] width 158 height 28
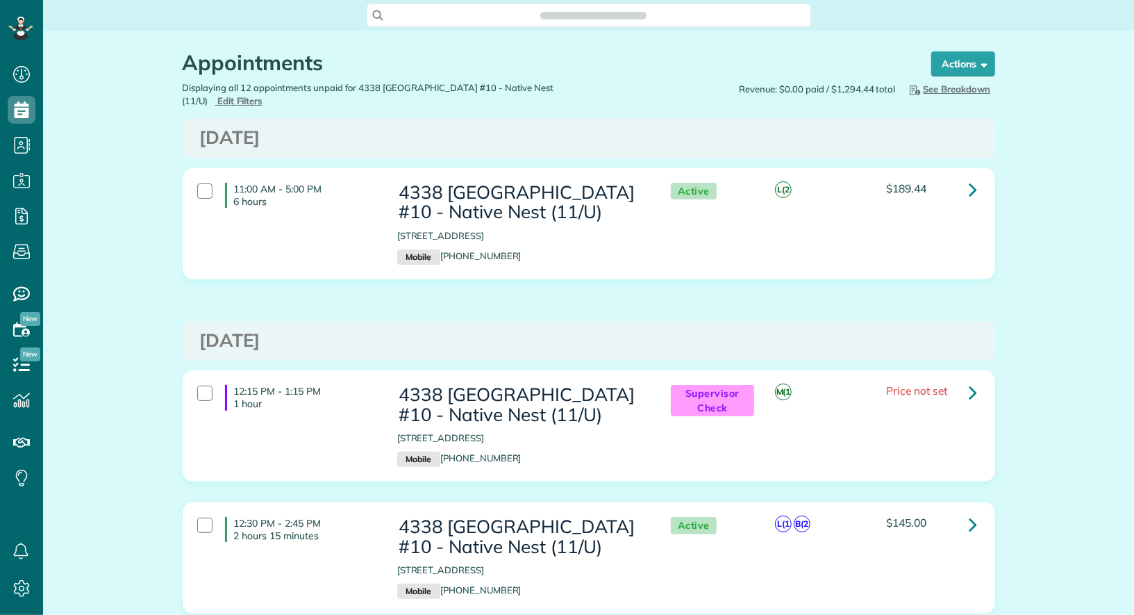
scroll to position [6, 6]
click at [964, 176] on link at bounding box center [974, 190] width 28 height 28
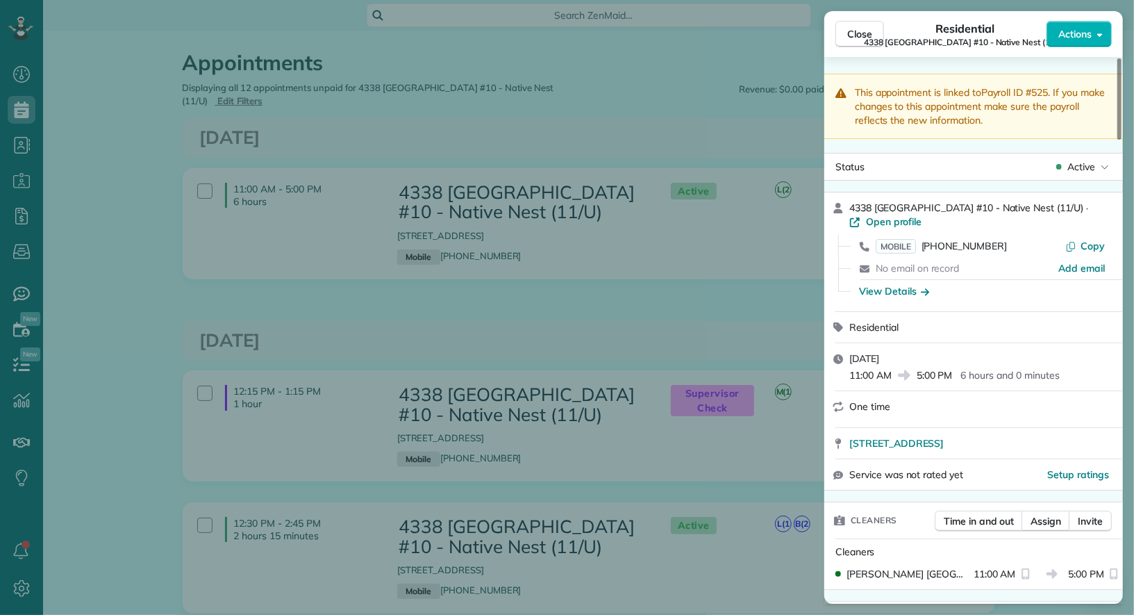
click at [1084, 33] on span "Actions" at bounding box center [1075, 34] width 33 height 14
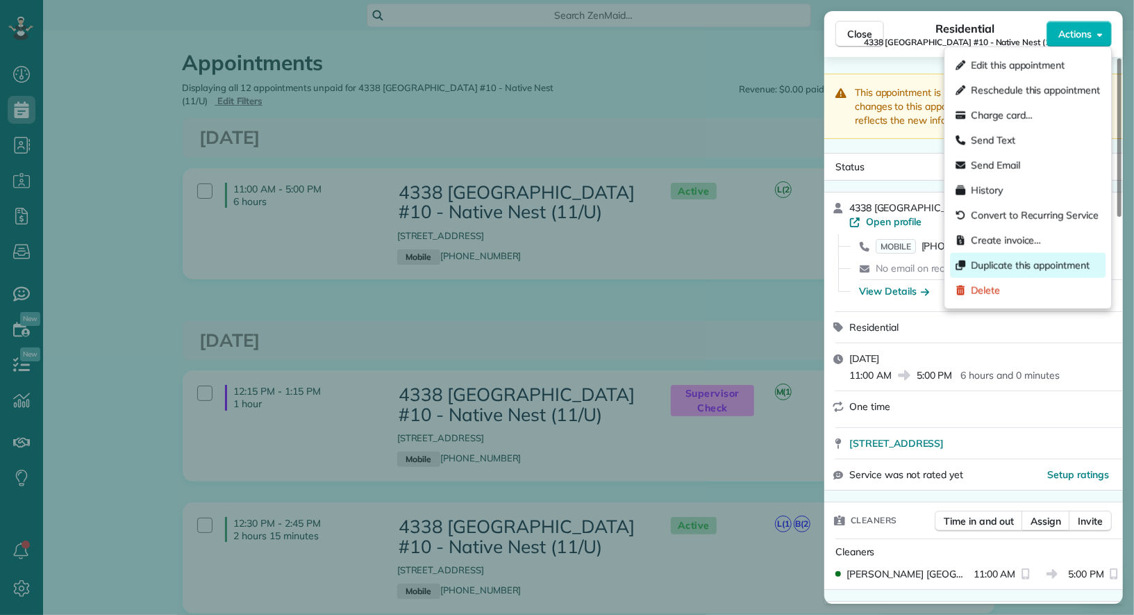
click at [1052, 274] on div "Duplicate this appointment" at bounding box center [1028, 265] width 156 height 25
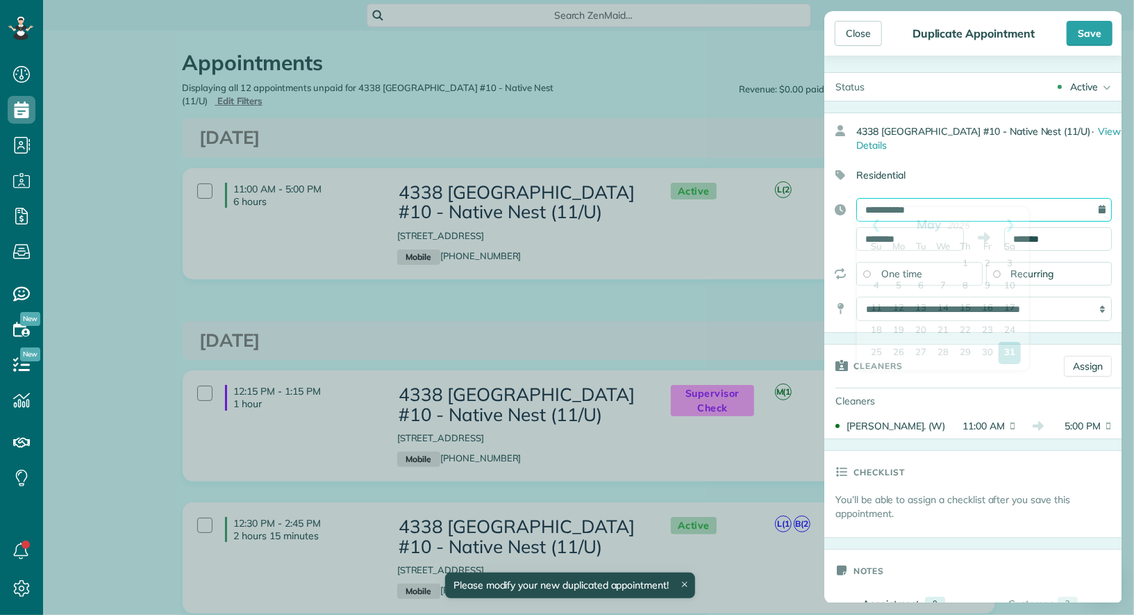
click at [950, 199] on input "**********" at bounding box center [985, 210] width 256 height 24
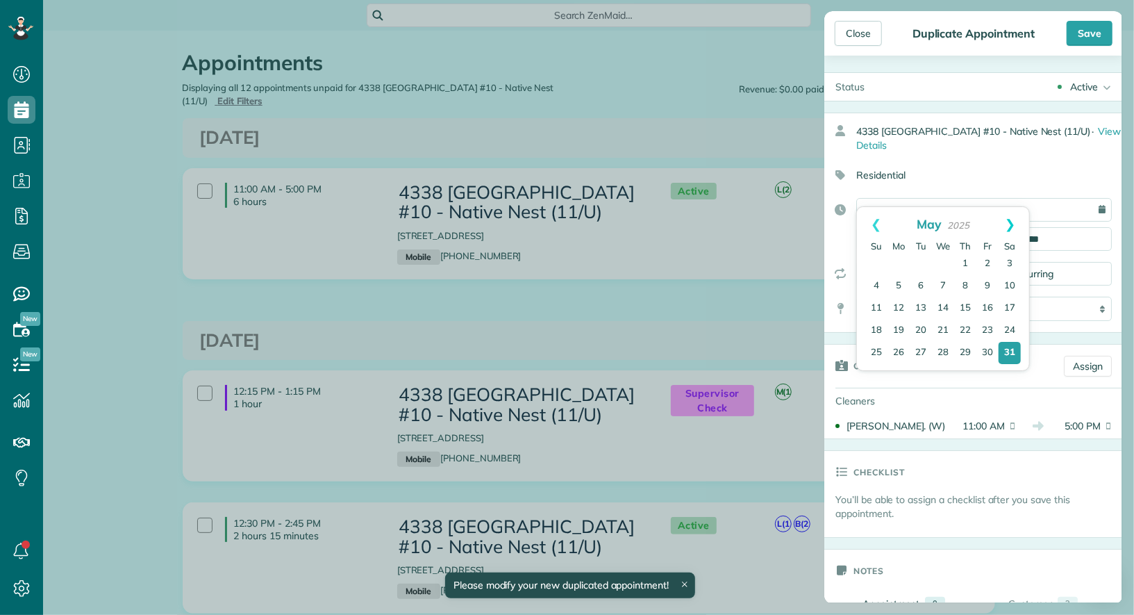
click at [1013, 226] on link "Next" at bounding box center [1010, 224] width 38 height 35
click at [1009, 283] on link "9" at bounding box center [1010, 286] width 22 height 22
type input "**********"
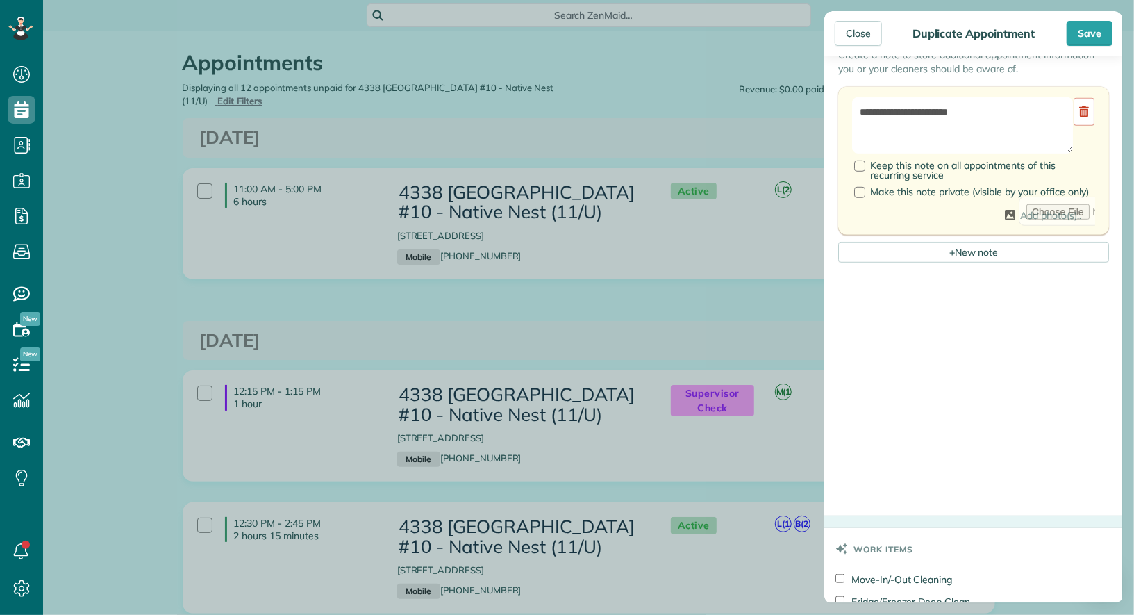
scroll to position [584, 0]
click at [1083, 104] on use at bounding box center [1085, 109] width 10 height 11
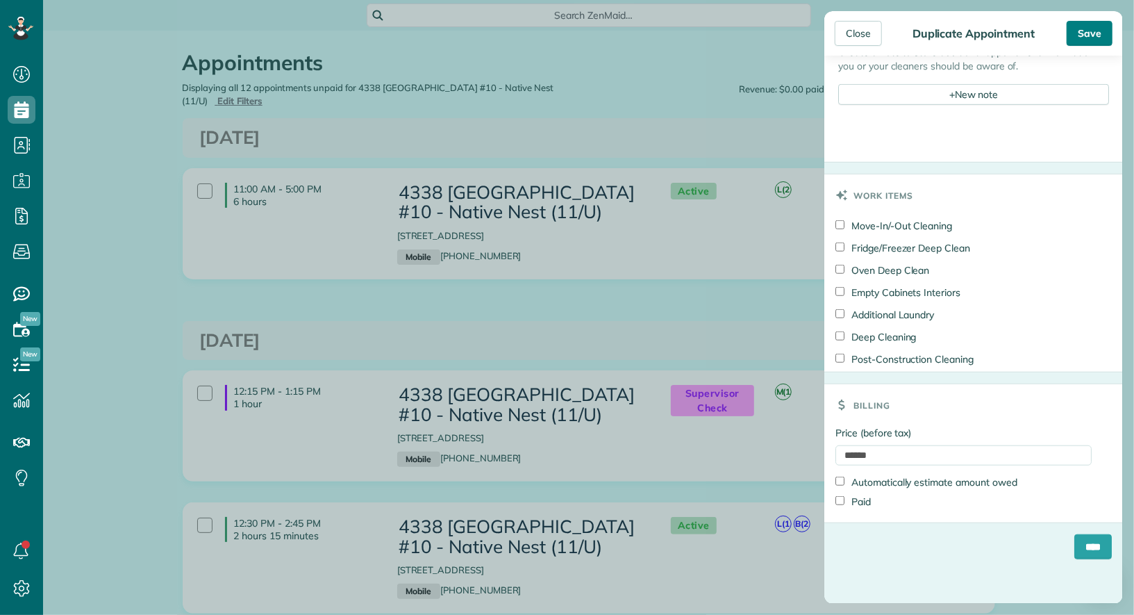
click at [1097, 41] on div "Save" at bounding box center [1090, 33] width 46 height 25
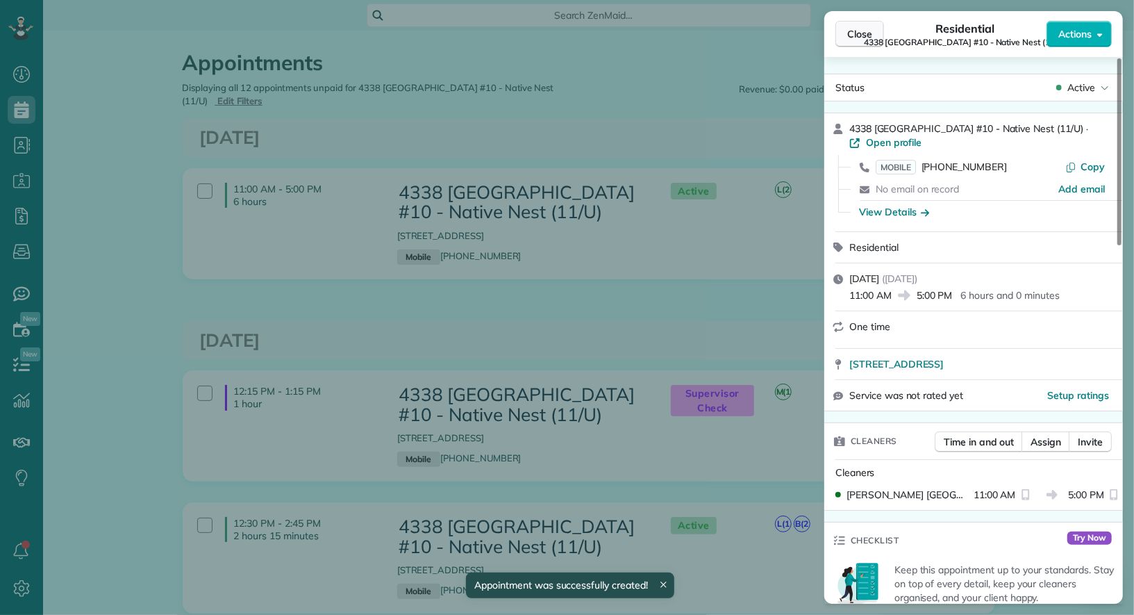
click at [865, 33] on span "Close" at bounding box center [859, 34] width 25 height 14
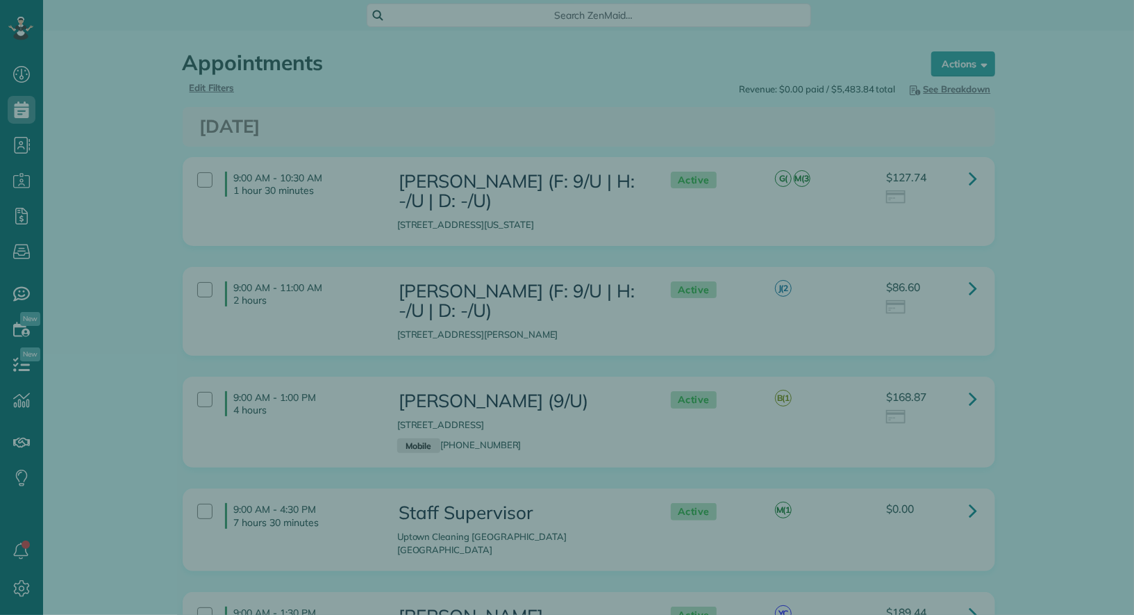
scroll to position [6, 6]
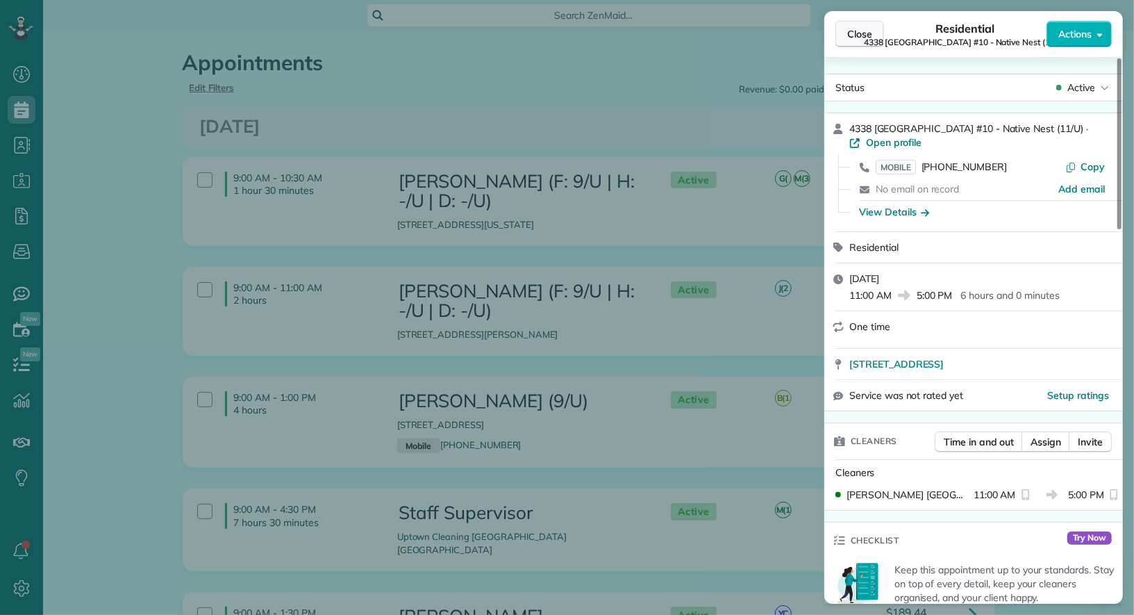
click at [865, 37] on span "Close" at bounding box center [859, 34] width 25 height 14
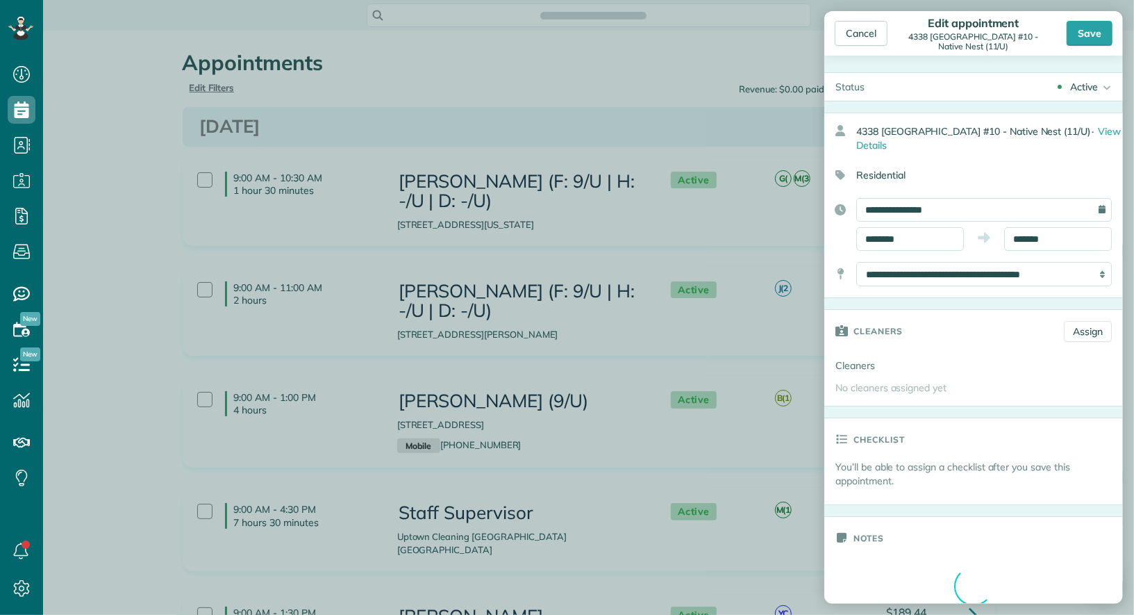
scroll to position [6, 6]
click at [859, 28] on div "Cancel" at bounding box center [861, 33] width 53 height 25
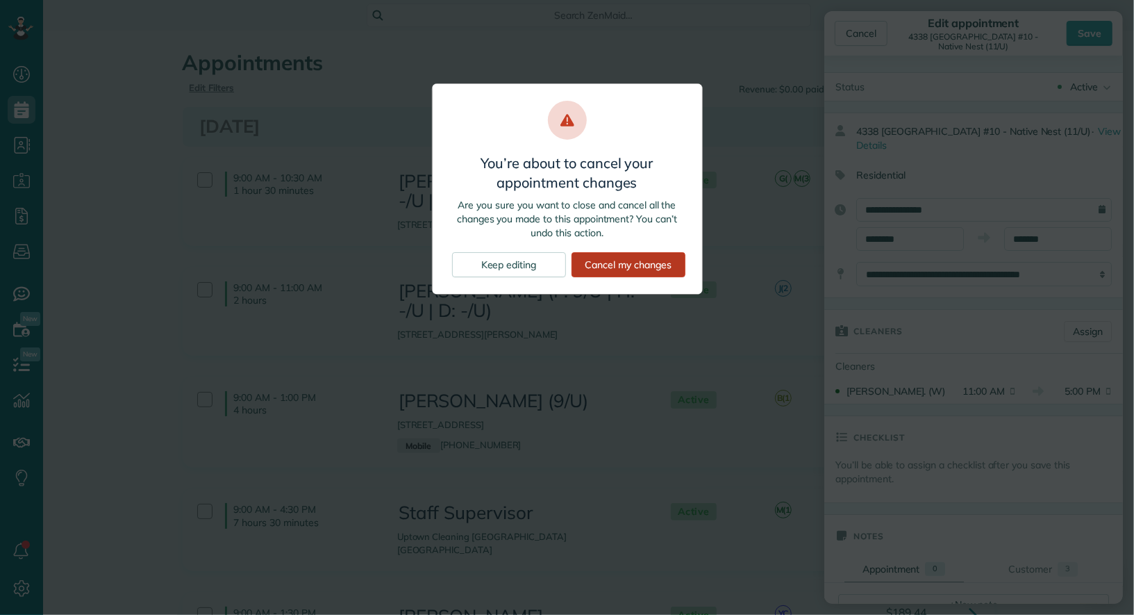
click at [599, 260] on div "Cancel my changes" at bounding box center [629, 264] width 114 height 25
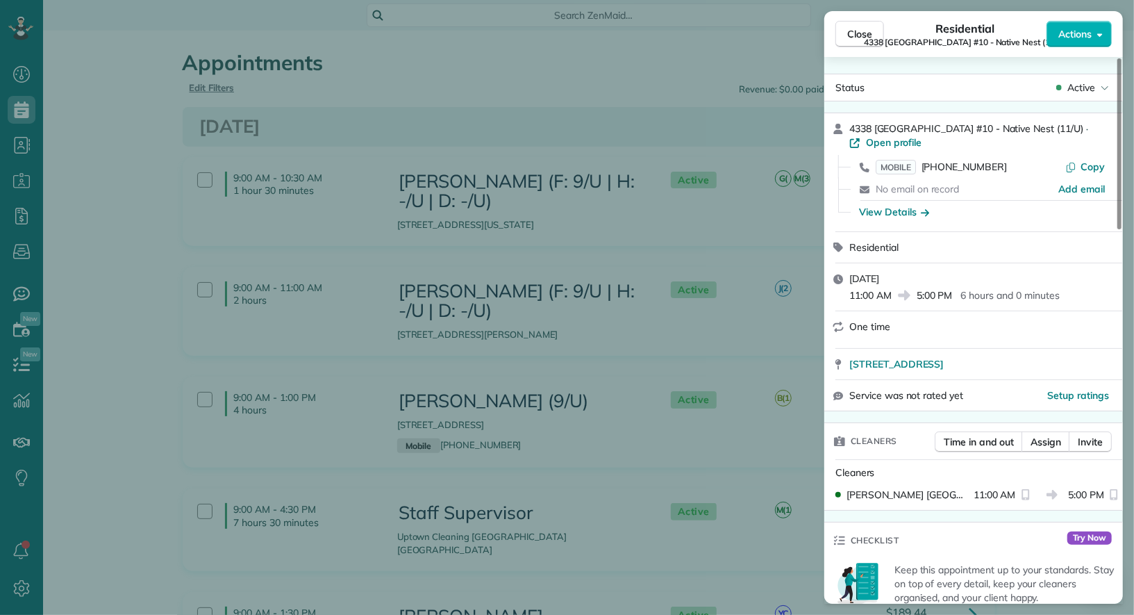
click at [24, 105] on div "Close Residential 4338 [GEOGRAPHIC_DATA] #10 - Native Nest (11/U) Actions Statu…" at bounding box center [567, 307] width 1134 height 615
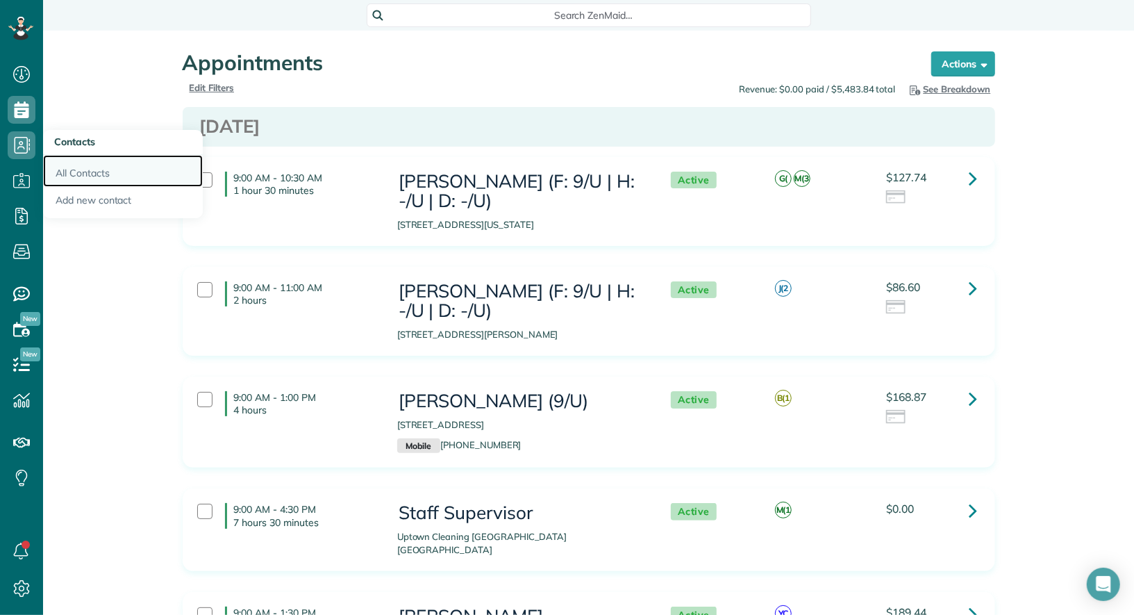
click at [92, 171] on link "All Contacts" at bounding box center [123, 171] width 160 height 32
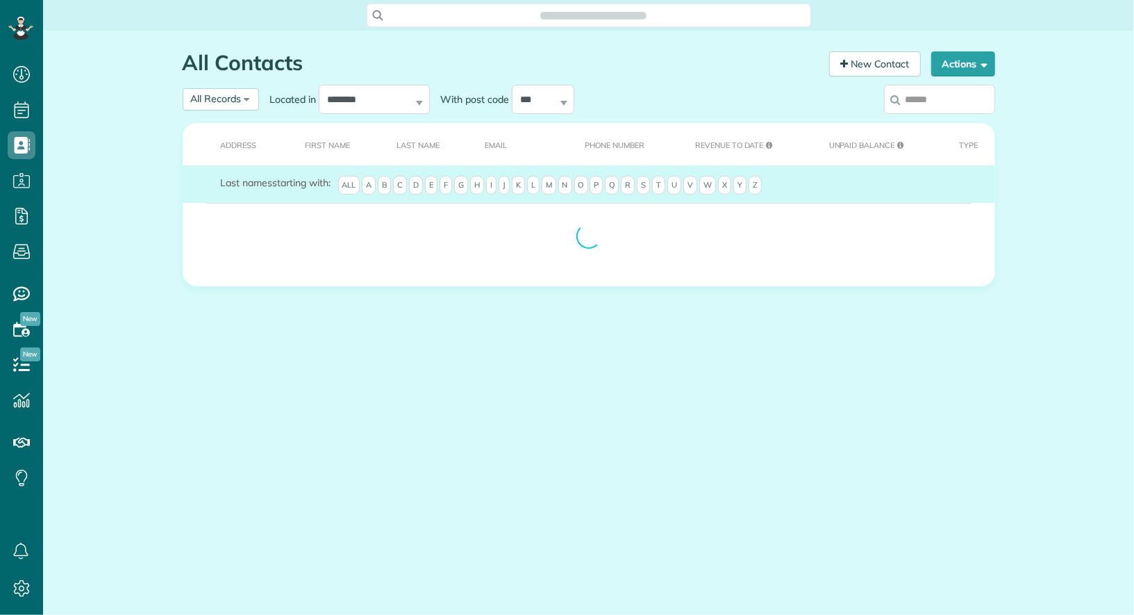
scroll to position [6, 6]
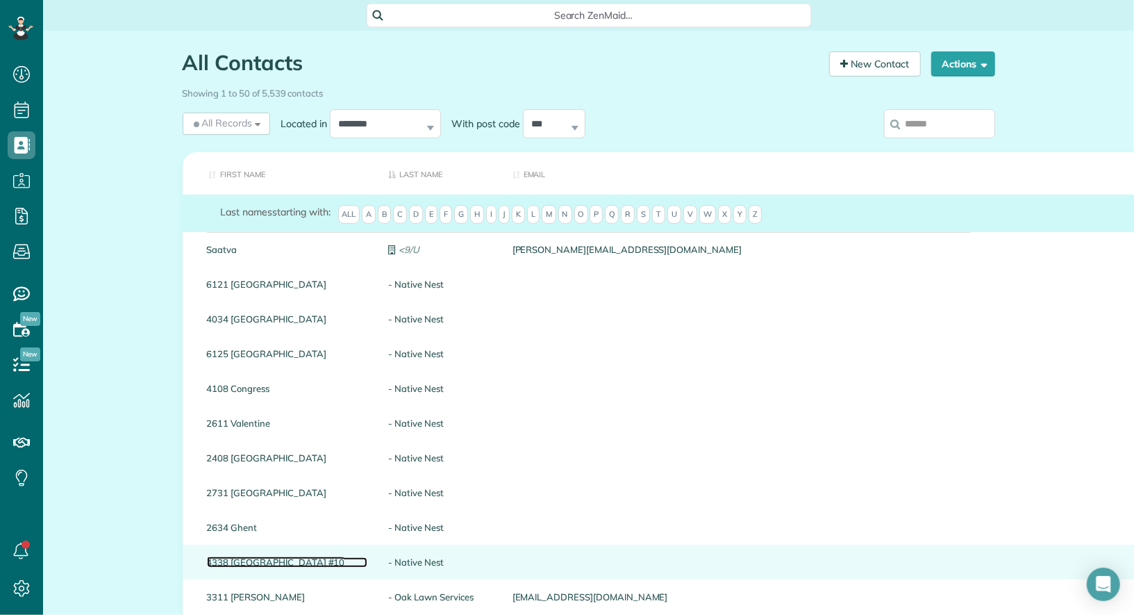
click at [234, 563] on link "4338 Hartford #10" at bounding box center [287, 562] width 161 height 10
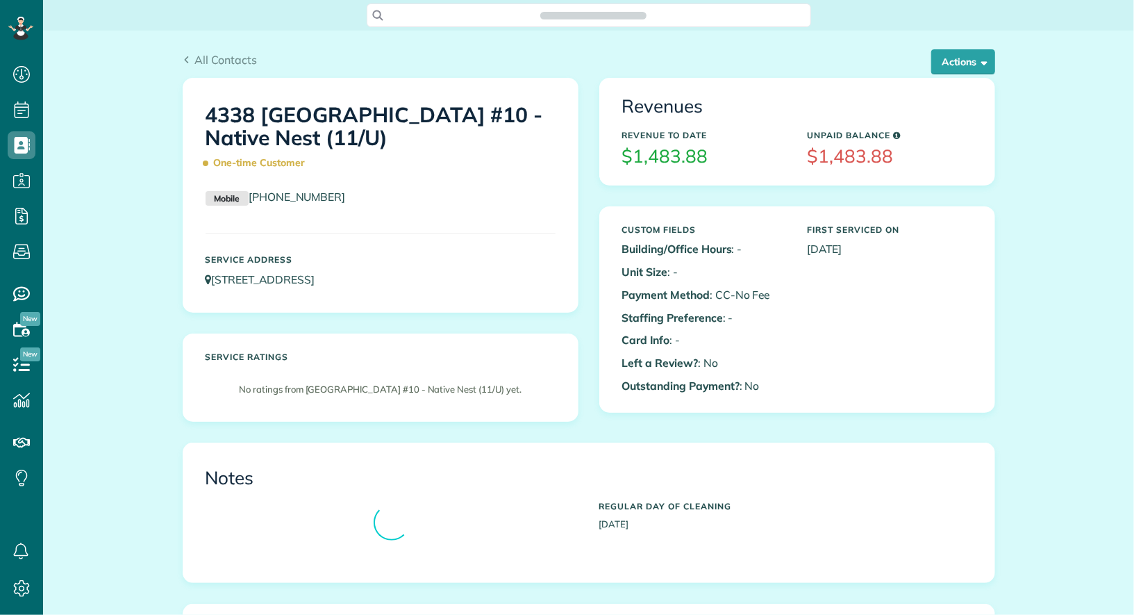
scroll to position [6, 6]
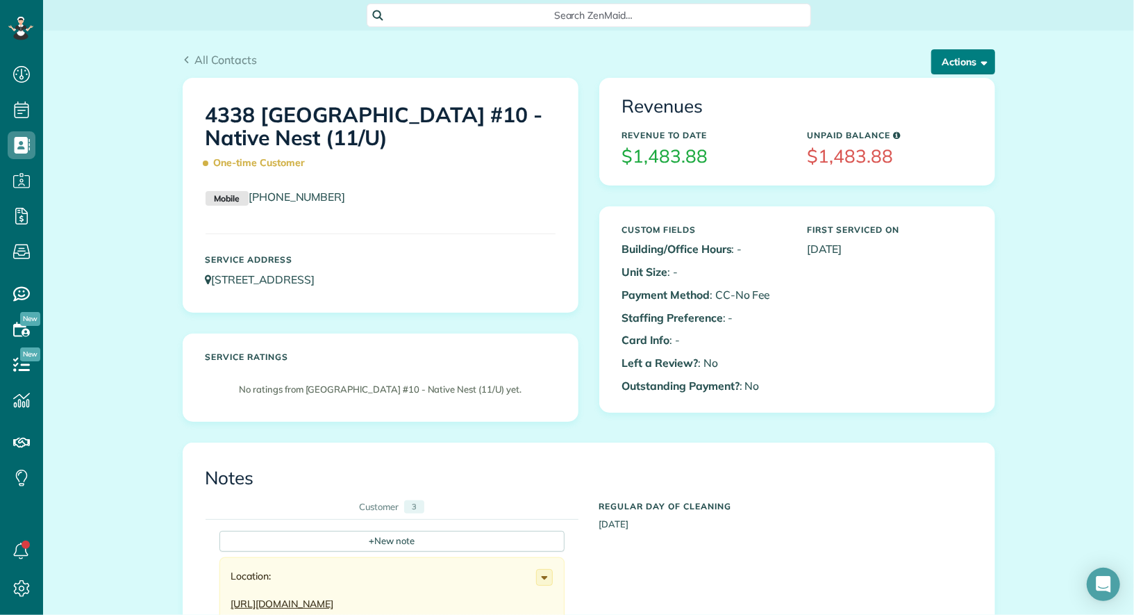
click at [948, 74] on button "Actions" at bounding box center [964, 61] width 64 height 25
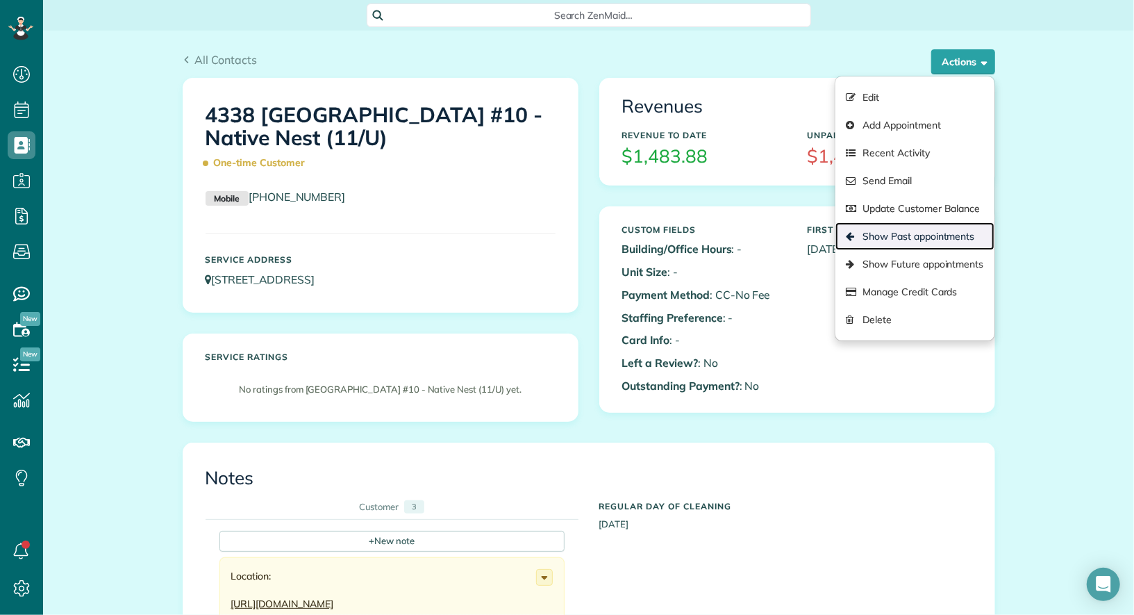
click at [942, 231] on link "Show Past appointments" at bounding box center [915, 236] width 158 height 28
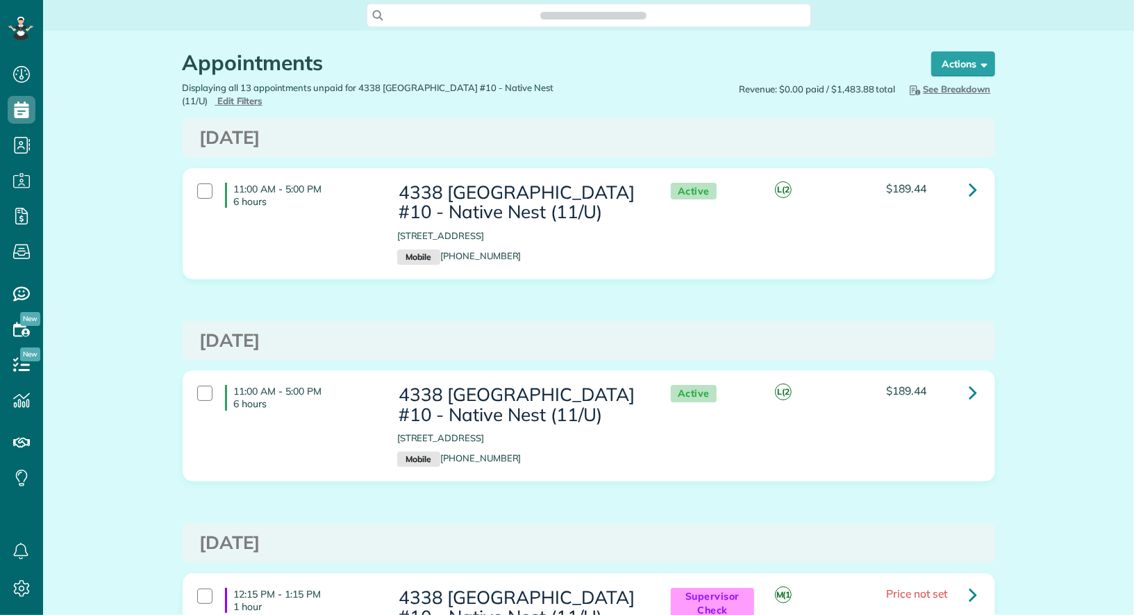
scroll to position [6, 6]
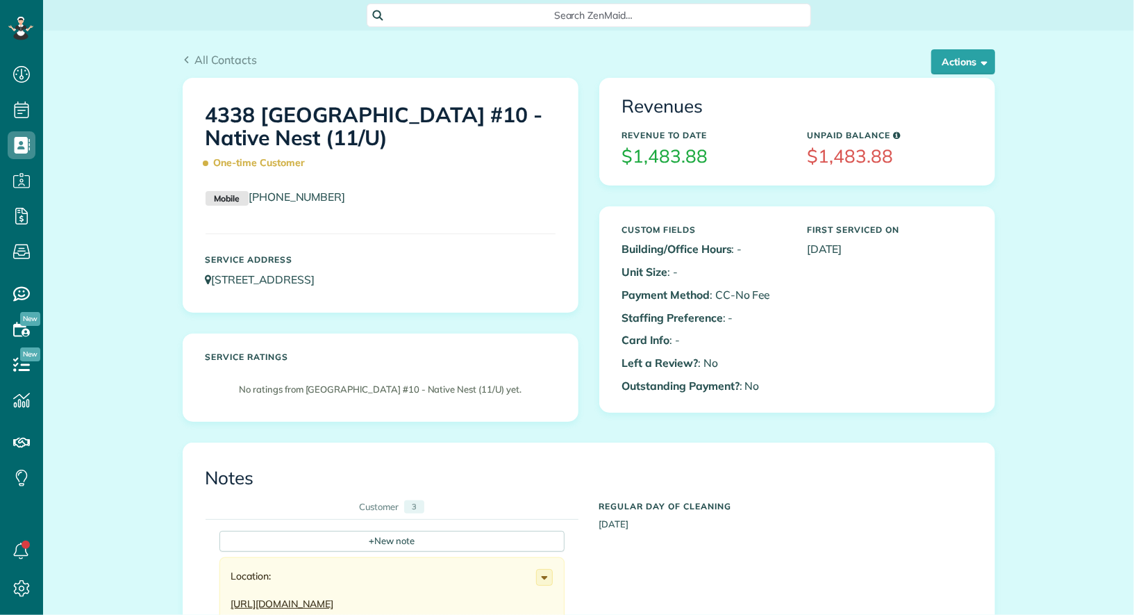
scroll to position [6, 6]
click at [963, 63] on button "Actions" at bounding box center [964, 61] width 64 height 25
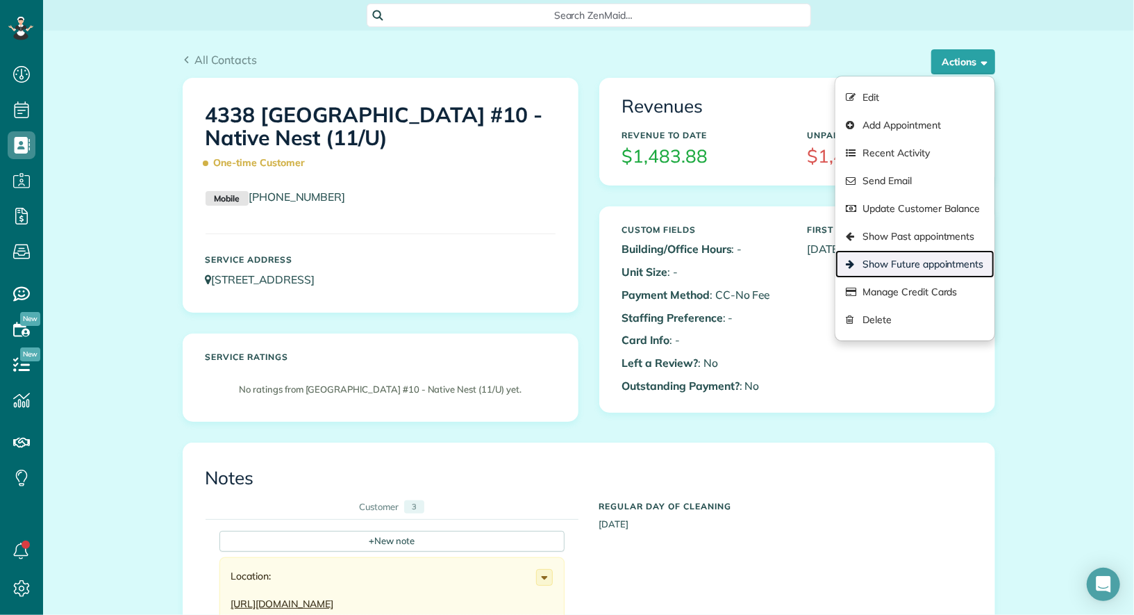
click at [923, 274] on link "Show Future appointments" at bounding box center [915, 264] width 158 height 28
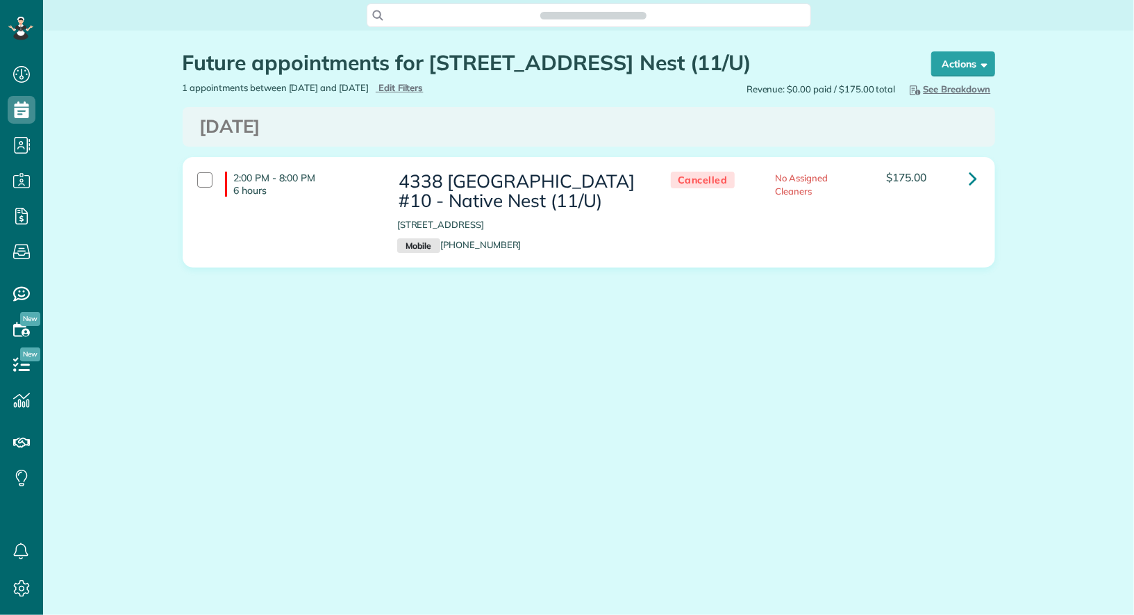
scroll to position [615, 42]
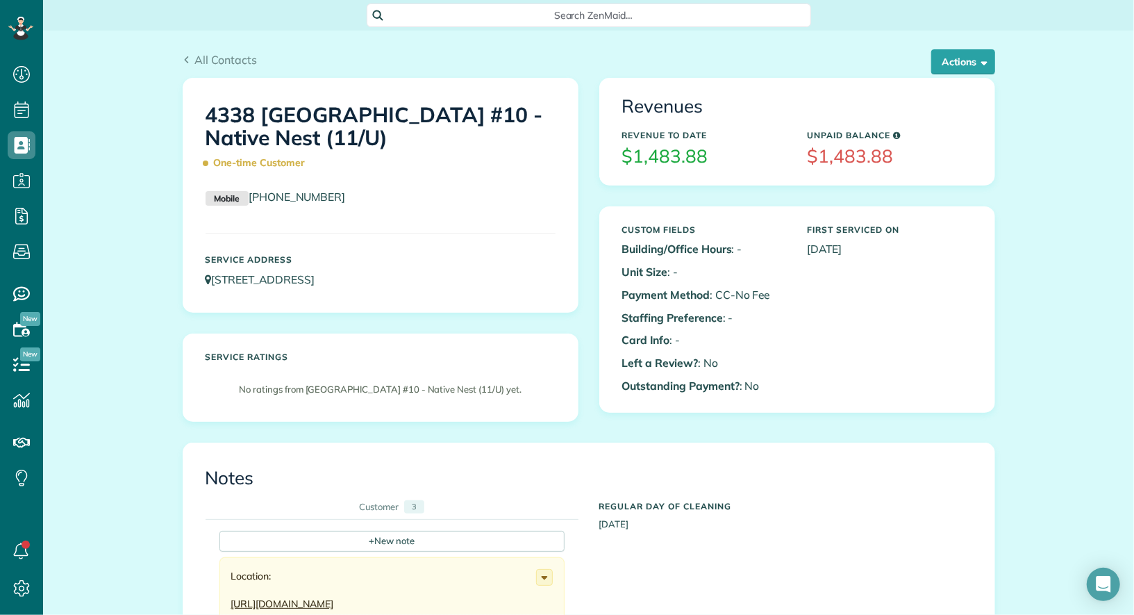
scroll to position [6, 6]
click at [224, 62] on span "All Contacts" at bounding box center [226, 60] width 63 height 14
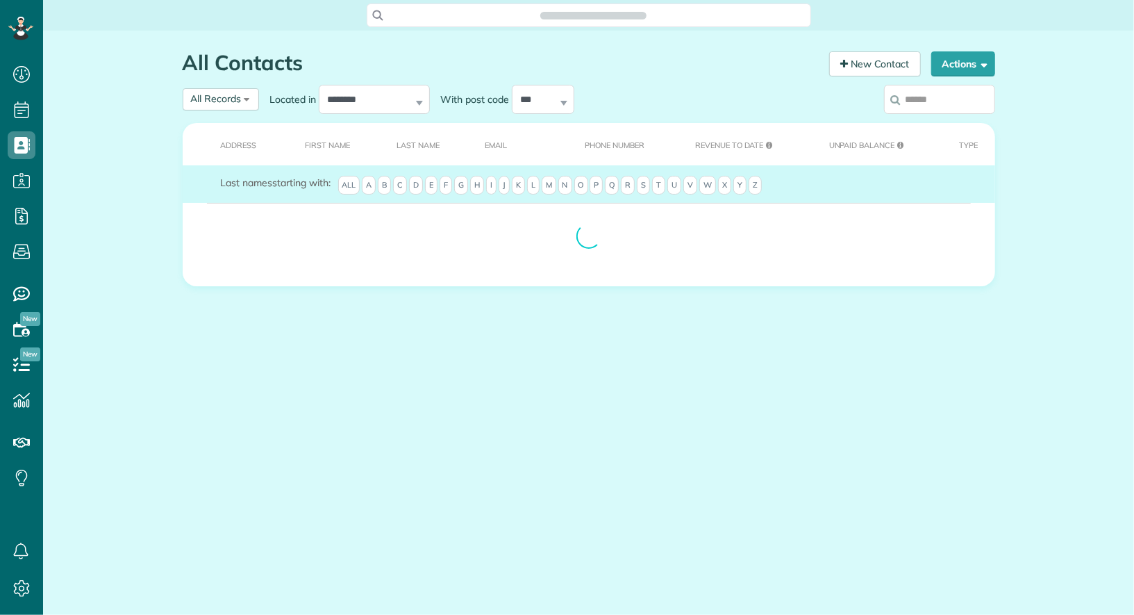
scroll to position [6, 6]
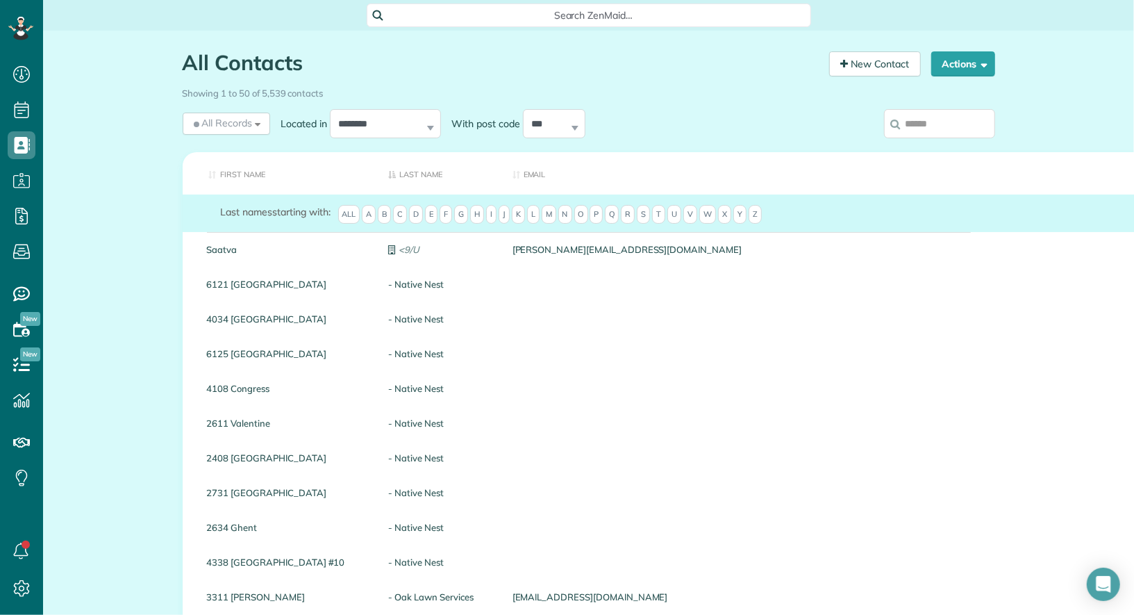
click at [909, 131] on input "search" at bounding box center [939, 123] width 111 height 29
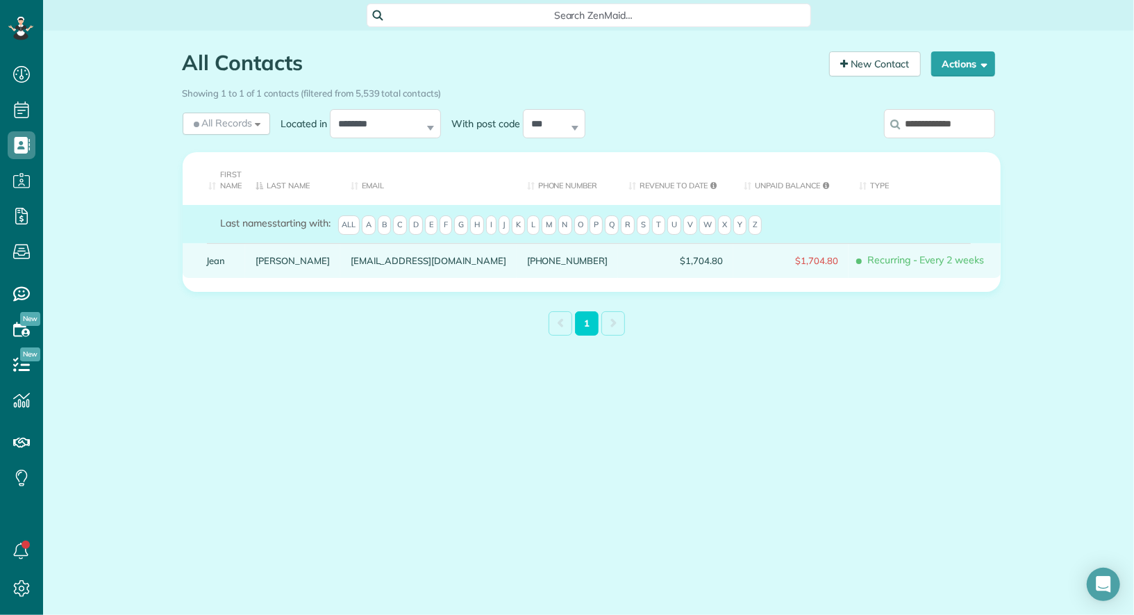
type input "**********"
click at [217, 258] on link "Jean" at bounding box center [221, 261] width 28 height 10
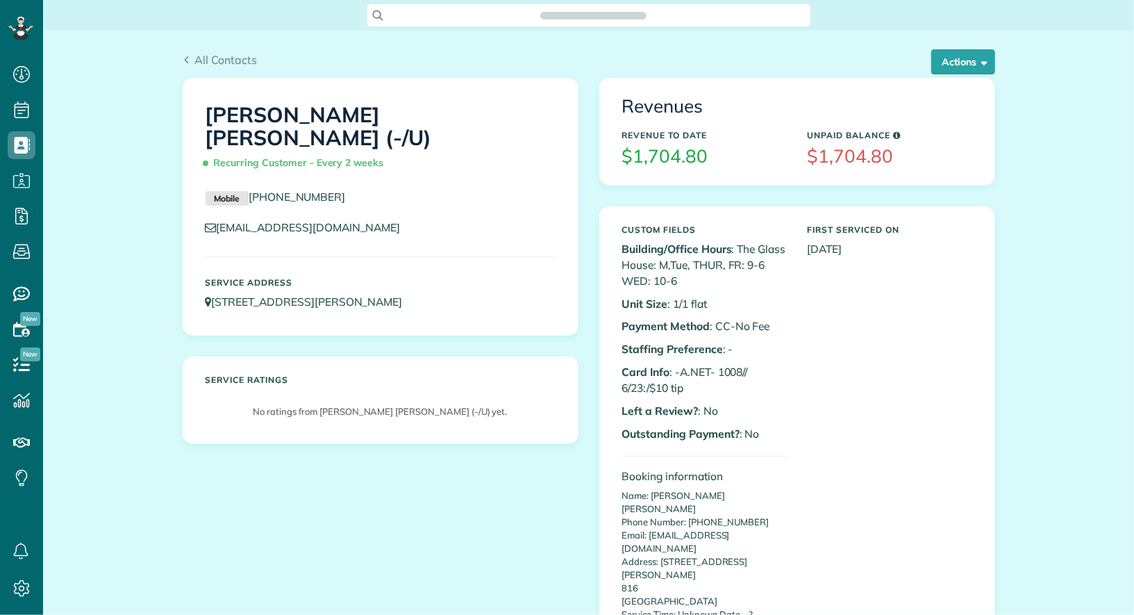
scroll to position [6, 6]
click at [984, 72] on button "Actions" at bounding box center [964, 61] width 64 height 25
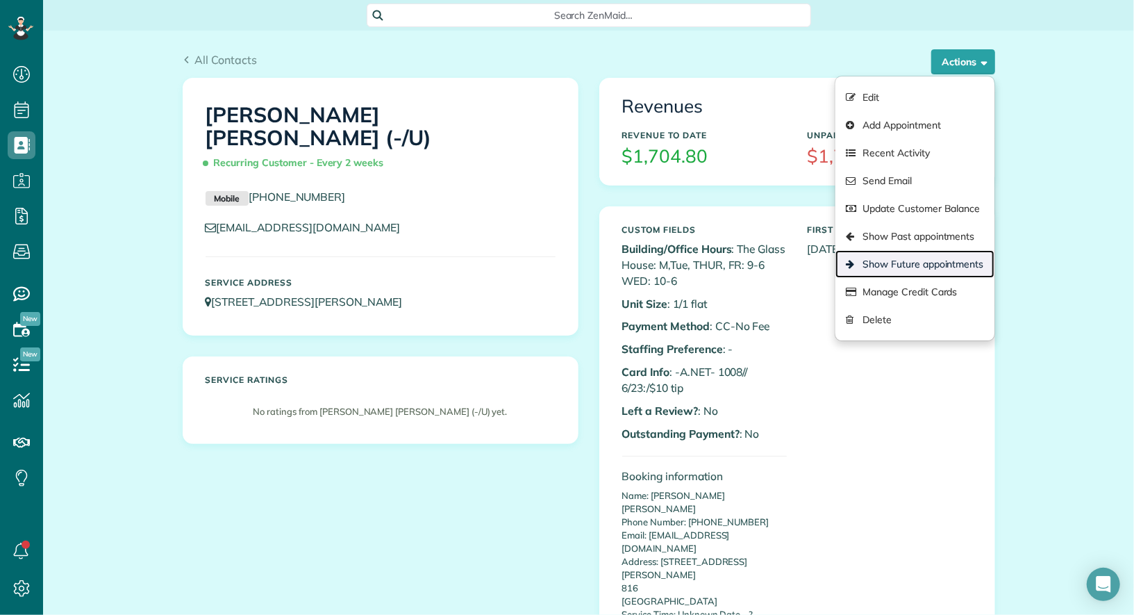
click at [977, 254] on link "Show Future appointments" at bounding box center [915, 264] width 158 height 28
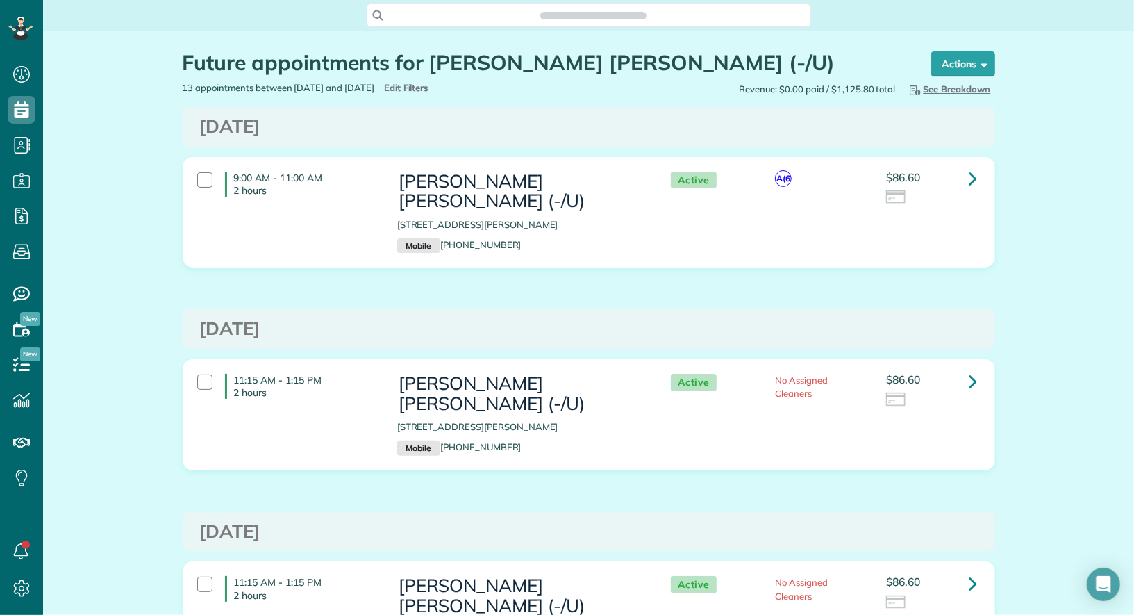
scroll to position [6, 6]
click at [206, 177] on div at bounding box center [204, 179] width 15 height 15
click at [971, 64] on strong "Bulk Actions" at bounding box center [945, 64] width 58 height 13
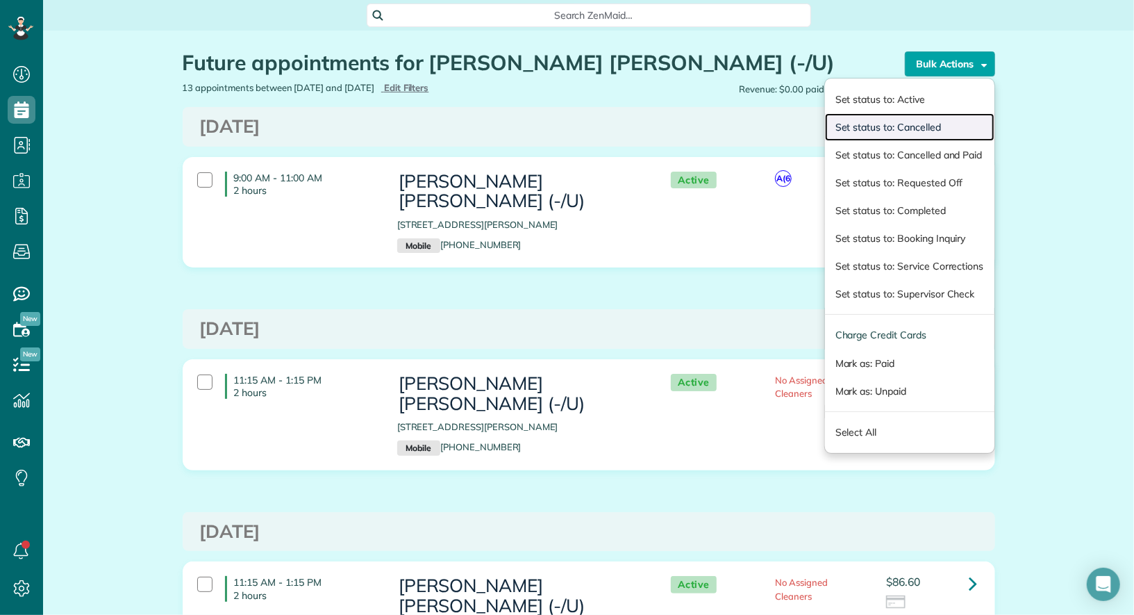
click at [953, 131] on link "Set status to: Cancelled" at bounding box center [909, 127] width 169 height 28
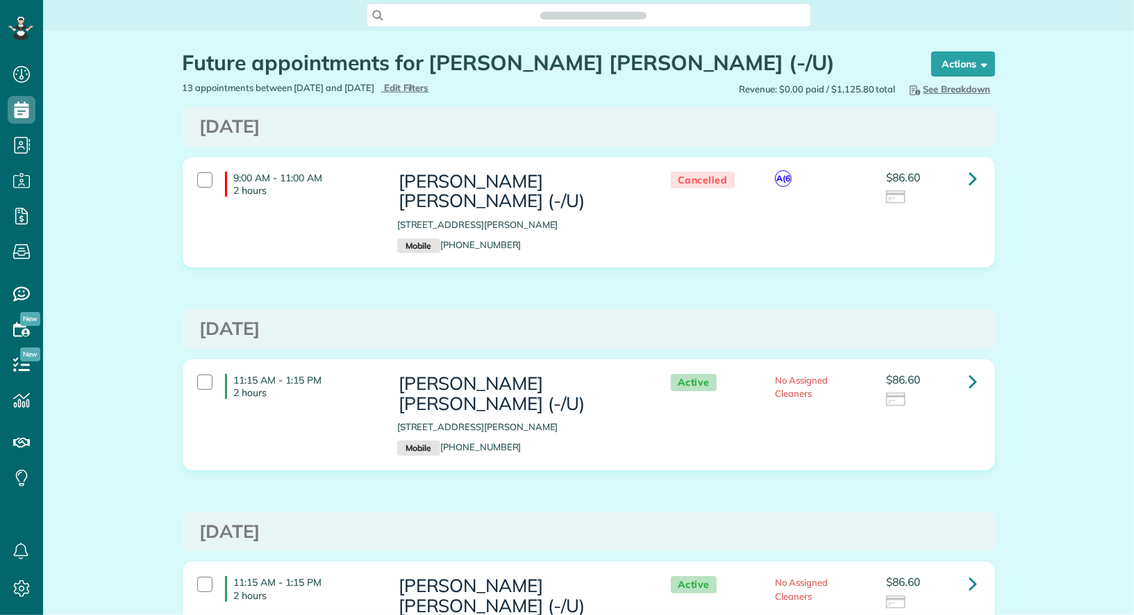
scroll to position [6, 6]
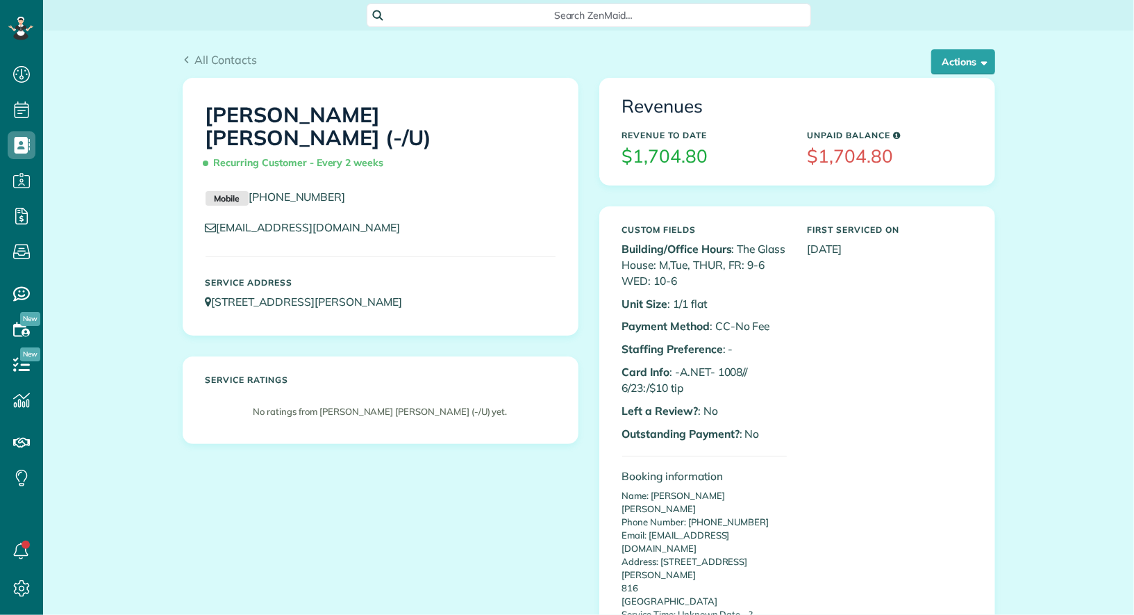
scroll to position [6, 6]
click at [969, 54] on button "Actions" at bounding box center [964, 61] width 64 height 25
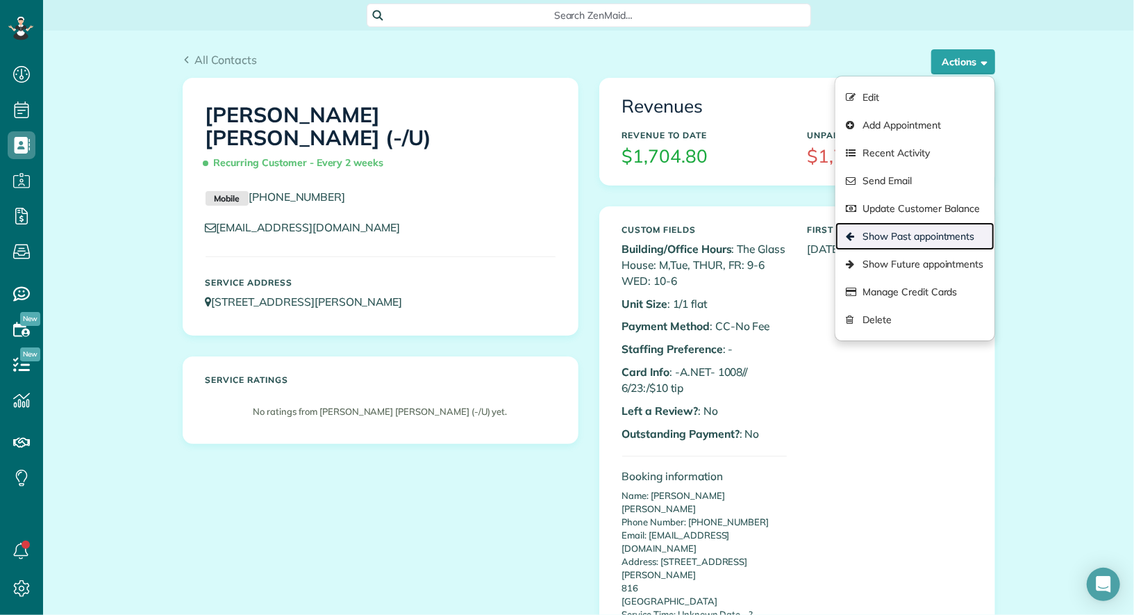
click at [934, 242] on link "Show Past appointments" at bounding box center [915, 236] width 158 height 28
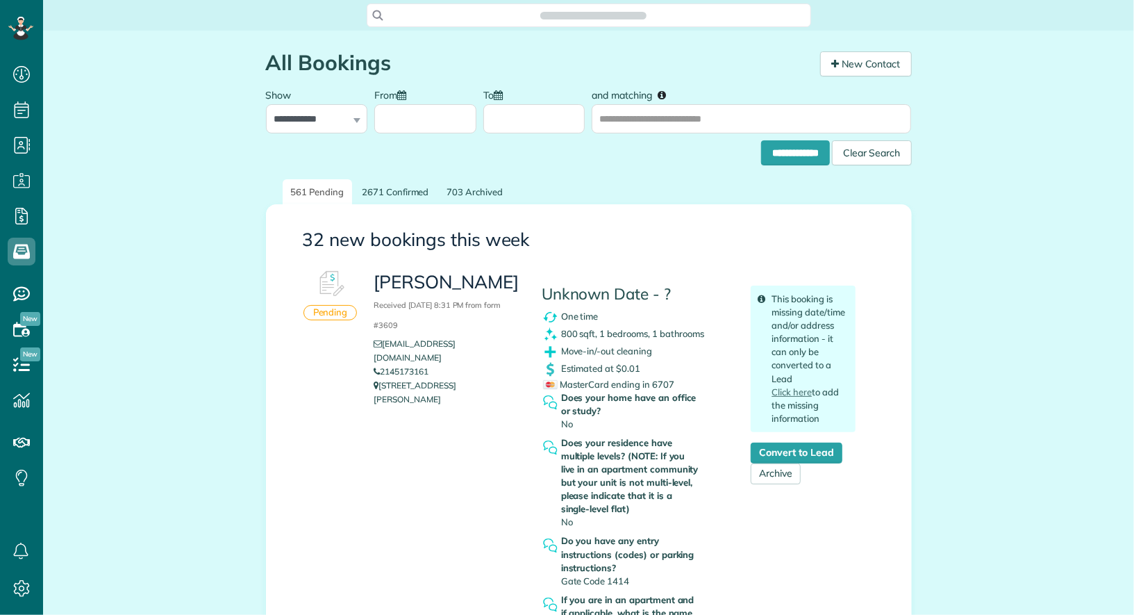
scroll to position [6, 6]
